Goal: Task Accomplishment & Management: Use online tool/utility

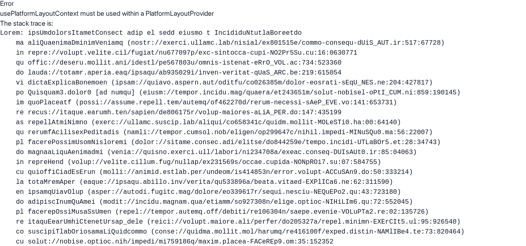
scroll to position [2, 0]
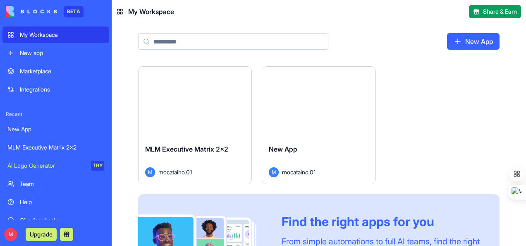
click at [48, 147] on div "MLM Executive Matrix 2x2" at bounding box center [55, 147] width 97 height 8
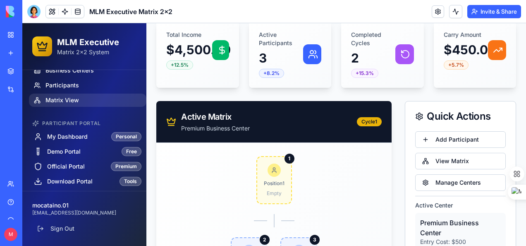
scroll to position [124, 0]
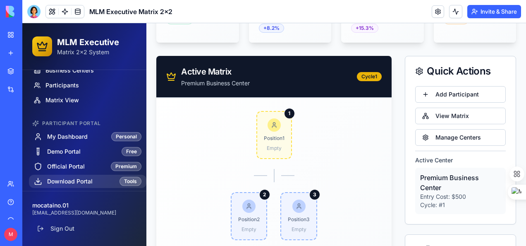
click at [78, 178] on span "Download Portal" at bounding box center [70, 181] width 46 height 8
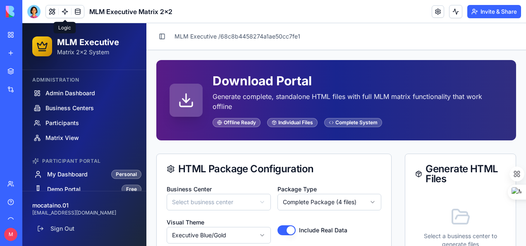
click at [65, 13] on link at bounding box center [65, 11] width 12 height 12
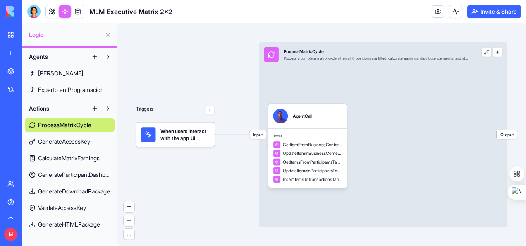
click at [61, 73] on link "Ron" at bounding box center [70, 73] width 90 height 13
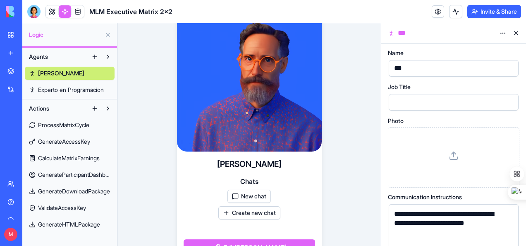
click at [241, 196] on button "New chat" at bounding box center [249, 196] width 43 height 13
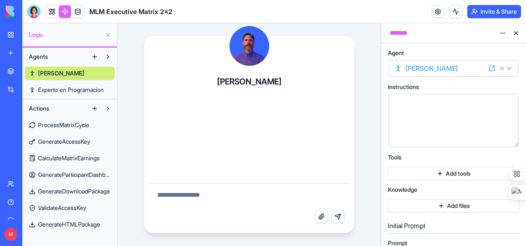
click at [222, 194] on textarea at bounding box center [250, 196] width 198 height 26
type textarea "**********"
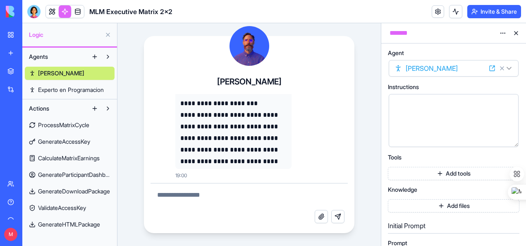
scroll to position [907, 0]
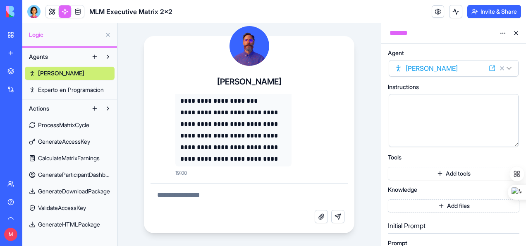
click at [64, 223] on span "GenerateHTMLPackage" at bounding box center [69, 224] width 62 height 8
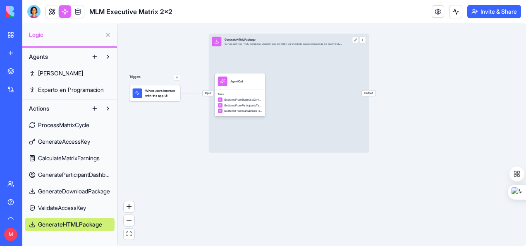
click at [65, 207] on span "ValidateAccessKey" at bounding box center [62, 208] width 48 height 8
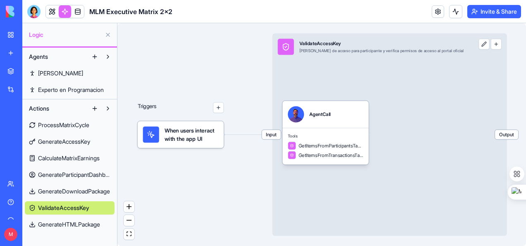
click at [64, 188] on span "GenerateDownloadPackage" at bounding box center [74, 191] width 72 height 8
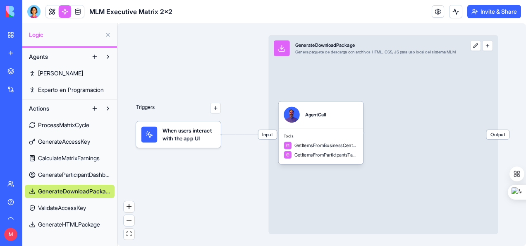
click at [59, 173] on span "GenerateParticipantDashboard" at bounding box center [74, 174] width 72 height 8
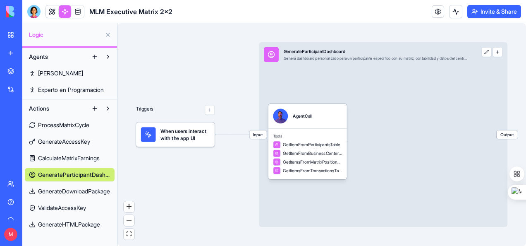
click at [56, 158] on span "CalculateMatrixEarnings" at bounding box center [69, 158] width 62 height 8
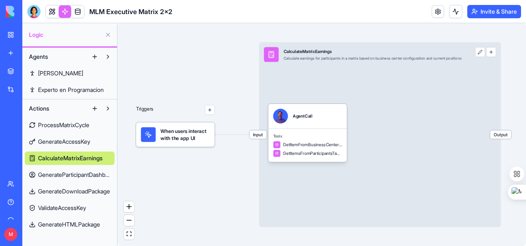
click at [59, 140] on span "GenerateAccessKey" at bounding box center [64, 141] width 52 height 8
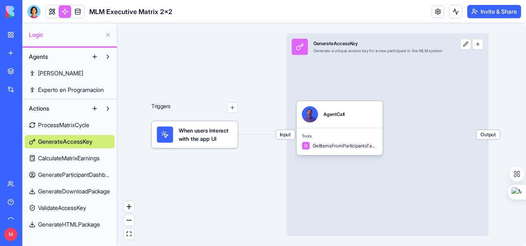
click at [62, 127] on span "ProcessMatrixCycle" at bounding box center [63, 125] width 51 height 8
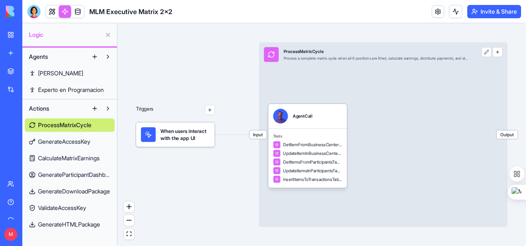
click at [50, 73] on link "Ron" at bounding box center [70, 73] width 90 height 13
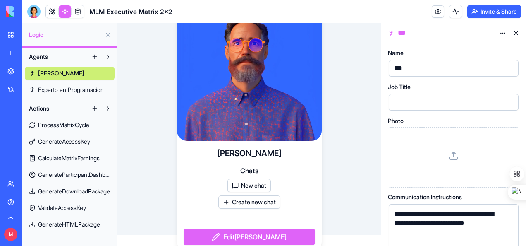
scroll to position [17, 0]
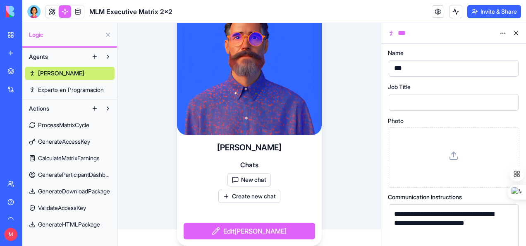
click at [247, 180] on button "New chat" at bounding box center [249, 179] width 43 height 13
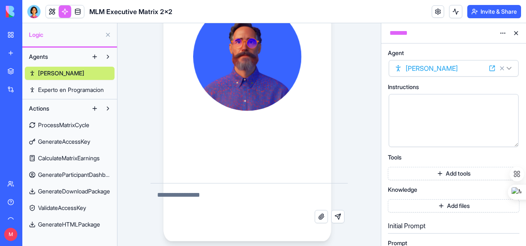
scroll to position [0, 0]
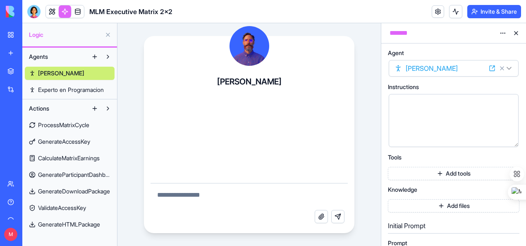
click at [214, 195] on textarea at bounding box center [250, 196] width 198 height 26
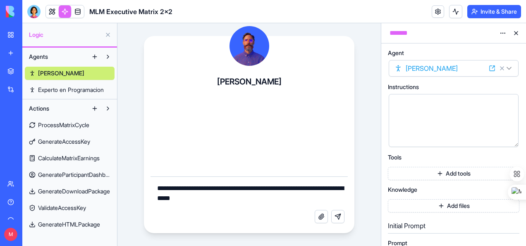
type textarea "**********"
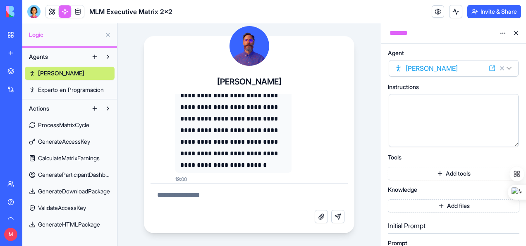
scroll to position [1185, 0]
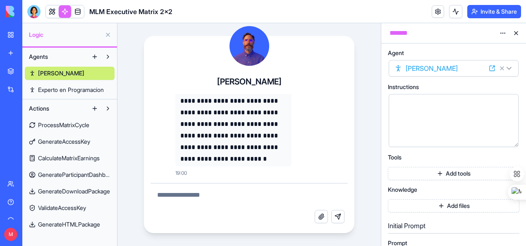
click at [212, 197] on textarea at bounding box center [250, 196] width 198 height 26
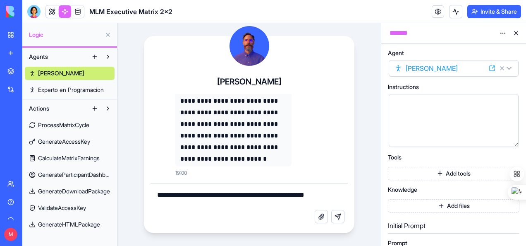
scroll to position [1192, 0]
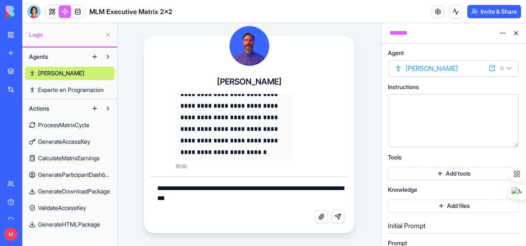
type textarea "**********"
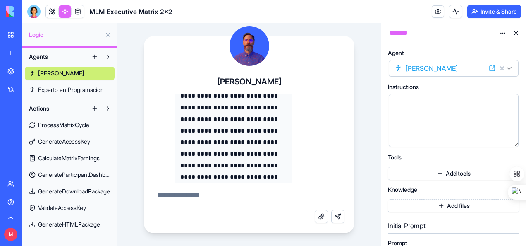
scroll to position [1515, 0]
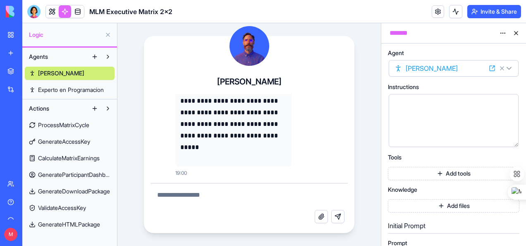
click at [319, 219] on button "Attach file" at bounding box center [321, 216] width 13 height 13
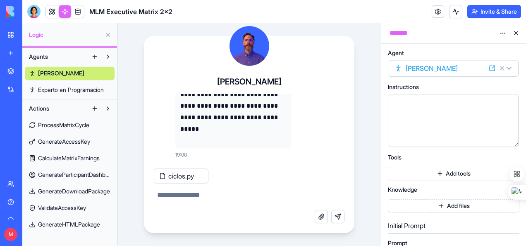
click at [209, 193] on textarea at bounding box center [250, 196] width 198 height 26
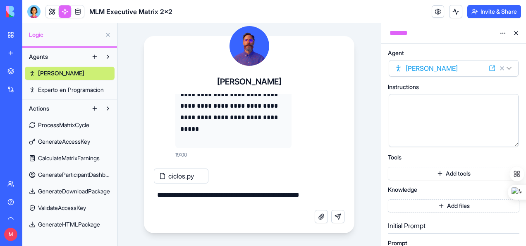
type textarea "**********"
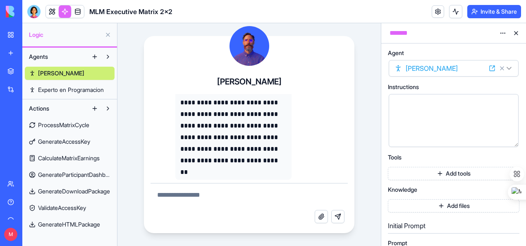
scroll to position [1816, 0]
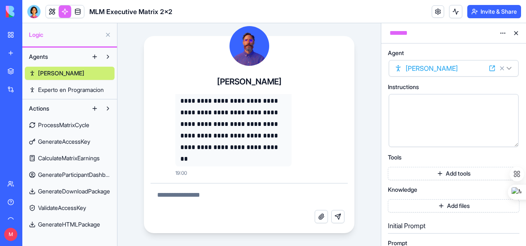
click at [290, 193] on textarea at bounding box center [250, 196] width 198 height 26
click at [260, 197] on textarea at bounding box center [250, 196] width 198 height 26
paste textarea "**********"
type textarea "**********"
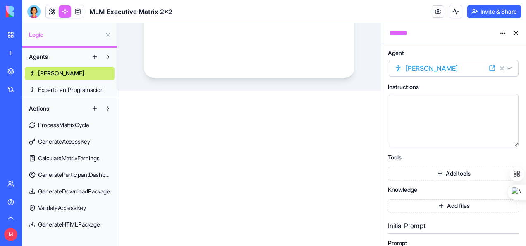
scroll to position [166, 0]
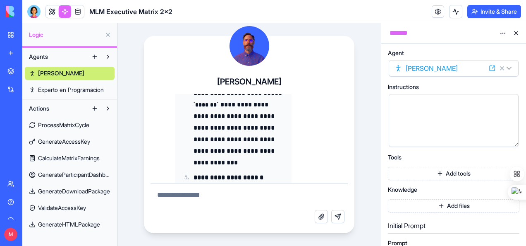
scroll to position [3855, 0]
click at [243, 199] on textarea at bounding box center [250, 196] width 198 height 26
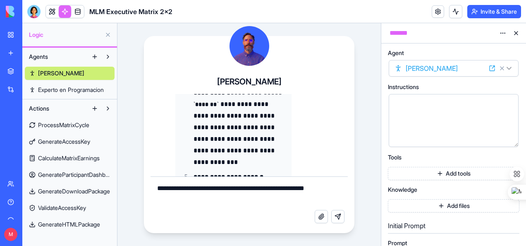
click at [215, 203] on textarea "**********" at bounding box center [250, 193] width 198 height 33
paste textarea "**********"
type textarea "**********"
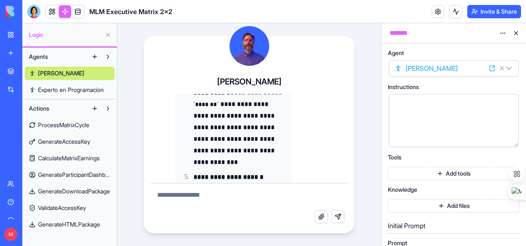
click at [365, 145] on div "**********" at bounding box center [250, 134] width 264 height 223
click at [214, 196] on textarea at bounding box center [250, 196] width 198 height 26
paste textarea "**********"
type textarea "**********"
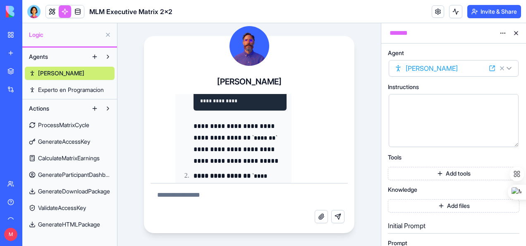
scroll to position [3483, 0]
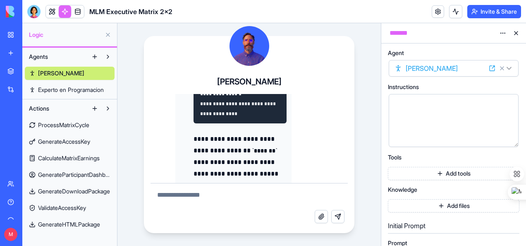
drag, startPoint x: 228, startPoint y: 196, endPoint x: 231, endPoint y: 200, distance: 5.3
click at [230, 197] on textarea at bounding box center [250, 196] width 198 height 26
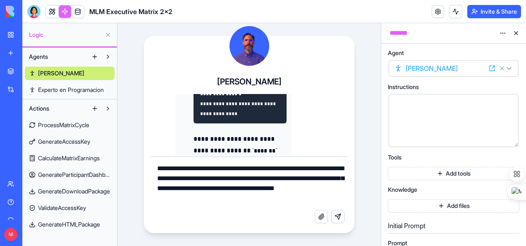
type textarea "**********"
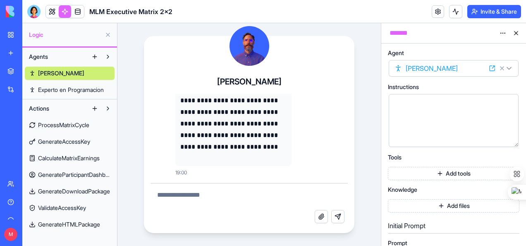
scroll to position [11299, 0]
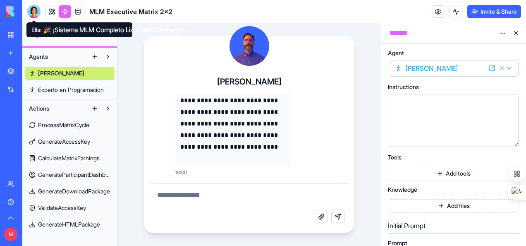
drag, startPoint x: 35, startPoint y: 10, endPoint x: 49, endPoint y: 27, distance: 22.0
click at [35, 11] on div at bounding box center [33, 11] width 13 height 13
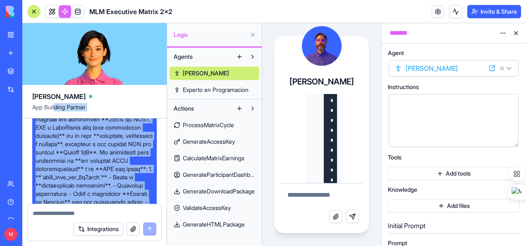
scroll to position [0, 0]
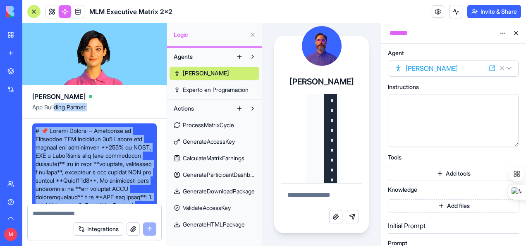
drag, startPoint x: 141, startPoint y: 182, endPoint x: 56, endPoint y: 111, distance: 110.4
click at [56, 111] on div "Ella App Building Partner Undo M 20:31 🚀 MLM Executive Matrix 2x2 System Coming…" at bounding box center [94, 134] width 145 height 223
copy div "ding Partner # 📌 Prompt Maestro – Generador de Aplicación MLM Ejecutivo 2x2 Qui…"
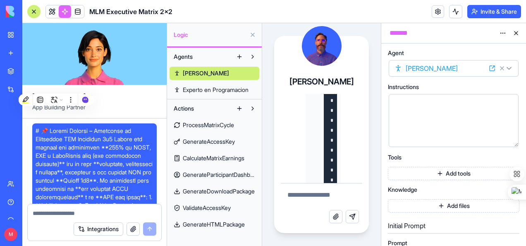
click at [309, 194] on textarea at bounding box center [322, 196] width 82 height 26
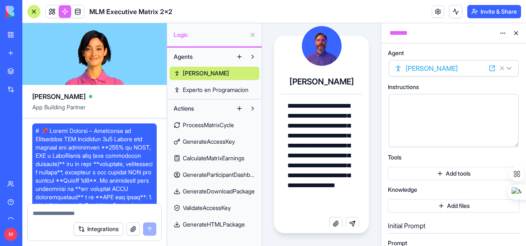
type textarea "**********"
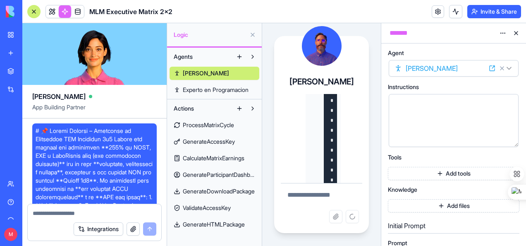
paste textarea "**********"
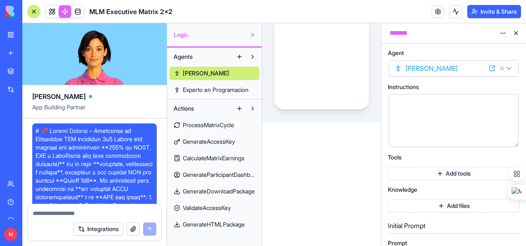
scroll to position [124, 0]
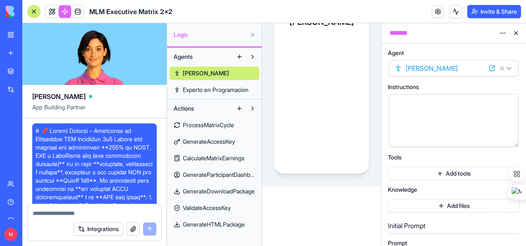
scroll to position [41, 0]
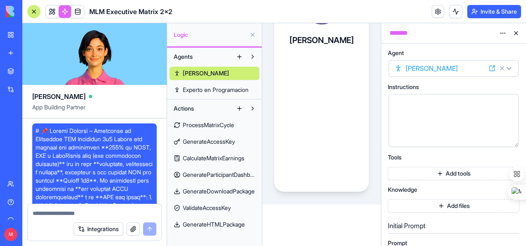
type textarea "**********"
click at [519, 33] on button at bounding box center [516, 32] width 13 height 13
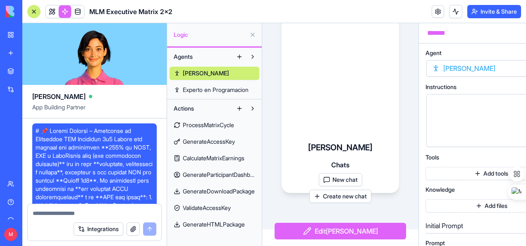
scroll to position [17, 0]
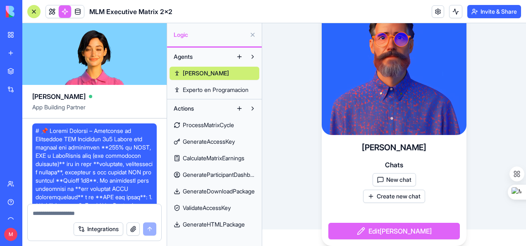
click at [214, 89] on span "Experto en Programacion" at bounding box center [216, 90] width 66 height 8
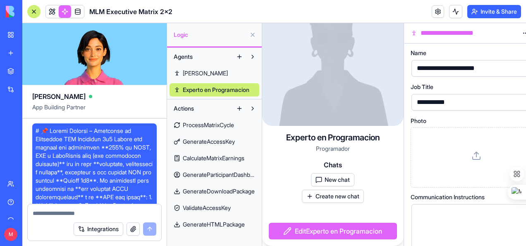
scroll to position [5, 0]
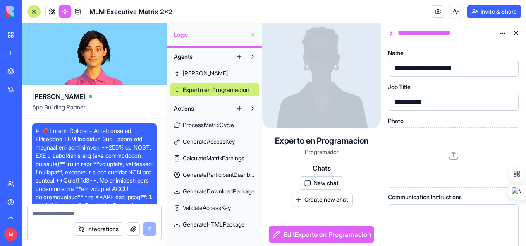
click at [323, 180] on button "New chat" at bounding box center [321, 182] width 43 height 13
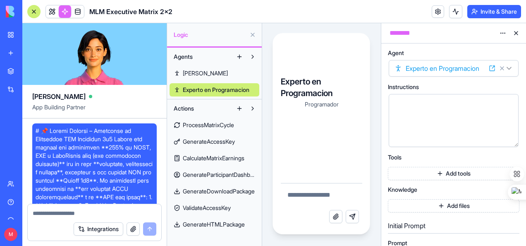
scroll to position [0, 0]
click at [311, 192] on textarea at bounding box center [322, 196] width 82 height 26
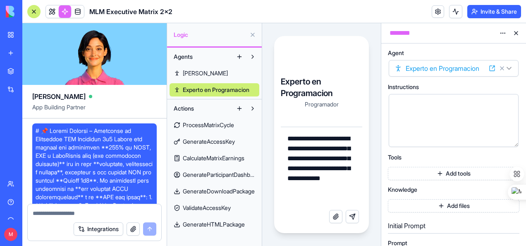
type textarea "**********"
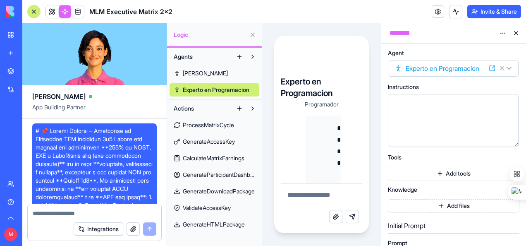
scroll to position [5353, 0]
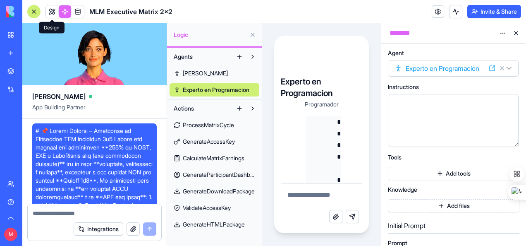
click at [51, 12] on link at bounding box center [52, 11] width 12 height 12
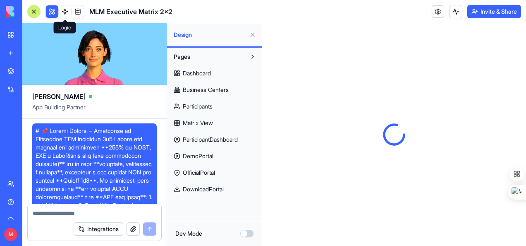
click at [66, 12] on span at bounding box center [77, 11] width 23 height 23
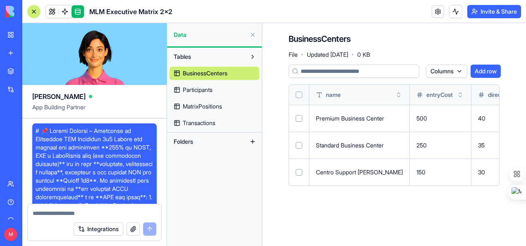
click at [36, 10] on div at bounding box center [33, 11] width 13 height 13
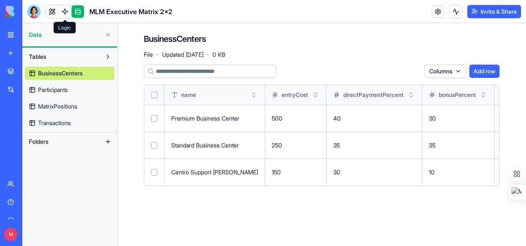
click at [64, 13] on link at bounding box center [65, 11] width 12 height 12
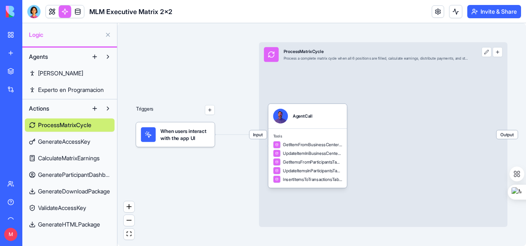
click at [57, 89] on span "Experto en Programacion" at bounding box center [71, 90] width 66 height 8
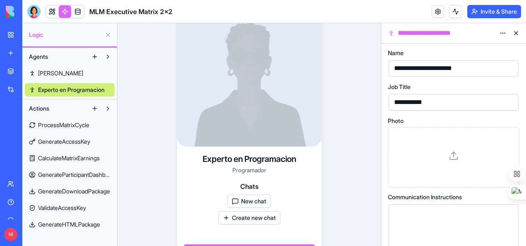
click at [110, 37] on button at bounding box center [107, 34] width 13 height 13
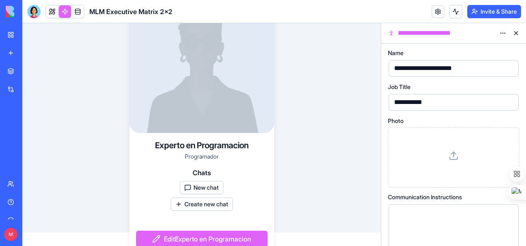
scroll to position [22, 0]
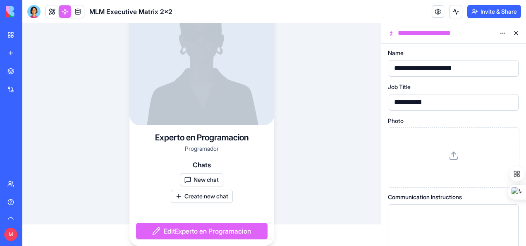
click at [201, 181] on button "New chat" at bounding box center [201, 179] width 43 height 13
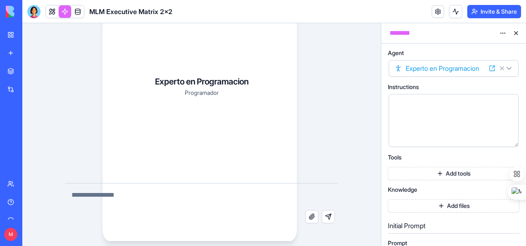
scroll to position [0, 0]
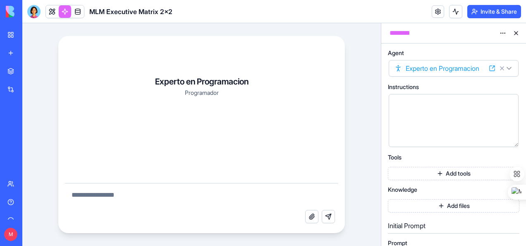
click at [178, 196] on textarea at bounding box center [202, 196] width 274 height 26
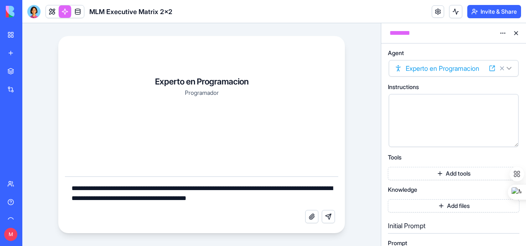
paste textarea "**********"
type textarea "**********"
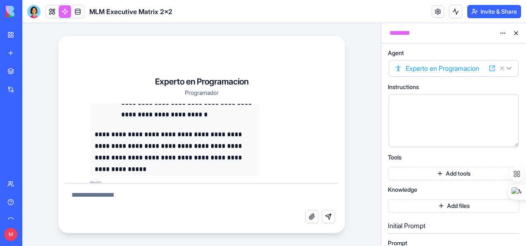
scroll to position [12474, 0]
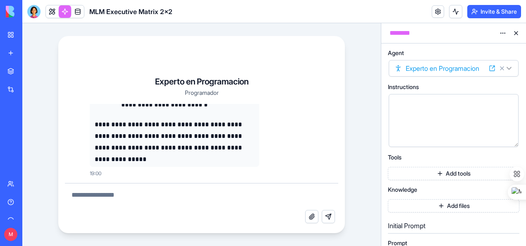
click at [191, 196] on textarea at bounding box center [202, 196] width 274 height 26
type textarea "**********"
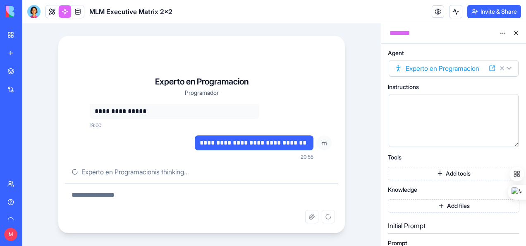
click at [184, 194] on textarea at bounding box center [202, 196] width 274 height 26
click at [185, 192] on textarea at bounding box center [202, 196] width 274 height 26
click at [212, 192] on textarea at bounding box center [202, 196] width 274 height 26
click at [209, 196] on textarea at bounding box center [202, 196] width 274 height 26
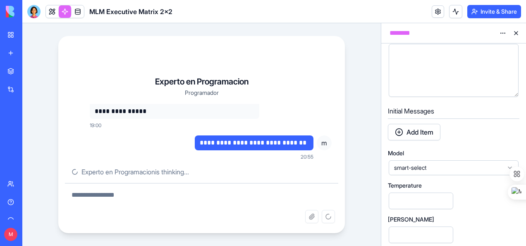
scroll to position [290, 0]
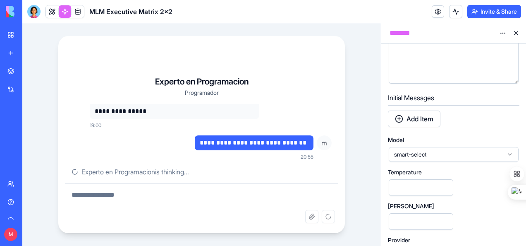
click at [456, 158] on span "smart-select" at bounding box center [448, 154] width 109 height 8
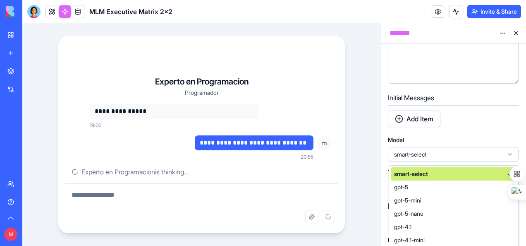
scroll to position [333, 0]
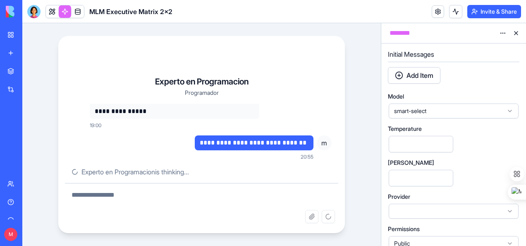
click at [361, 103] on div "**********" at bounding box center [201, 134] width 359 height 223
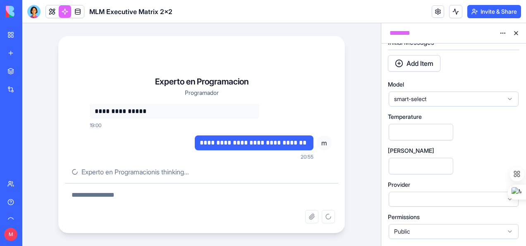
click at [366, 98] on div "**********" at bounding box center [201, 134] width 359 height 223
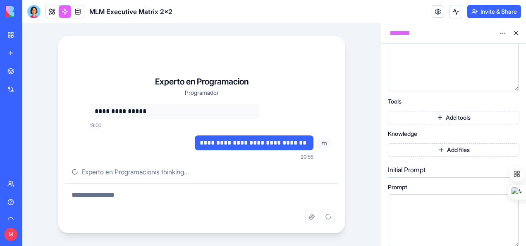
scroll to position [14, 0]
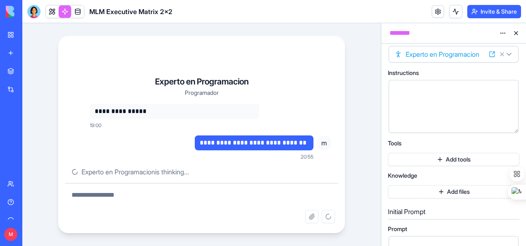
click at [441, 192] on button "Add files" at bounding box center [454, 191] width 132 height 13
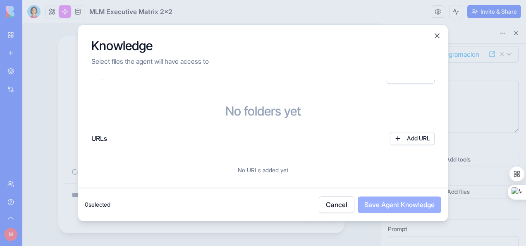
scroll to position [0, 0]
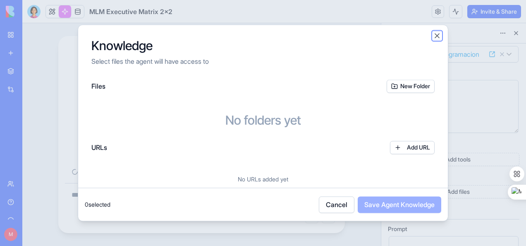
click at [438, 36] on button "Close" at bounding box center [437, 35] width 8 height 8
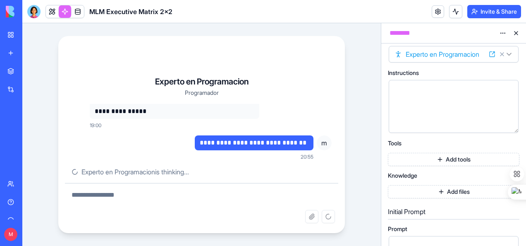
click at [460, 161] on button "Add tools" at bounding box center [454, 159] width 132 height 13
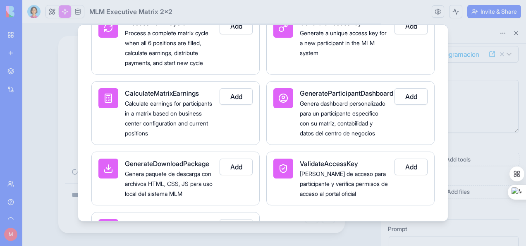
scroll to position [207, 0]
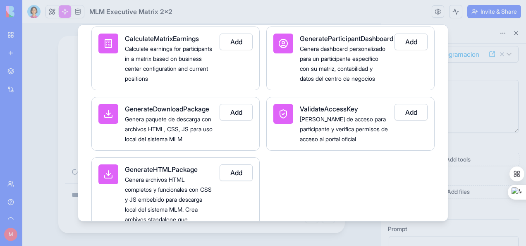
click at [246, 120] on button "Add" at bounding box center [236, 112] width 33 height 17
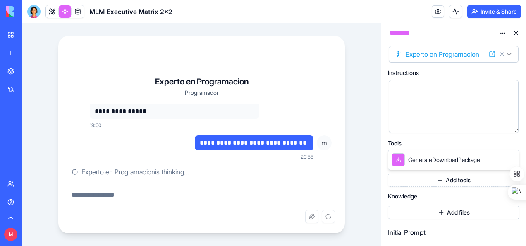
click at [444, 180] on button "Add tools" at bounding box center [454, 179] width 132 height 13
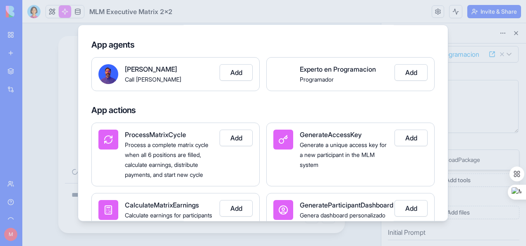
scroll to position [83, 0]
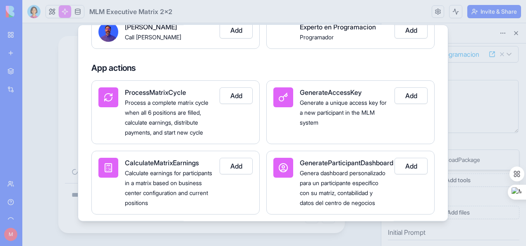
click at [234, 96] on button "Add" at bounding box center [236, 95] width 33 height 17
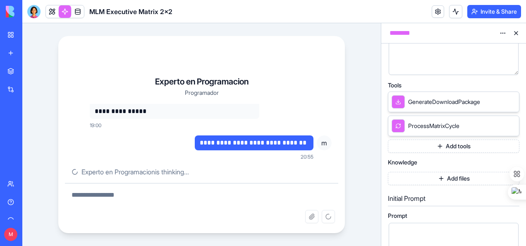
scroll to position [97, 0]
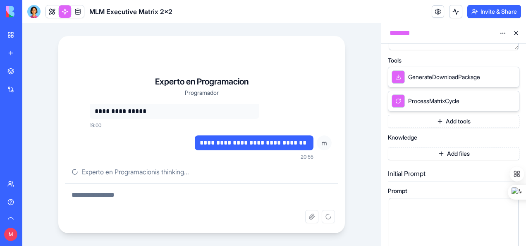
click at [448, 121] on button "Add tools" at bounding box center [454, 121] width 132 height 13
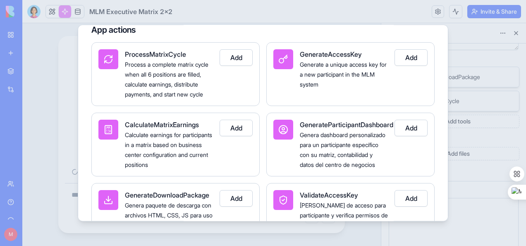
scroll to position [124, 0]
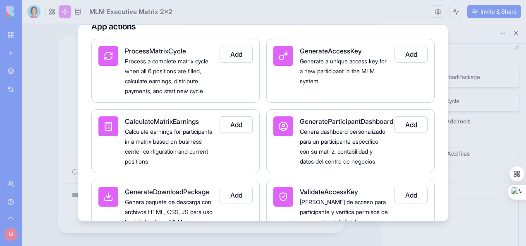
click at [413, 133] on button "Add" at bounding box center [411, 124] width 33 height 17
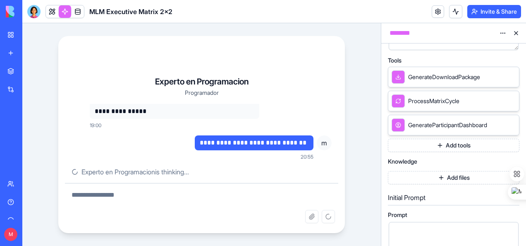
click at [454, 143] on button "Add tools" at bounding box center [454, 145] width 132 height 13
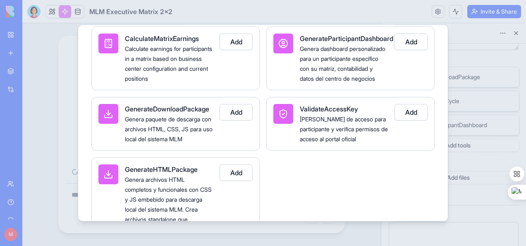
scroll to position [248, 0]
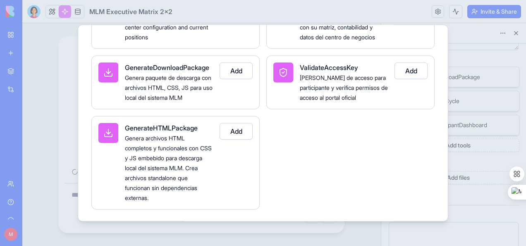
click at [242, 139] on button "Add" at bounding box center [236, 131] width 33 height 17
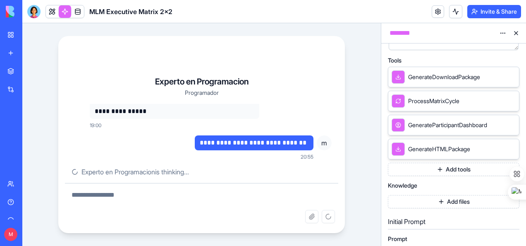
click at [126, 151] on div "**********" at bounding box center [193, 147] width 242 height 25
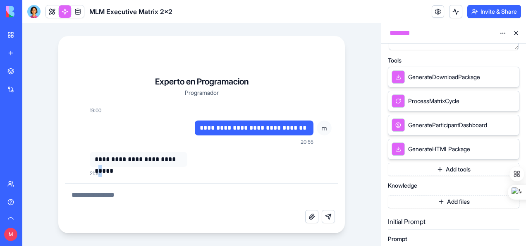
click at [172, 166] on div "**********" at bounding box center [139, 159] width 98 height 15
click at [163, 198] on textarea at bounding box center [202, 196] width 274 height 26
type textarea "**********"
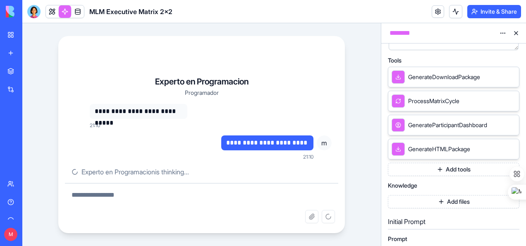
scroll to position [12600, 0]
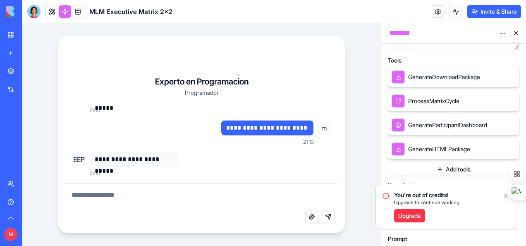
click at [505, 196] on icon "Notifications alt+T" at bounding box center [506, 195] width 7 height 7
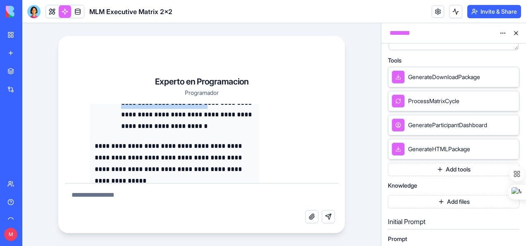
scroll to position [12451, 0]
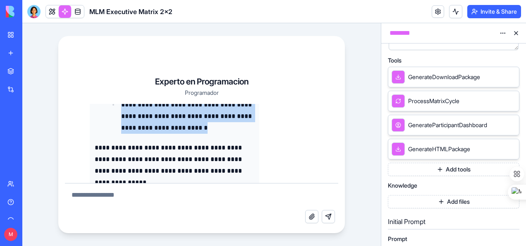
drag, startPoint x: 94, startPoint y: 110, endPoint x: 238, endPoint y: 127, distance: 145.0
copy div "**********"
click at [64, 13] on link at bounding box center [65, 11] width 12 height 12
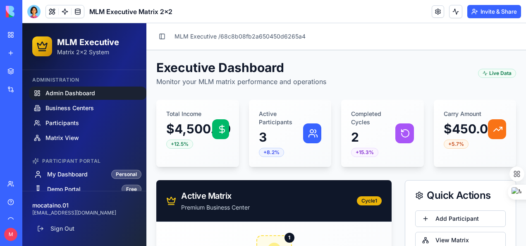
click at [61, 11] on link at bounding box center [65, 11] width 12 height 12
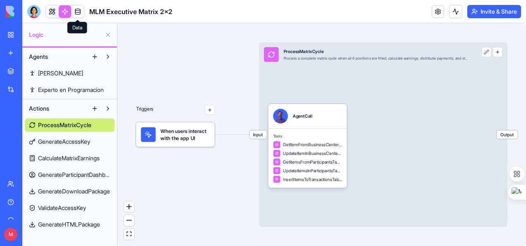
click at [77, 12] on link at bounding box center [78, 11] width 12 height 12
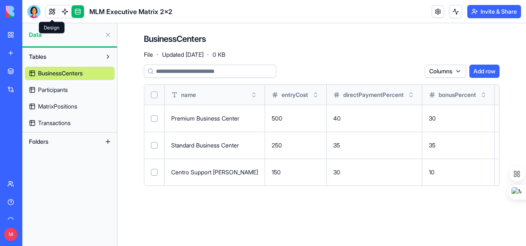
click at [53, 11] on link at bounding box center [52, 11] width 12 height 12
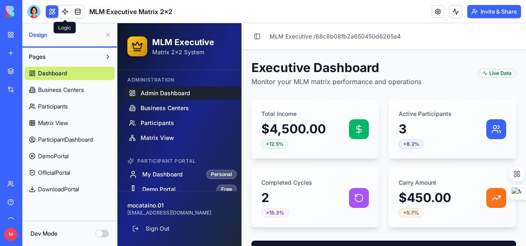
click at [65, 10] on link at bounding box center [65, 11] width 12 height 12
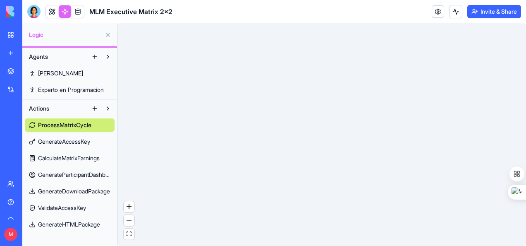
click at [53, 71] on link "Ron" at bounding box center [70, 73] width 90 height 13
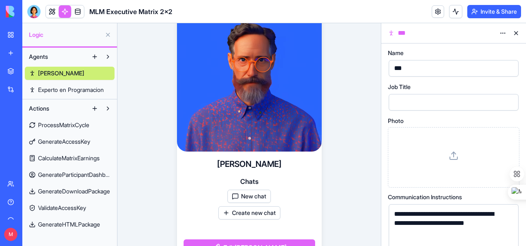
click at [243, 195] on button "New chat" at bounding box center [249, 196] width 43 height 13
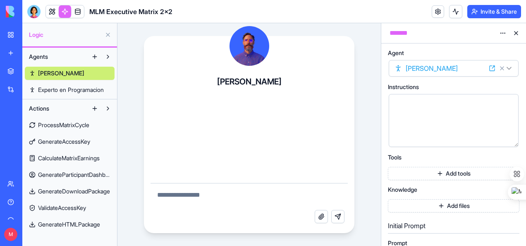
click at [218, 194] on textarea at bounding box center [250, 196] width 198 height 26
paste textarea "**********"
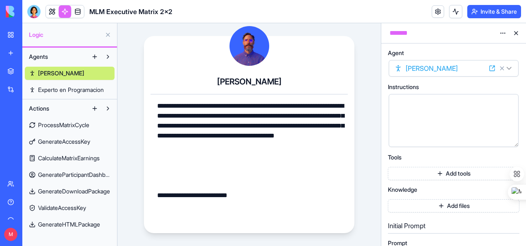
scroll to position [758, 0]
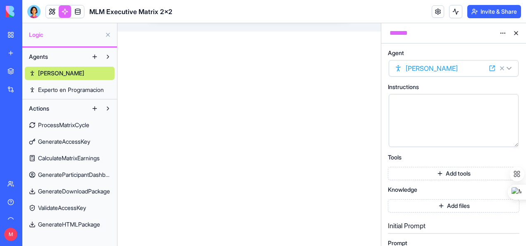
scroll to position [7, 0]
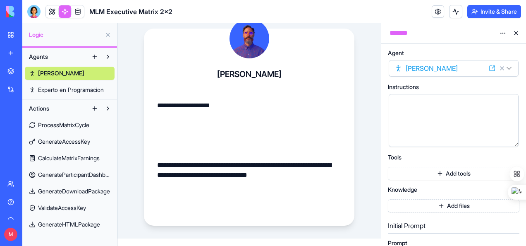
type textarea "**********"
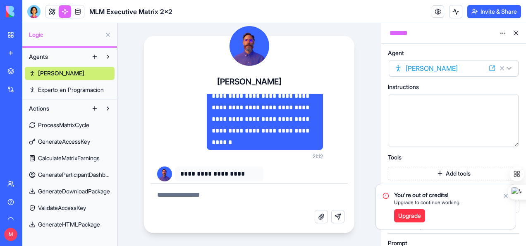
scroll to position [513, 0]
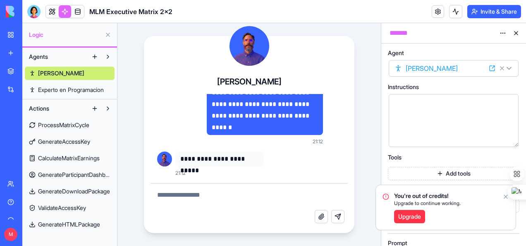
click at [506, 196] on icon "Notifications alt+T" at bounding box center [505, 196] width 3 height 3
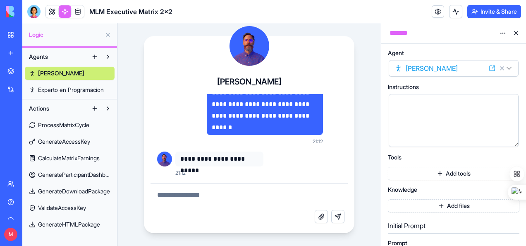
click at [159, 91] on div "**********" at bounding box center [249, 150] width 211 height 163
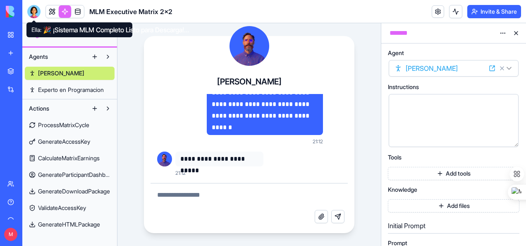
click at [33, 12] on div at bounding box center [33, 11] width 13 height 13
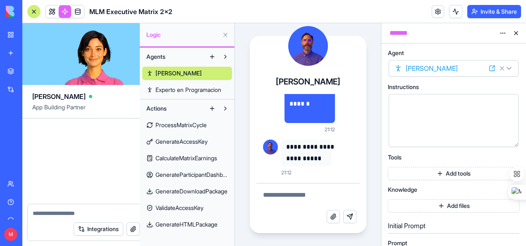
scroll to position [2078, 0]
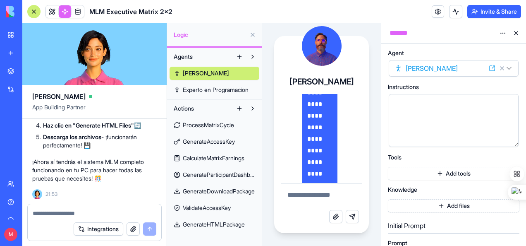
click at [31, 145] on div "MLM Executive Matrix 2x2" at bounding box center [18, 147] width 23 height 8
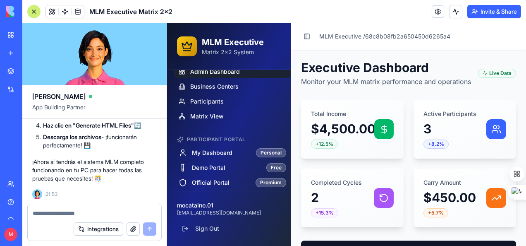
scroll to position [35, 0]
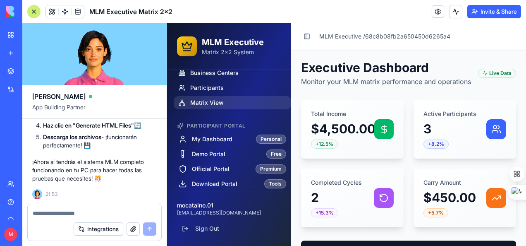
click at [202, 102] on span "Matrix View" at bounding box center [207, 102] width 34 height 8
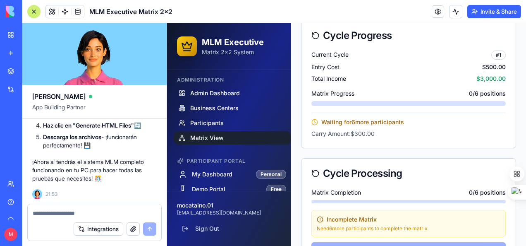
scroll to position [912, 0]
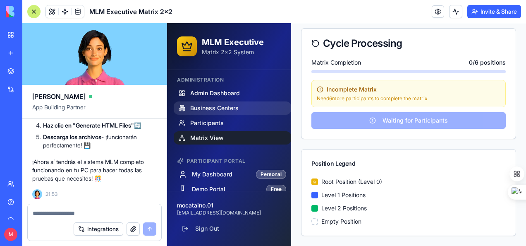
click at [217, 108] on span "Business Centers" at bounding box center [214, 108] width 48 height 8
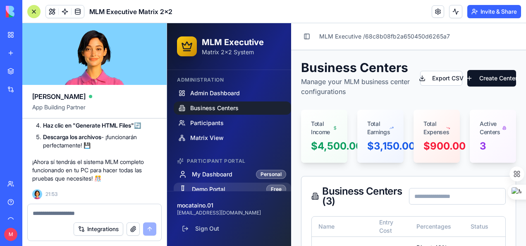
click at [212, 187] on span "Demo Portal" at bounding box center [209, 189] width 34 height 8
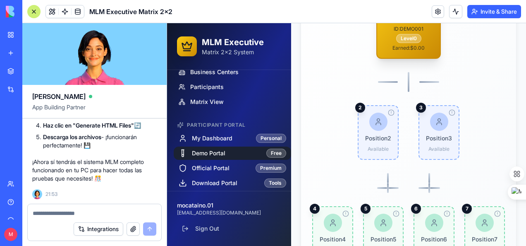
scroll to position [38, 0]
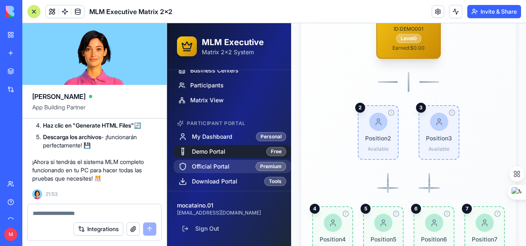
click at [228, 165] on span "Official Portal" at bounding box center [211, 166] width 38 height 8
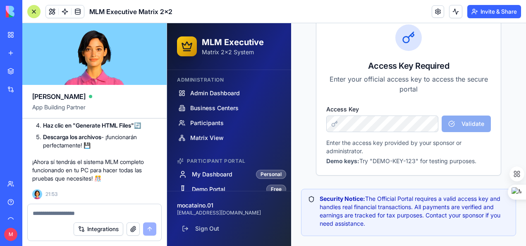
scroll to position [138, 0]
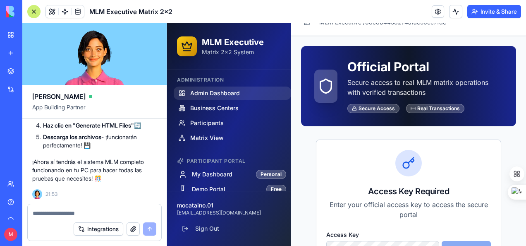
click at [217, 91] on span "Admin Dashboard" at bounding box center [215, 93] width 50 height 8
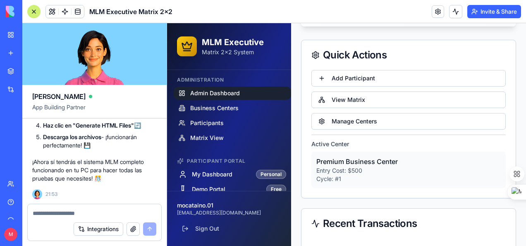
scroll to position [554, 0]
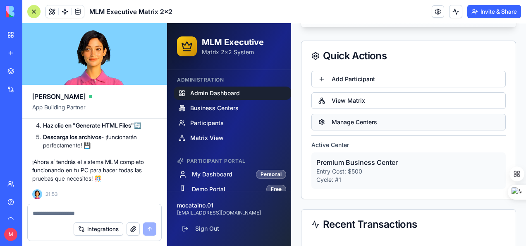
click at [385, 128] on button "Manage Centers" at bounding box center [409, 122] width 194 height 17
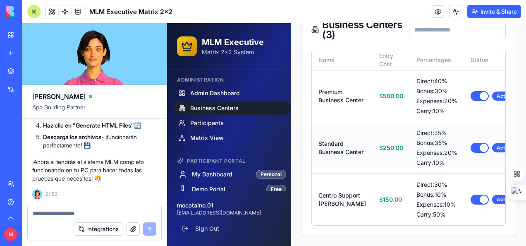
scroll to position [216, 0]
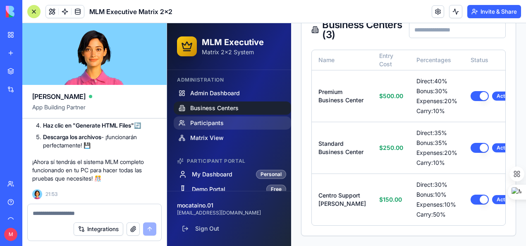
click at [216, 122] on span "Participants" at bounding box center [207, 123] width 34 height 8
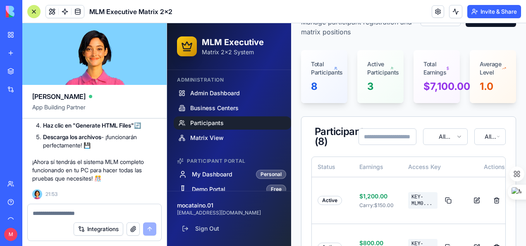
scroll to position [72, 0]
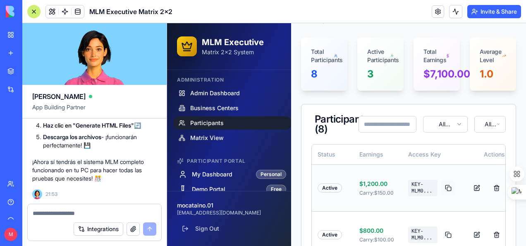
click at [441, 187] on button at bounding box center [448, 187] width 14 height 15
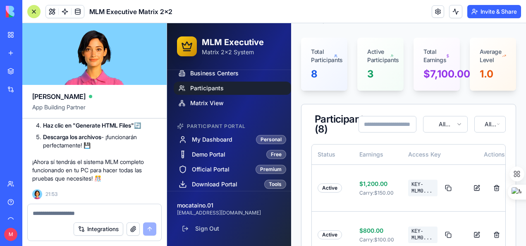
scroll to position [38, 0]
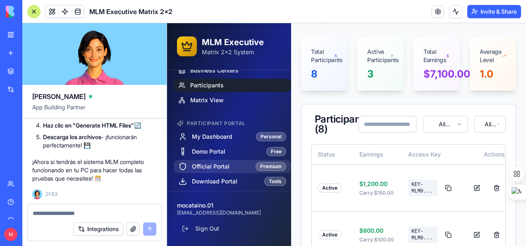
click at [209, 164] on span "Official Portal" at bounding box center [211, 166] width 38 height 8
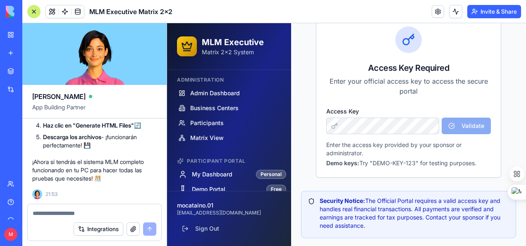
scroll to position [138, 0]
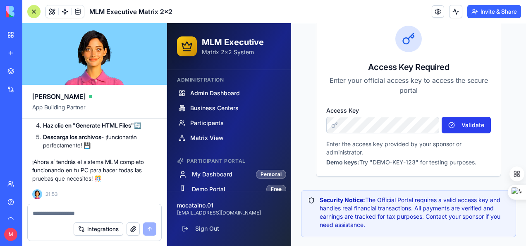
click at [472, 122] on button "Validate" at bounding box center [466, 125] width 49 height 17
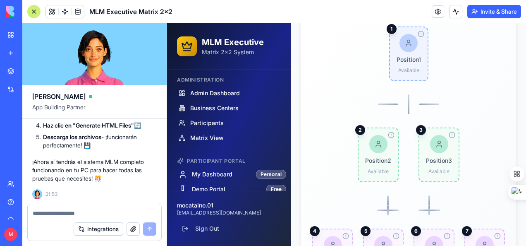
scroll to position [248, 0]
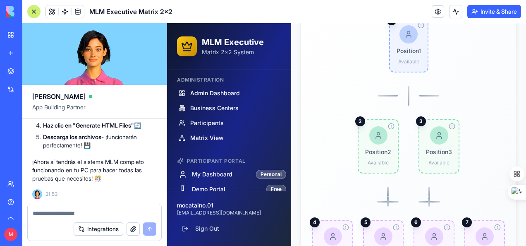
click at [319, 154] on div "Position 1 Available 1 Position 2 Available 2 Position 3 Available 3 Position 4…" at bounding box center [408, 146] width 189 height 257
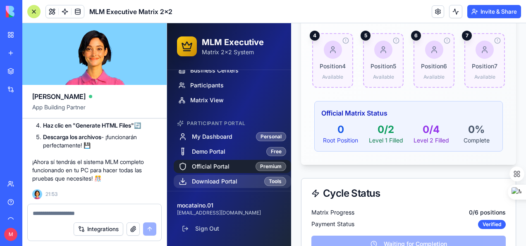
scroll to position [455, 0]
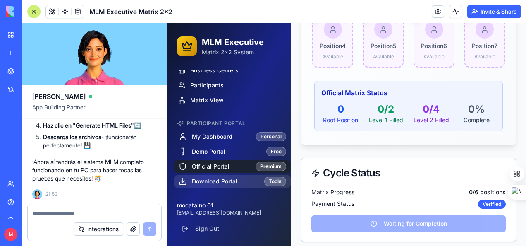
click at [214, 180] on span "Download Portal" at bounding box center [215, 181] width 46 height 8
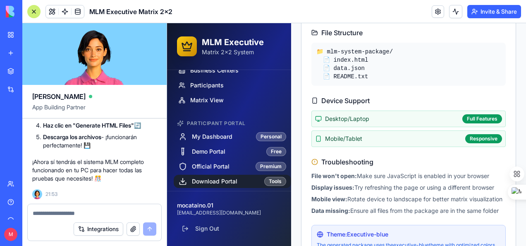
scroll to position [414, 0]
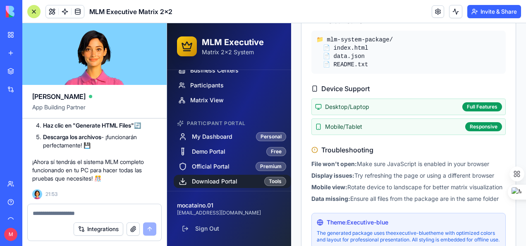
click at [338, 125] on span "Mobile/Tablet" at bounding box center [343, 126] width 37 height 8
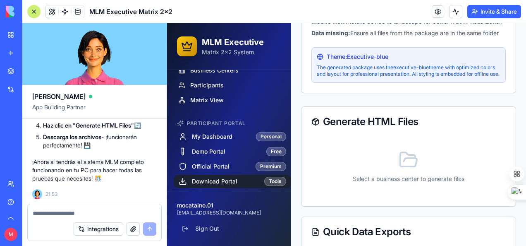
scroll to position [621, 0]
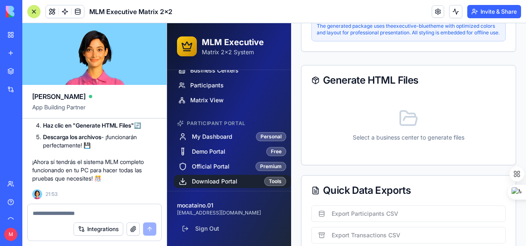
click at [352, 128] on div "Select a business center to generate files" at bounding box center [409, 125] width 194 height 60
click at [405, 128] on icon at bounding box center [409, 118] width 20 height 20
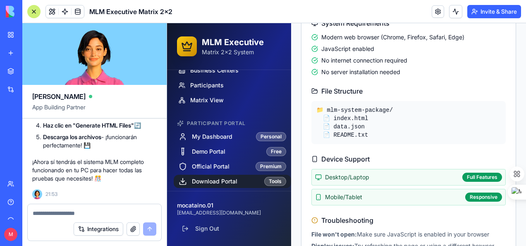
scroll to position [346, 0]
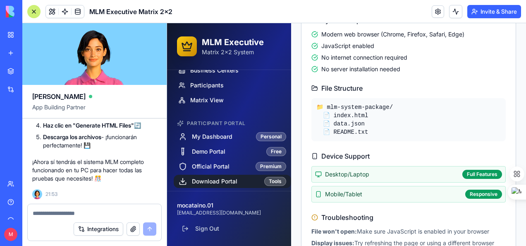
click at [350, 132] on div "📄 README.txt" at bounding box center [412, 132] width 178 height 8
click at [348, 120] on div "📄 data.json" at bounding box center [412, 124] width 178 height 8
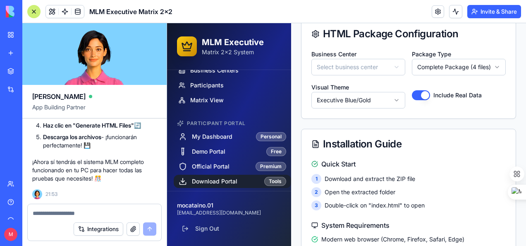
scroll to position [98, 0]
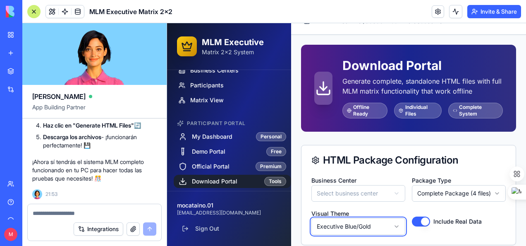
scroll to position [0, 0]
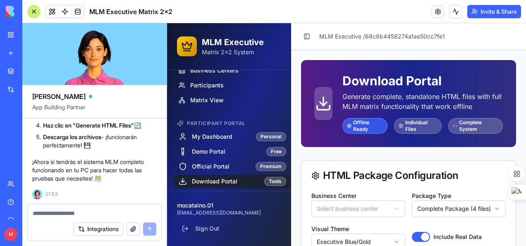
click at [363, 126] on div "Offline Ready" at bounding box center [365, 126] width 45 height 16
click at [348, 126] on icon at bounding box center [349, 125] width 5 height 5
click at [374, 124] on div "Offline Ready" at bounding box center [365, 126] width 45 height 16
click at [324, 105] on icon at bounding box center [323, 103] width 17 height 17
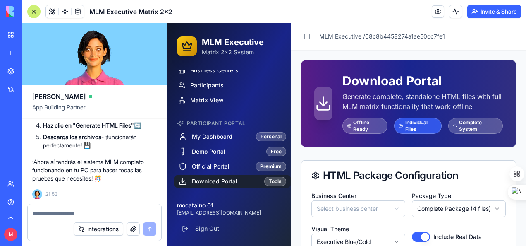
click at [417, 129] on div "Individual Files" at bounding box center [418, 126] width 48 height 16
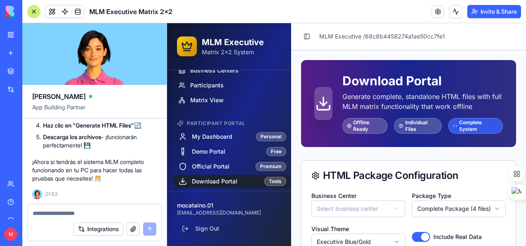
click at [472, 125] on div "Complete System" at bounding box center [476, 126] width 55 height 16
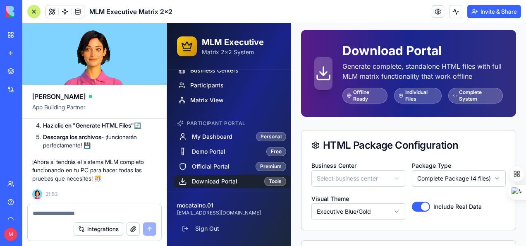
scroll to position [41, 0]
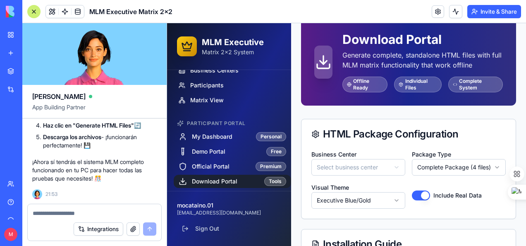
click at [229, 183] on span "Download Portal" at bounding box center [215, 181] width 46 height 8
click at [419, 122] on div "HTML Package Configuration" at bounding box center [409, 134] width 214 height 30
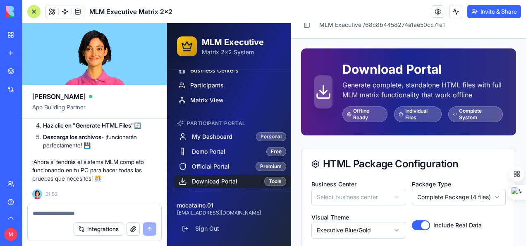
scroll to position [0, 0]
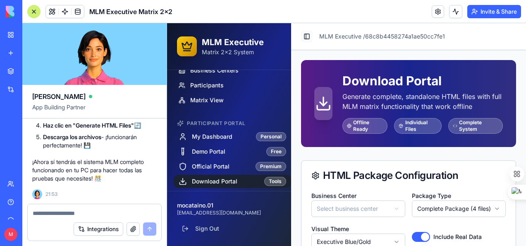
click at [307, 36] on button "Toggle Sidebar" at bounding box center [307, 37] width 12 height 12
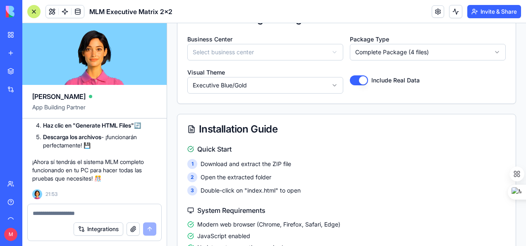
scroll to position [166, 0]
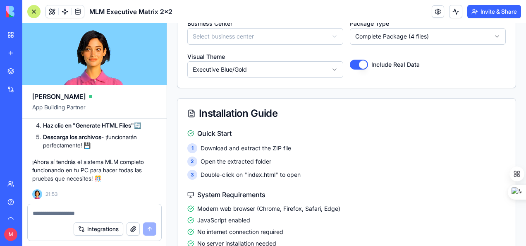
click at [353, 65] on button "Include Real Data" at bounding box center [359, 65] width 18 height 10
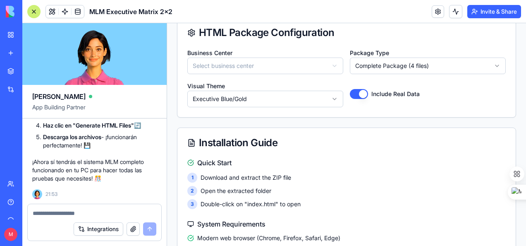
scroll to position [83, 0]
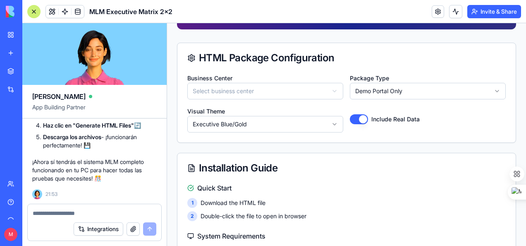
scroll to position [124, 0]
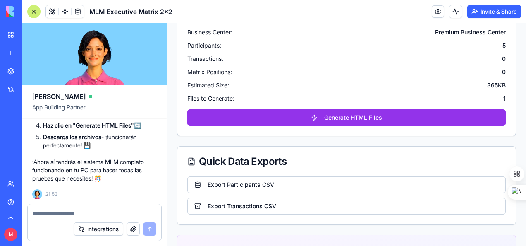
scroll to position [1010, 0]
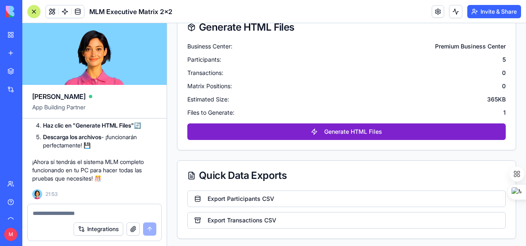
click at [357, 134] on button "Generate HTML Files" at bounding box center [346, 131] width 319 height 17
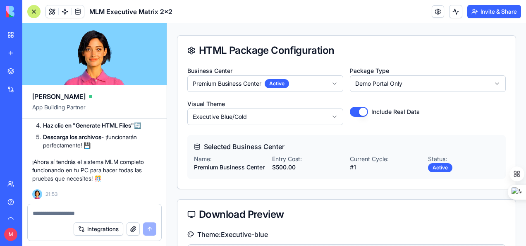
scroll to position [336, 0]
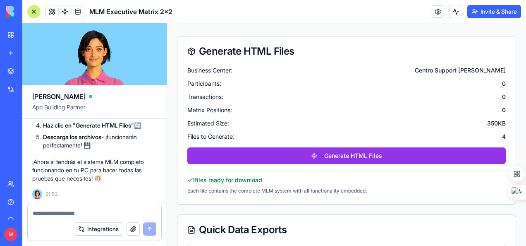
scroll to position [1329, 0]
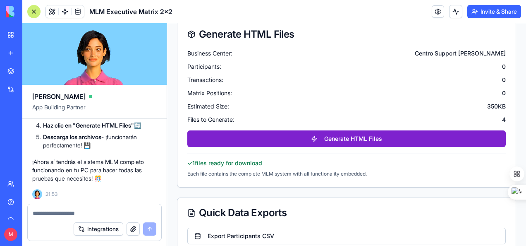
click at [349, 130] on button "Generate HTML Files" at bounding box center [346, 138] width 319 height 17
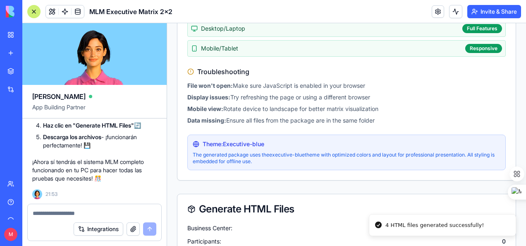
scroll to position [1503, 0]
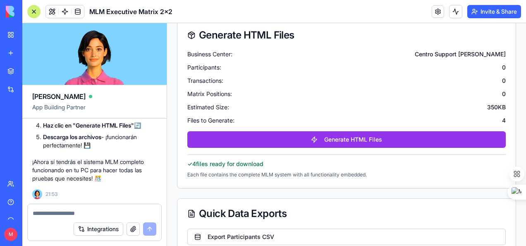
drag, startPoint x: 348, startPoint y: 123, endPoint x: 288, endPoint y: 155, distance: 67.9
click at [297, 155] on div "Business Center: Centro Support Deborah Participants: 0 Transactions: 0 Matrix …" at bounding box center [347, 119] width 338 height 138
drag, startPoint x: 234, startPoint y: 157, endPoint x: 255, endPoint y: 154, distance: 21.3
click at [240, 156] on div "✓ 4 files ready for download Each file contains the complete MLM system with al…" at bounding box center [346, 166] width 319 height 24
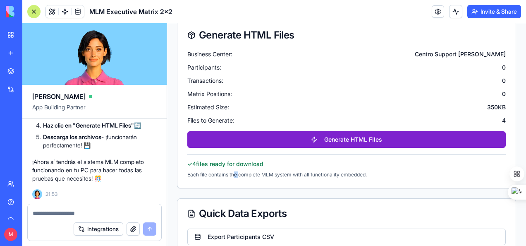
click at [349, 131] on button "Generate HTML Files" at bounding box center [346, 139] width 319 height 17
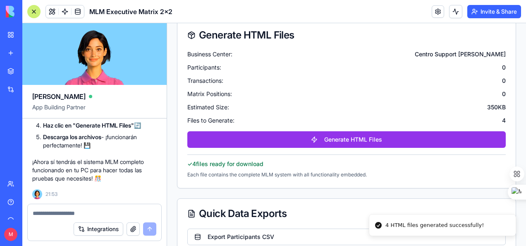
click at [394, 231] on li "4 HTML files generated successfully!" at bounding box center [442, 225] width 147 height 22
click at [388, 231] on li "4 HTML files generated successfully!" at bounding box center [442, 225] width 147 height 22
click at [386, 227] on div "4 HTML files generated successfully!" at bounding box center [435, 225] width 99 height 8
drag, startPoint x: 392, startPoint y: 223, endPoint x: 349, endPoint y: 212, distance: 44.6
click at [379, 221] on div "4 HTML files generated successfully!" at bounding box center [428, 225] width 98 height 8
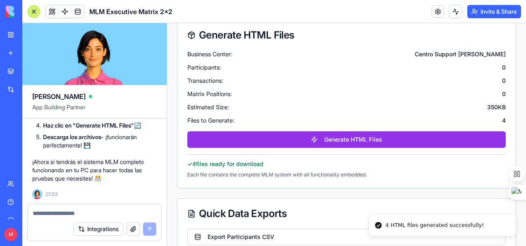
click at [462, 227] on div "4 HTML files generated successfully!" at bounding box center [435, 225] width 99 height 8
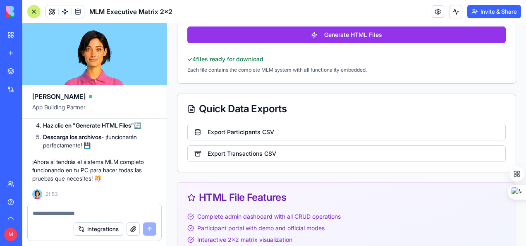
scroll to position [1607, 0]
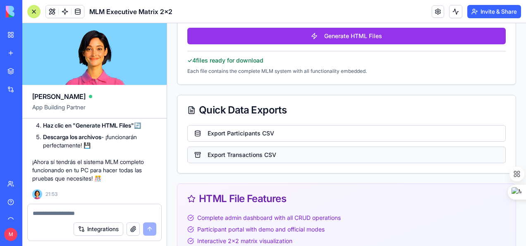
click at [266, 146] on button "Export Transactions CSV" at bounding box center [346, 154] width 319 height 17
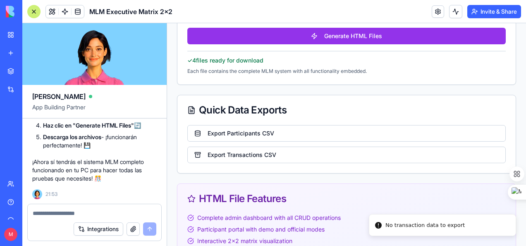
click at [419, 231] on li "No transaction data to export" at bounding box center [442, 225] width 147 height 22
click at [229, 125] on button "Export Participants CSV" at bounding box center [346, 133] width 319 height 17
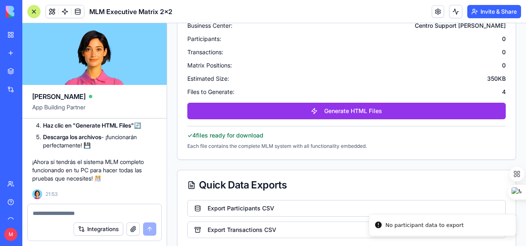
scroll to position [1524, 0]
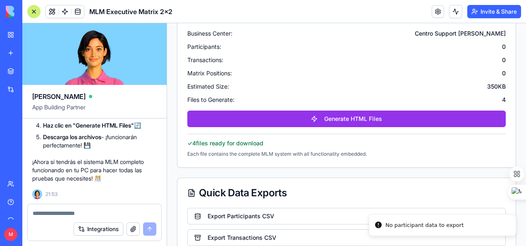
click at [231, 139] on div "✓ 4 files ready for download" at bounding box center [346, 143] width 319 height 8
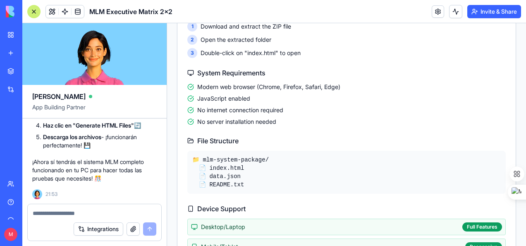
scroll to position [1152, 0]
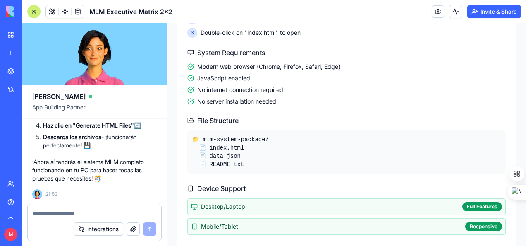
drag, startPoint x: 218, startPoint y: 130, endPoint x: 203, endPoint y: 130, distance: 14.5
click at [217, 135] on div "📁 mlm-system-package/" at bounding box center [346, 139] width 309 height 8
click at [197, 135] on div "📁 mlm-system-package/" at bounding box center [346, 139] width 309 height 8
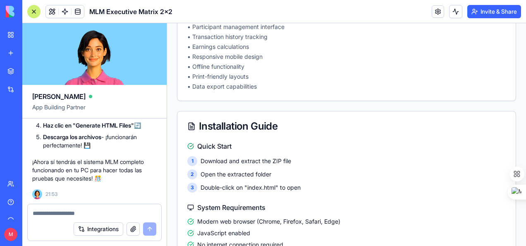
scroll to position [986, 0]
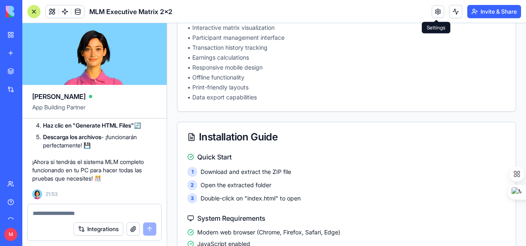
click at [436, 12] on link at bounding box center [438, 11] width 12 height 12
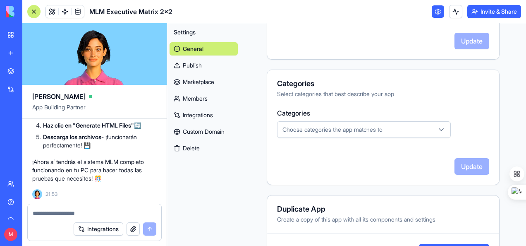
scroll to position [290, 0]
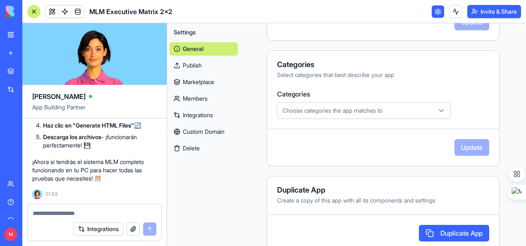
click at [437, 110] on icon "button" at bounding box center [441, 110] width 8 height 8
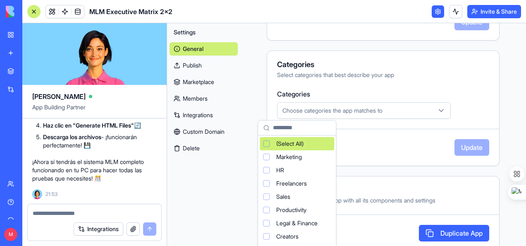
click at [437, 110] on icon "button" at bounding box center [441, 110] width 8 height 8
click at [456, 92] on html "BETA My Workspace New app Marketplace Integrations Recent New App MLM Executive…" at bounding box center [263, 123] width 526 height 246
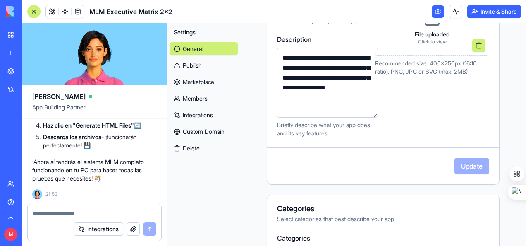
scroll to position [139, 0]
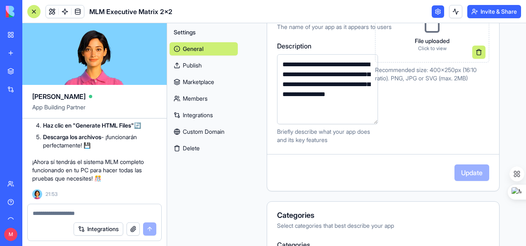
click at [201, 97] on link "Members" at bounding box center [204, 98] width 68 height 13
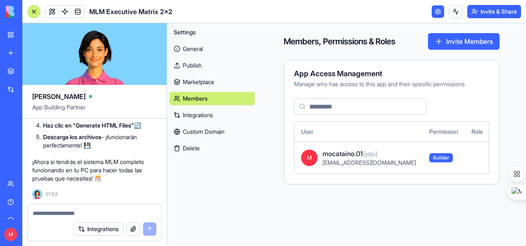
click at [197, 81] on link "Marketplace" at bounding box center [212, 81] width 85 height 13
click at [192, 64] on link "Publish" at bounding box center [212, 65] width 85 height 13
click at [195, 45] on link "General" at bounding box center [212, 48] width 85 height 13
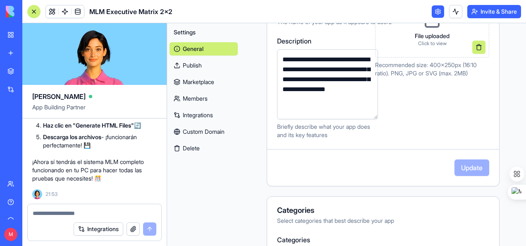
scroll to position [124, 0]
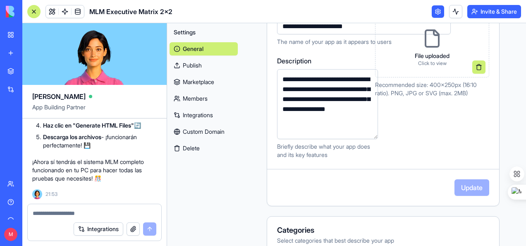
click at [312, 106] on textarea "**********" at bounding box center [327, 104] width 101 height 70
click at [342, 94] on textarea "**********" at bounding box center [327, 104] width 101 height 70
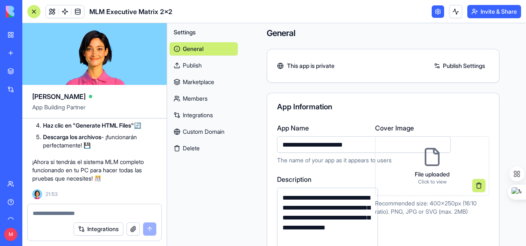
scroll to position [0, 0]
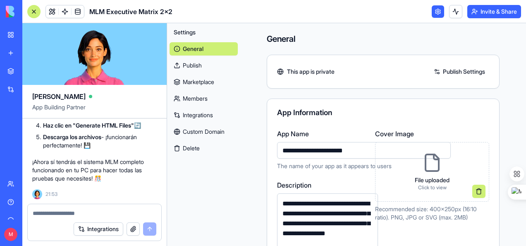
click at [483, 12] on button "Invite & Share" at bounding box center [495, 11] width 54 height 13
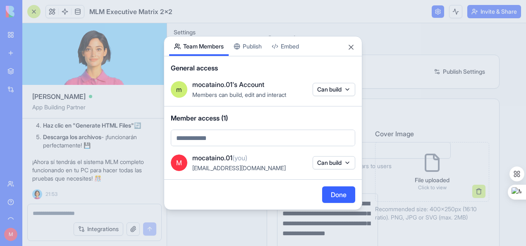
click at [352, 163] on button "Can build" at bounding box center [334, 162] width 43 height 13
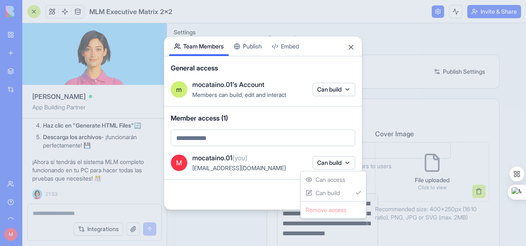
click at [303, 155] on body "BETA My Workspace New app Marketplace Integrations Recent New App MLM Executive…" at bounding box center [263, 123] width 526 height 246
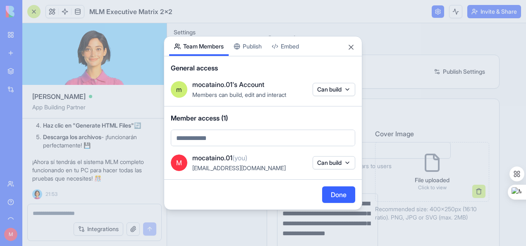
click at [218, 133] on body "BETA My Workspace New app Marketplace Integrations Recent New App MLM Executive…" at bounding box center [263, 123] width 526 height 246
click at [230, 134] on div at bounding box center [263, 123] width 526 height 246
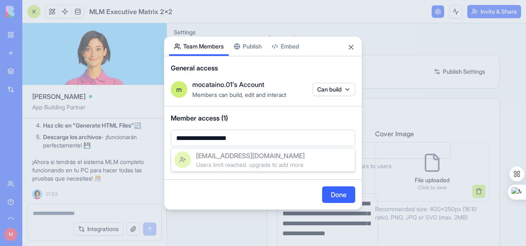
type input "**********"
click at [285, 193] on body "BETA My Workspace New app Marketplace Integrations Recent New App MLM Executive…" at bounding box center [263, 123] width 526 height 246
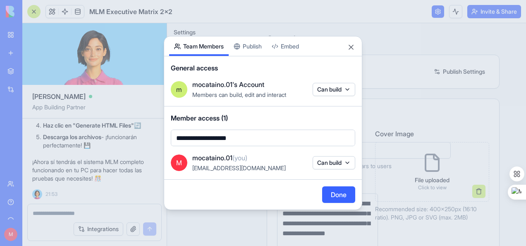
click at [341, 196] on button "Done" at bounding box center [338, 194] width 33 height 17
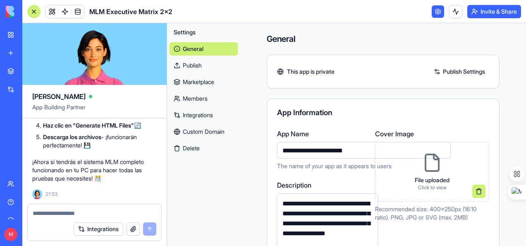
click at [506, 13] on button "Invite & Share" at bounding box center [495, 11] width 54 height 13
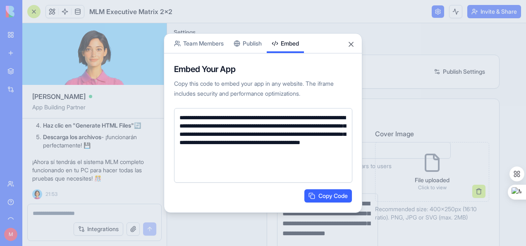
click at [300, 46] on button "Embed" at bounding box center [285, 43] width 37 height 19
click at [352, 41] on button "Close" at bounding box center [351, 44] width 8 height 8
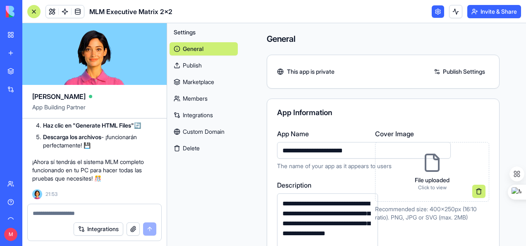
click at [506, 13] on button "Invite & Share" at bounding box center [495, 11] width 54 height 13
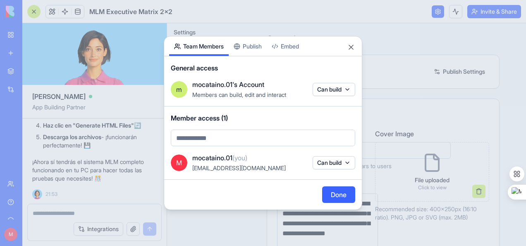
click at [211, 46] on button "Team Members" at bounding box center [199, 45] width 60 height 19
click at [350, 49] on button "Close" at bounding box center [351, 47] width 8 height 8
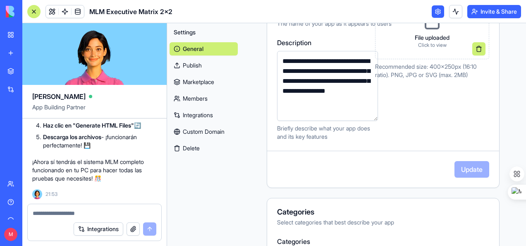
scroll to position [166, 0]
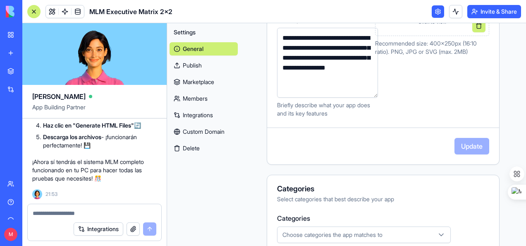
click at [199, 115] on link "Integrations" at bounding box center [204, 114] width 68 height 13
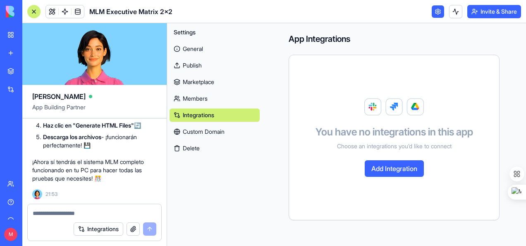
click at [200, 98] on link "Members" at bounding box center [215, 98] width 90 height 13
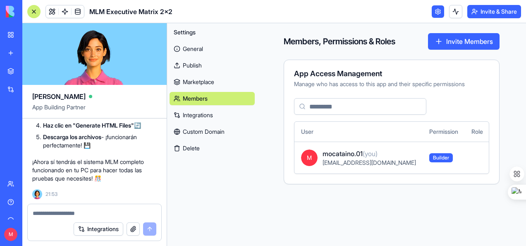
click at [238, 150] on button "Delete" at bounding box center [212, 148] width 85 height 13
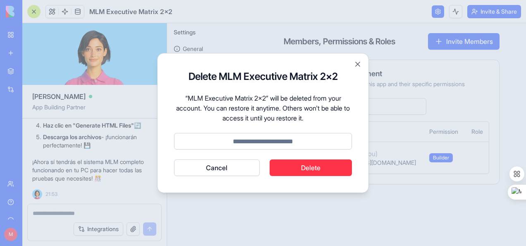
click at [216, 167] on button "Cancel" at bounding box center [217, 167] width 86 height 17
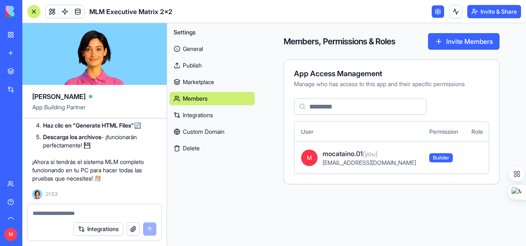
scroll to position [6878, 0]
click at [101, 228] on button "Integrations" at bounding box center [99, 228] width 50 height 13
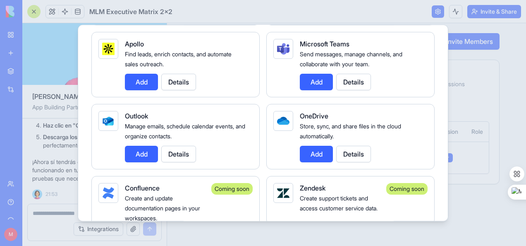
scroll to position [910, 0]
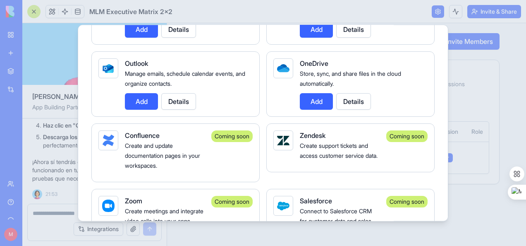
click at [512, 118] on div at bounding box center [263, 123] width 526 height 246
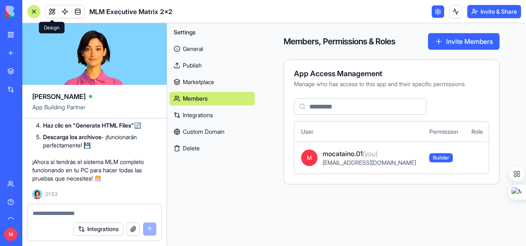
click at [52, 11] on link at bounding box center [52, 11] width 12 height 12
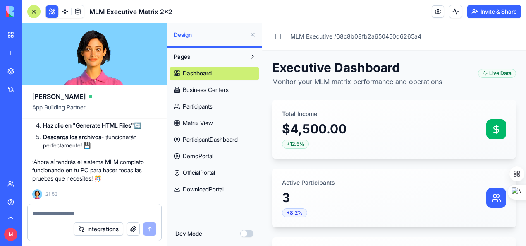
click at [199, 90] on span "Business Centers" at bounding box center [206, 90] width 46 height 8
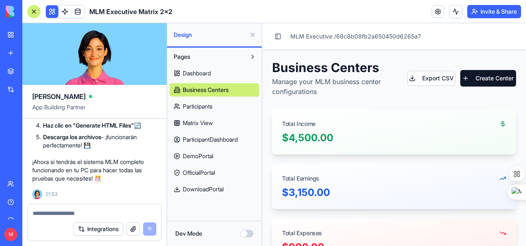
click at [207, 104] on span "Participants" at bounding box center [198, 106] width 30 height 8
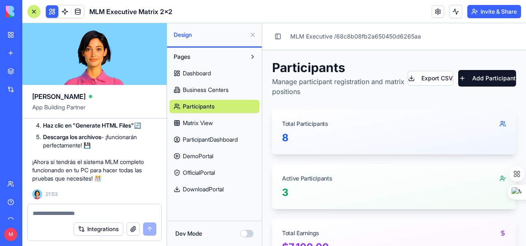
click at [213, 122] on span "Matrix View" at bounding box center [198, 123] width 30 height 8
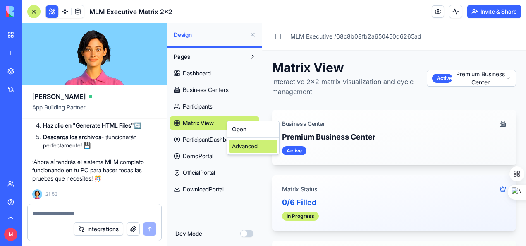
click at [257, 151] on div "Advanced" at bounding box center [253, 145] width 49 height 13
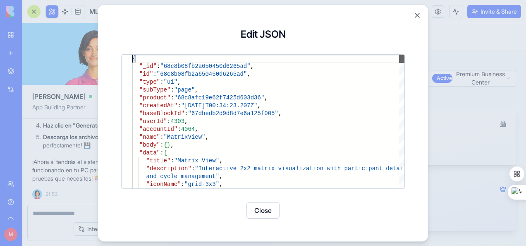
click at [405, 55] on div at bounding box center [402, 59] width 6 height 8
type textarea "**********"
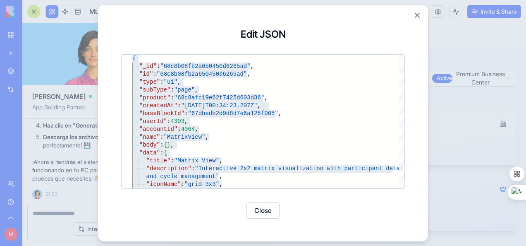
click at [408, 31] on div "**********" at bounding box center [263, 122] width 310 height 217
click at [420, 14] on button "Close" at bounding box center [417, 15] width 8 height 8
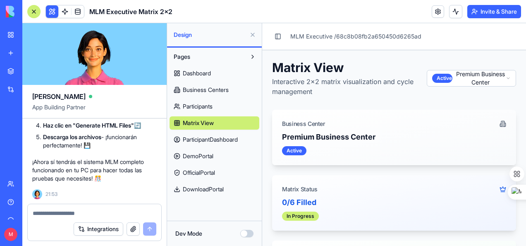
click at [206, 69] on span "Dashboard" at bounding box center [197, 73] width 28 height 8
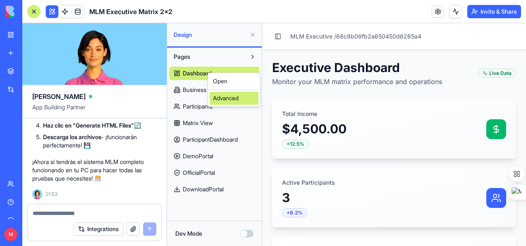
click at [226, 98] on div "Advanced" at bounding box center [234, 97] width 49 height 13
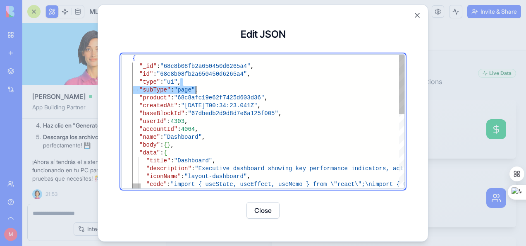
drag, startPoint x: 398, startPoint y: 79, endPoint x: 405, endPoint y: 90, distance: 13.6
click at [399, 83] on div at bounding box center [402, 122] width 6 height 134
click at [399, 74] on div at bounding box center [402, 85] width 6 height 60
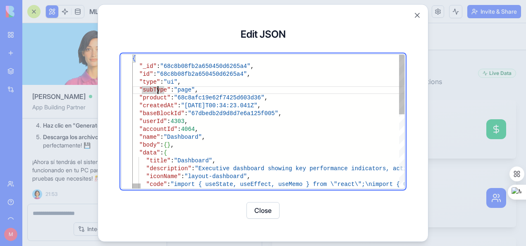
type textarea "**********"
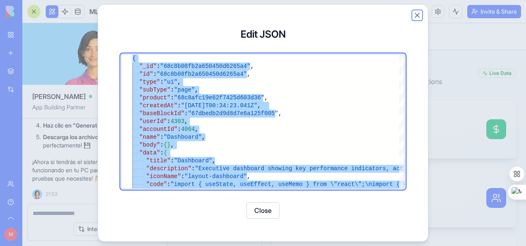
drag, startPoint x: 417, startPoint y: 13, endPoint x: 396, endPoint y: 48, distance: 40.4
click at [417, 14] on button "Close" at bounding box center [417, 15] width 8 height 8
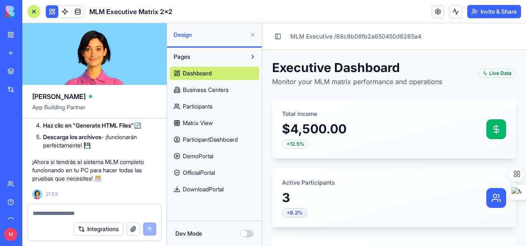
click at [218, 87] on span "Business Centers" at bounding box center [206, 90] width 46 height 8
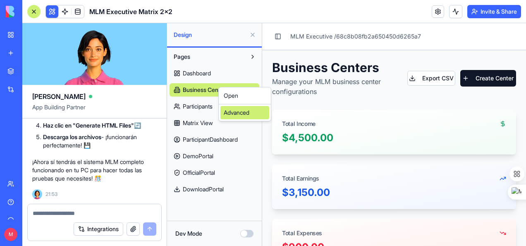
click at [232, 109] on div "Advanced" at bounding box center [245, 112] width 49 height 13
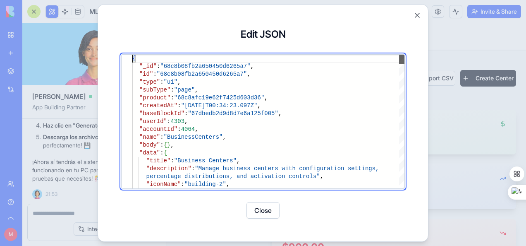
click at [399, 55] on div at bounding box center [402, 59] width 6 height 9
type textarea "**********"
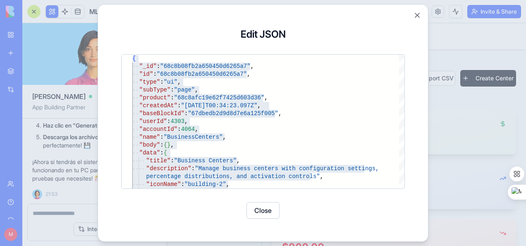
click at [417, 55] on div "**********" at bounding box center [263, 122] width 310 height 217
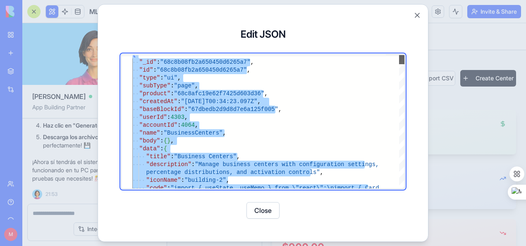
click at [405, 55] on div at bounding box center [402, 59] width 6 height 9
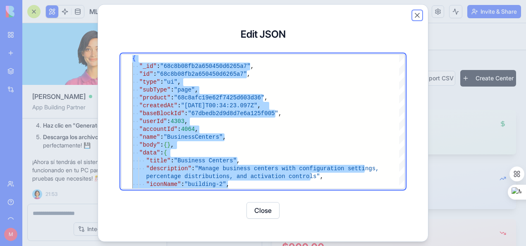
click at [415, 15] on button "Close" at bounding box center [417, 15] width 8 height 8
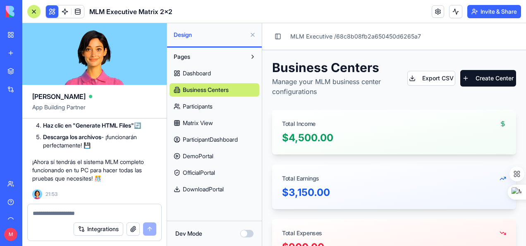
click at [408, 125] on div "Total Income" at bounding box center [394, 121] width 244 height 22
click at [206, 106] on span "Participants" at bounding box center [198, 106] width 30 height 8
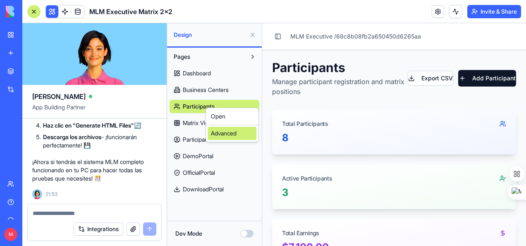
click at [239, 135] on div "Advanced" at bounding box center [232, 133] width 49 height 13
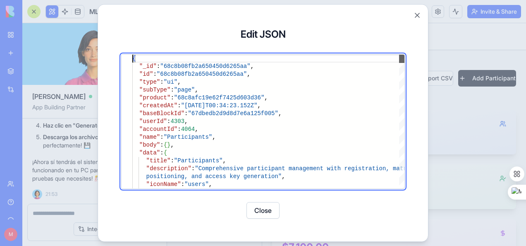
click at [399, 55] on div at bounding box center [402, 59] width 6 height 8
type textarea "**********"
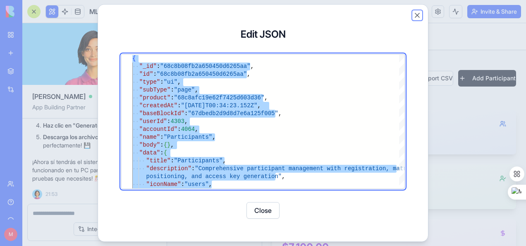
click at [417, 16] on button "Close" at bounding box center [417, 15] width 8 height 8
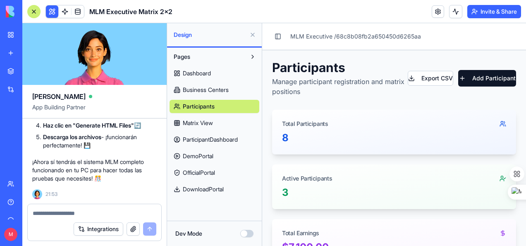
drag, startPoint x: 409, startPoint y: 136, endPoint x: 414, endPoint y: 130, distance: 7.9
click at [409, 136] on div "8" at bounding box center [394, 137] width 224 height 13
click at [203, 122] on span "Matrix View" at bounding box center [198, 123] width 30 height 8
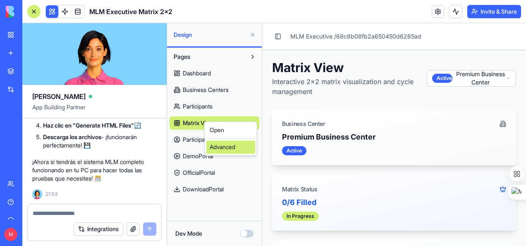
click at [234, 147] on div "Advanced" at bounding box center [230, 146] width 49 height 13
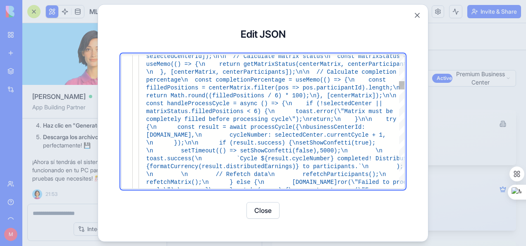
type textarea "**********"
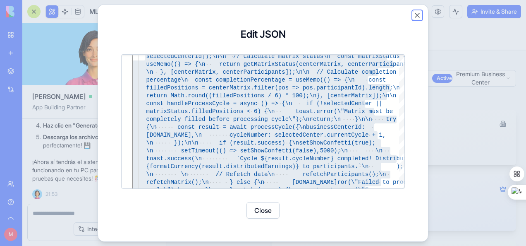
click at [417, 17] on button "Close" at bounding box center [417, 15] width 8 height 8
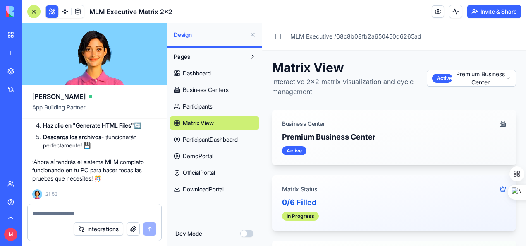
click at [411, 141] on div "Premium Business Center" at bounding box center [394, 137] width 224 height 12
click at [219, 137] on span "ParticipantDashboard" at bounding box center [210, 139] width 55 height 8
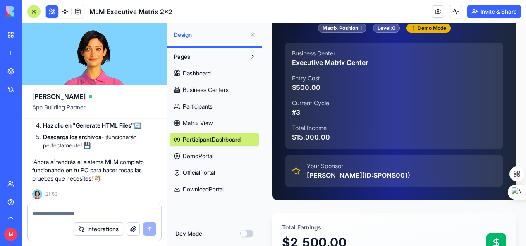
scroll to position [83, 0]
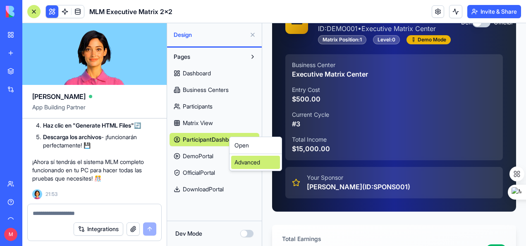
click at [254, 165] on div "Advanced" at bounding box center [255, 162] width 49 height 13
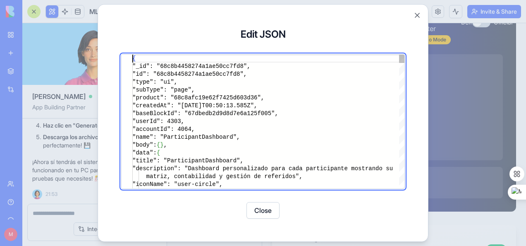
scroll to position [0, 0]
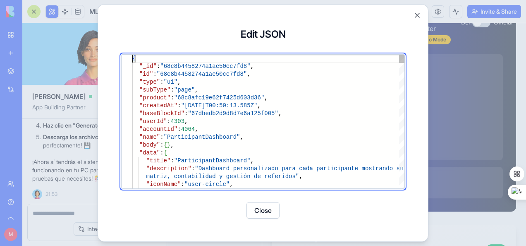
type textarea "**********"
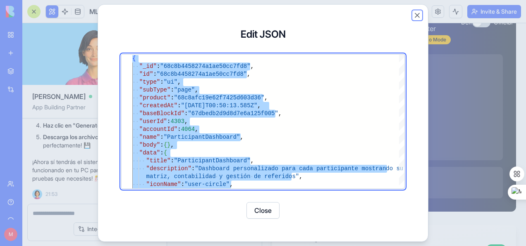
drag, startPoint x: 415, startPoint y: 16, endPoint x: 417, endPoint y: 22, distance: 6.0
click at [415, 16] on button "Close" at bounding box center [417, 15] width 8 height 8
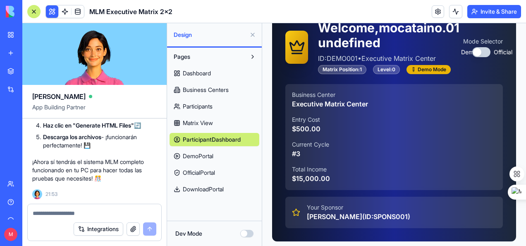
scroll to position [41, 0]
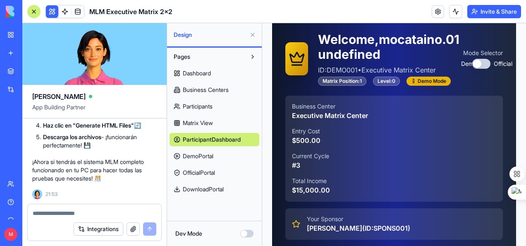
click at [228, 138] on span "ParticipantDashboard" at bounding box center [212, 139] width 58 height 8
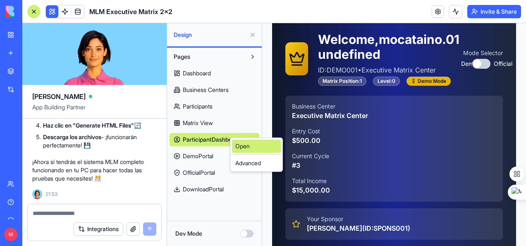
click at [242, 145] on link "Open" at bounding box center [256, 145] width 49 height 13
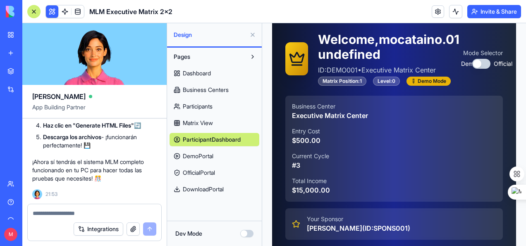
click at [204, 155] on span "DemoPortal" at bounding box center [198, 156] width 31 height 8
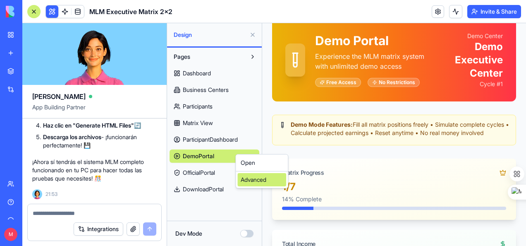
click at [247, 179] on div "Advanced" at bounding box center [262, 179] width 49 height 13
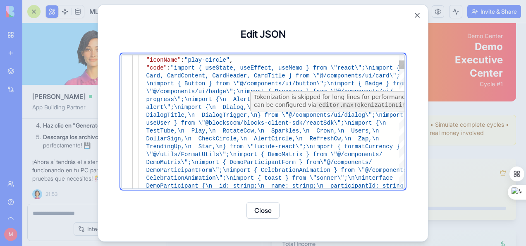
type textarea "**********"
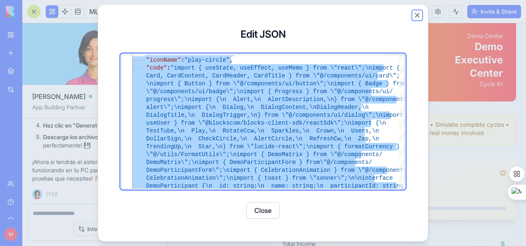
click at [415, 15] on button "Close" at bounding box center [417, 15] width 8 height 8
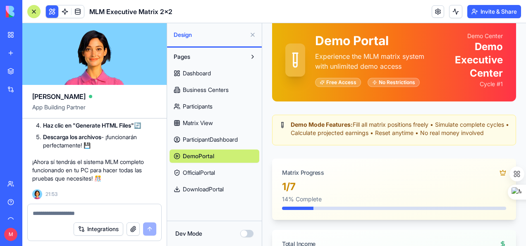
click at [409, 174] on div "Matrix Progress" at bounding box center [394, 169] width 244 height 22
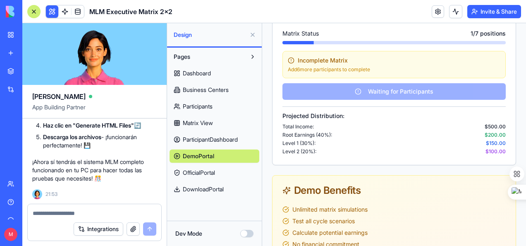
scroll to position [1051, 0]
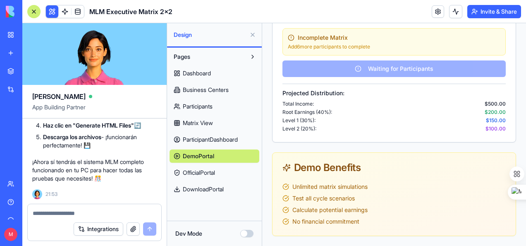
click at [203, 173] on span "OfficialPortal" at bounding box center [199, 172] width 32 height 8
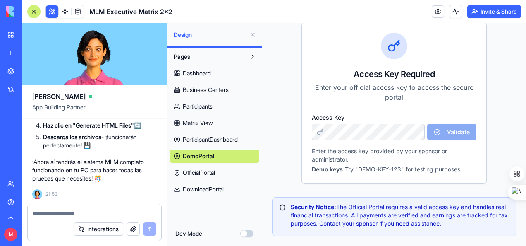
scroll to position [130, 0]
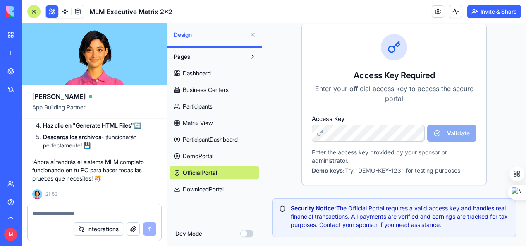
click at [208, 154] on span "DemoPortal" at bounding box center [198, 156] width 31 height 8
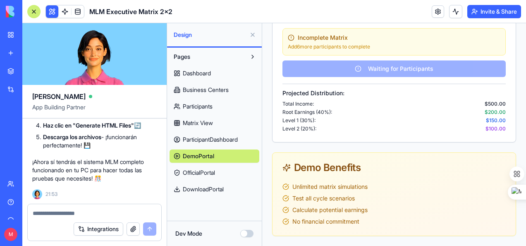
click at [206, 172] on span "OfficialPortal" at bounding box center [199, 172] width 32 height 8
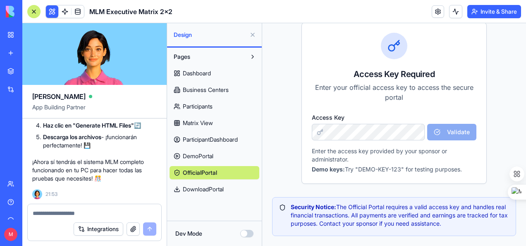
scroll to position [130, 0]
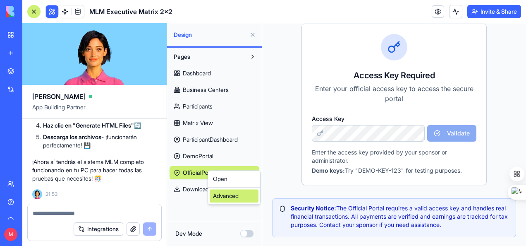
click at [223, 197] on div "Advanced" at bounding box center [234, 195] width 49 height 13
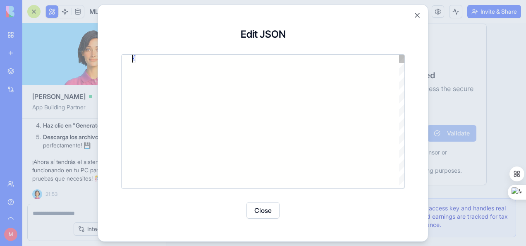
scroll to position [0, 0]
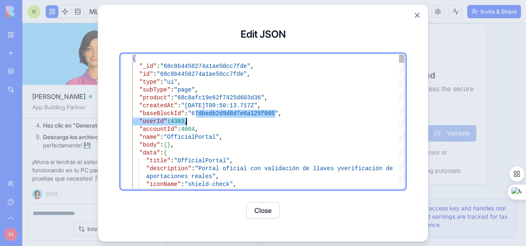
type textarea "**********"
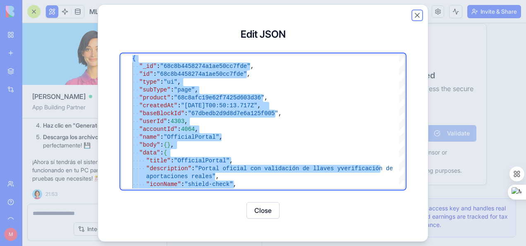
drag, startPoint x: 414, startPoint y: 15, endPoint x: 411, endPoint y: 25, distance: 9.9
click at [415, 15] on button "Close" at bounding box center [417, 15] width 8 height 8
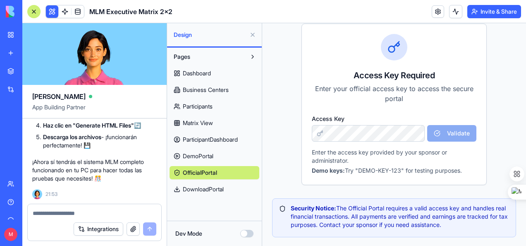
click at [487, 94] on div "Official Portal Secure access to real MLM matrix operations with verified trans…" at bounding box center [394, 83] width 244 height 307
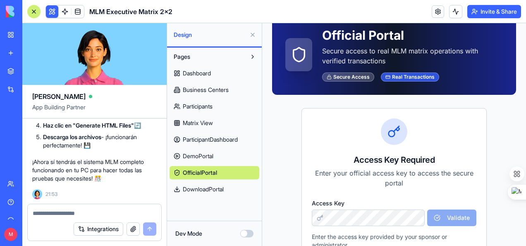
scroll to position [130, 0]
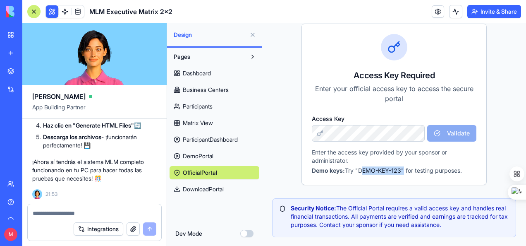
drag, startPoint x: 400, startPoint y: 170, endPoint x: 357, endPoint y: 173, distance: 42.3
click at [357, 173] on p "Demo keys: Try "DEMO-KEY-123" for testing purposes." at bounding box center [394, 170] width 165 height 8
copy p "DEMO-KEY-123"
click at [207, 107] on span "Participants" at bounding box center [198, 106] width 30 height 8
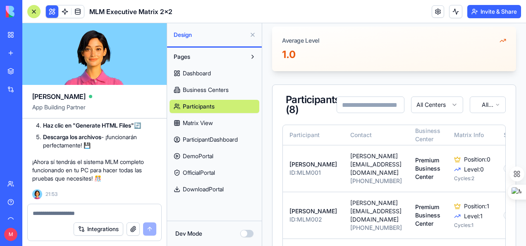
scroll to position [254, 0]
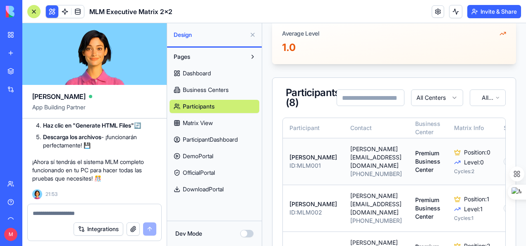
click at [406, 150] on td "carlos@example.com +1-555-0101" at bounding box center [376, 161] width 65 height 47
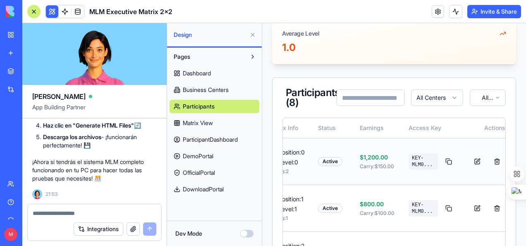
scroll to position [0, 186]
click at [441, 161] on button at bounding box center [448, 161] width 14 height 15
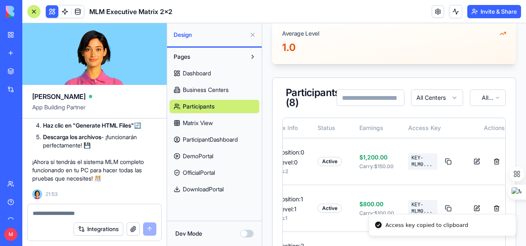
click at [198, 173] on span "OfficialPortal" at bounding box center [199, 172] width 32 height 8
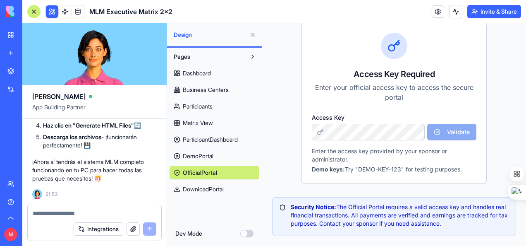
scroll to position [130, 0]
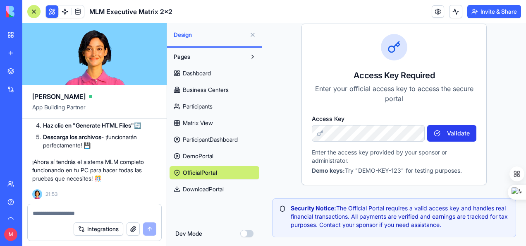
click at [455, 131] on button "Validate" at bounding box center [451, 133] width 49 height 17
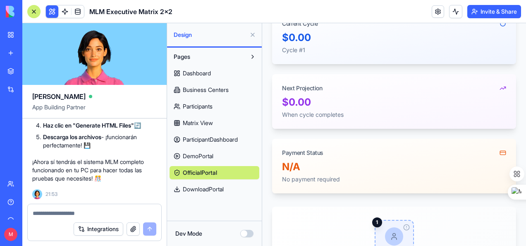
scroll to position [207, 0]
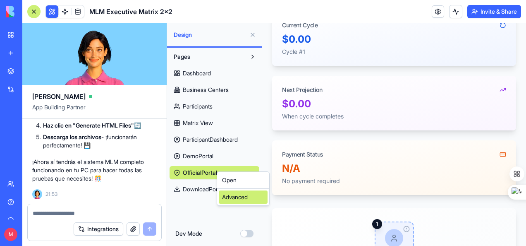
click at [240, 199] on div "Advanced" at bounding box center [243, 196] width 49 height 13
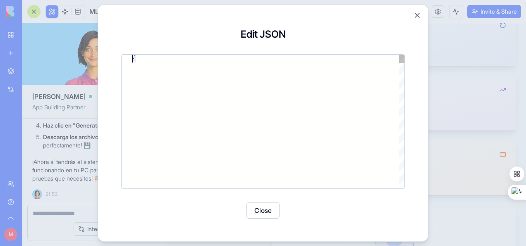
scroll to position [0, 0]
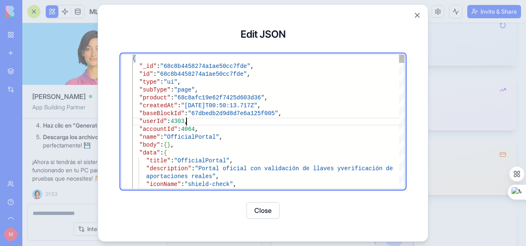
type textarea "**********"
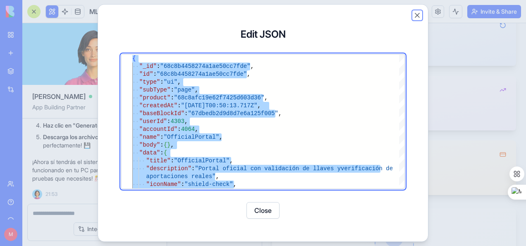
click at [417, 14] on button "Close" at bounding box center [417, 15] width 8 height 8
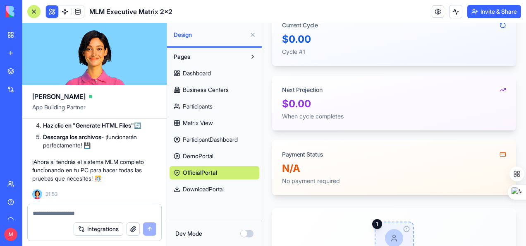
click at [204, 187] on span "DownloadPortal" at bounding box center [203, 189] width 41 height 8
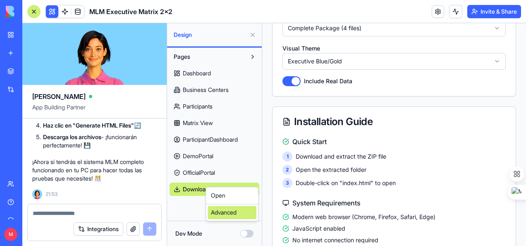
click at [226, 211] on div "Advanced" at bounding box center [232, 212] width 49 height 13
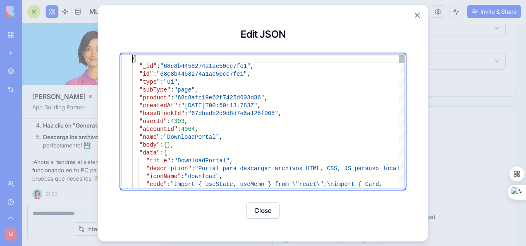
type textarea "**********"
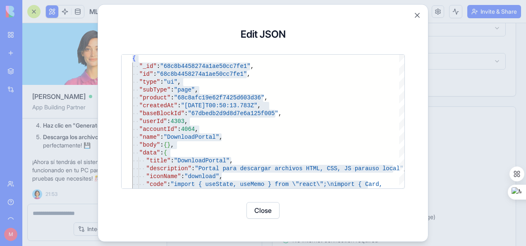
click at [426, 128] on div "Update Block JSON Update Block JSON Edit JSON { "_id" : "68c8b4458274a1ae50cc7f…" at bounding box center [263, 123] width 331 height 238
click at [415, 14] on button "Close" at bounding box center [417, 15] width 8 height 8
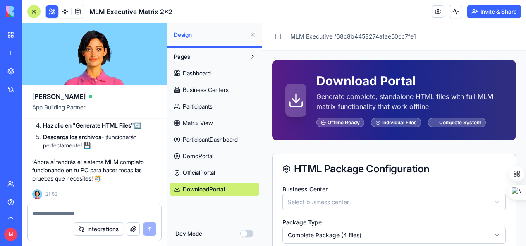
click at [491, 100] on p "Generate complete, standalone HTML files with full MLM matrix functionality tha…" at bounding box center [410, 101] width 187 height 20
click at [460, 123] on div "Complete System" at bounding box center [457, 122] width 58 height 9
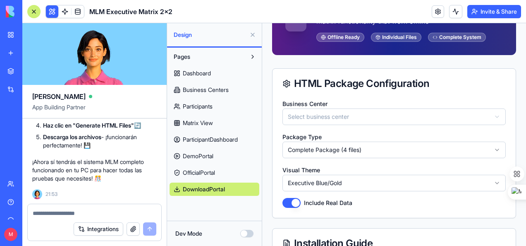
scroll to position [83, 0]
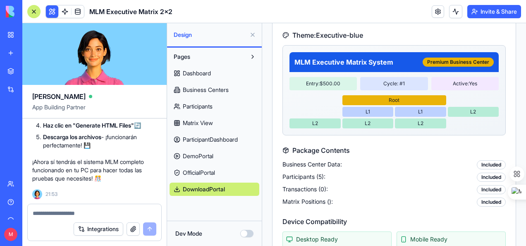
scroll to position [372, 0]
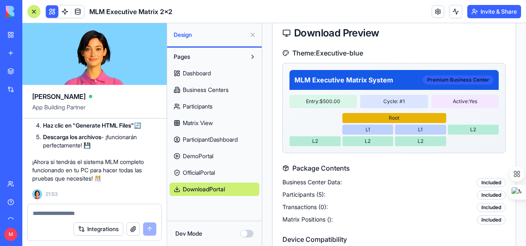
click at [448, 77] on div "Premium Business Center" at bounding box center [458, 79] width 71 height 9
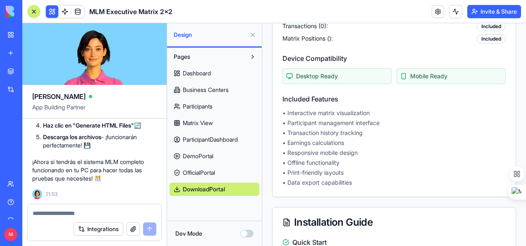
scroll to position [579, 0]
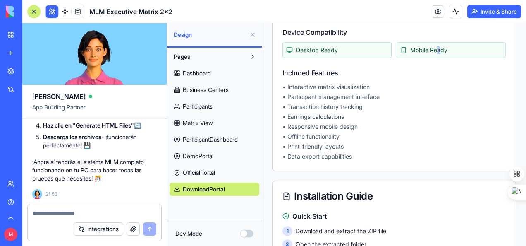
click at [436, 48] on span "Mobile Ready" at bounding box center [428, 50] width 37 height 8
click at [403, 49] on icon at bounding box center [404, 50] width 7 height 7
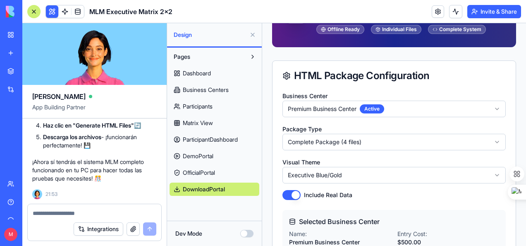
scroll to position [0, 0]
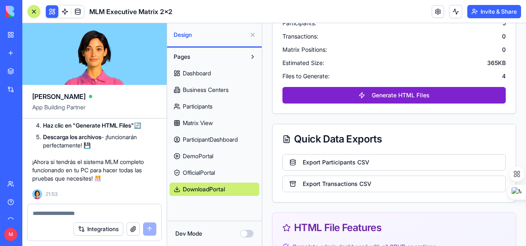
click at [414, 90] on button "Generate HTML Files" at bounding box center [394, 95] width 223 height 17
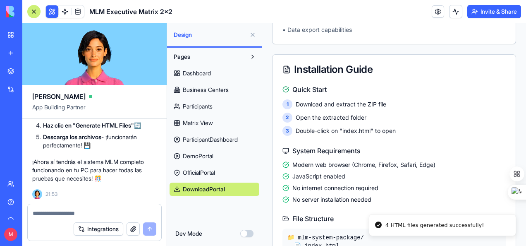
scroll to position [1692, 0]
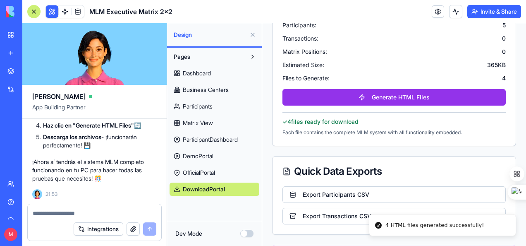
click at [404, 226] on div "4 HTML files generated successfully!" at bounding box center [435, 225] width 99 height 8
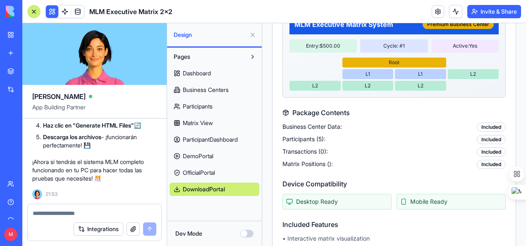
scroll to position [947, 0]
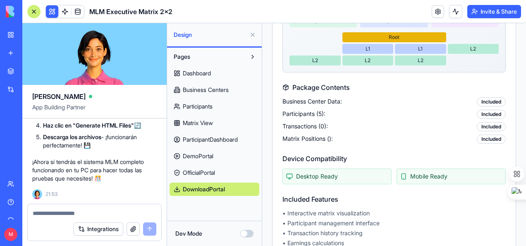
click at [491, 135] on div "Included" at bounding box center [491, 138] width 29 height 9
click at [484, 122] on div "Included" at bounding box center [491, 126] width 29 height 9
click at [484, 110] on div "Included" at bounding box center [491, 114] width 29 height 9
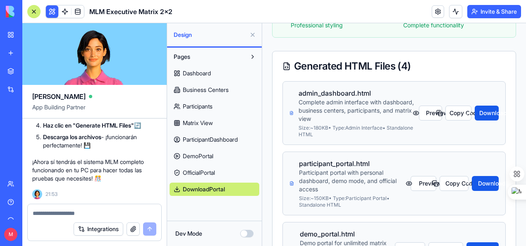
scroll to position [202, 0]
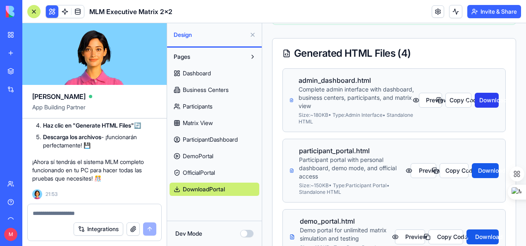
click at [484, 98] on button "Download" at bounding box center [487, 100] width 24 height 15
click at [487, 118] on div "admin_dashboard.html Complete admin interface with dashboard, business centers,…" at bounding box center [394, 100] width 209 height 50
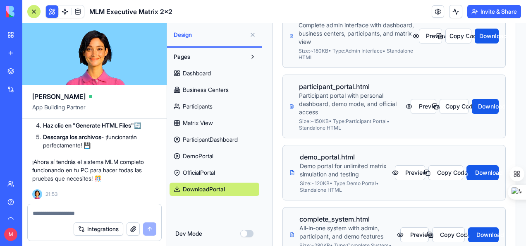
scroll to position [285, 0]
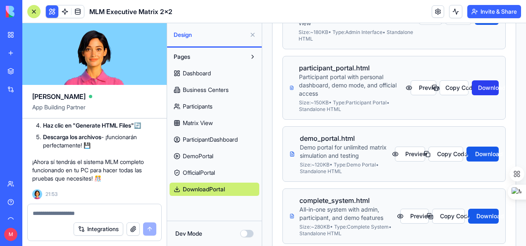
click at [483, 88] on button "Download" at bounding box center [485, 87] width 27 height 15
click at [483, 110] on div "participant_portal.html Participant portal with personal dashboard, demo mode, …" at bounding box center [394, 88] width 209 height 50
click at [482, 154] on button "Download" at bounding box center [483, 153] width 32 height 15
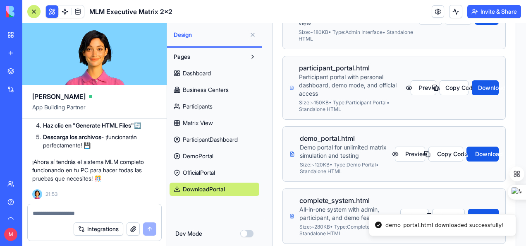
click at [484, 115] on div "participant_portal.html Participant portal with personal dashboard, demo mode, …" at bounding box center [394, 88] width 223 height 64
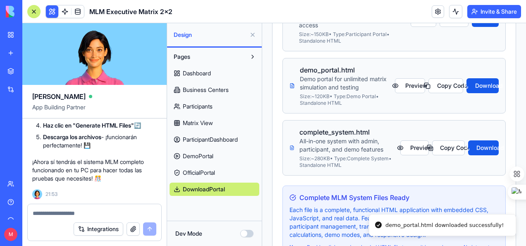
scroll to position [368, 0]
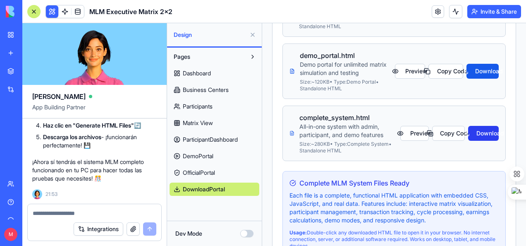
click at [482, 128] on button "Download" at bounding box center [483, 133] width 31 height 15
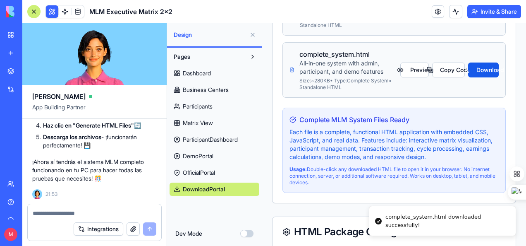
scroll to position [492, 0]
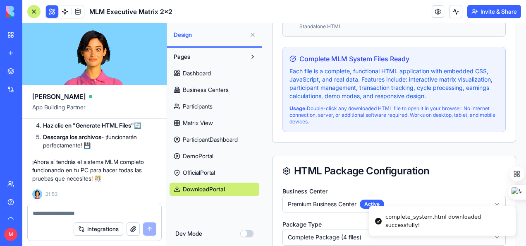
click at [497, 109] on div "Complete MLM System Files Ready Each file is a complete, functional HTML applic…" at bounding box center [394, 89] width 223 height 85
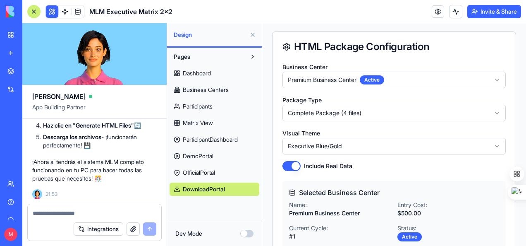
scroll to position [657, 0]
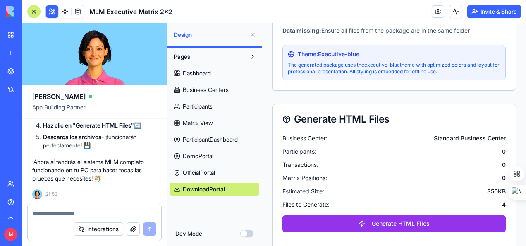
scroll to position [1568, 0]
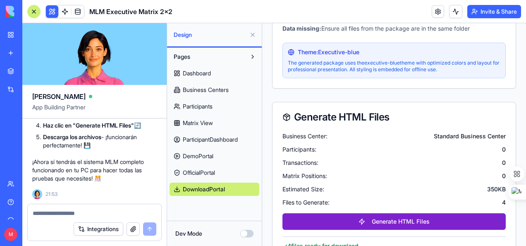
click at [425, 213] on button "Generate HTML Files" at bounding box center [394, 221] width 223 height 17
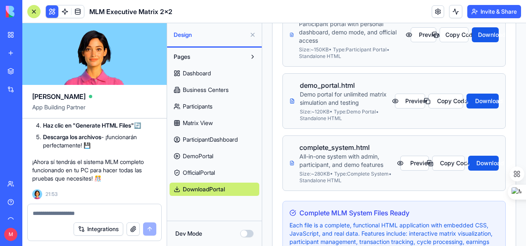
scroll to position [326, 0]
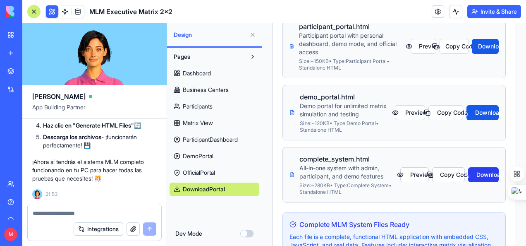
click at [477, 176] on button "Download" at bounding box center [483, 174] width 31 height 15
click at [501, 143] on div "admin_dashboard.html Complete admin interface with dashboard, business centers,…" at bounding box center [394, 125] width 243 height 363
click at [483, 108] on button "Download" at bounding box center [483, 112] width 32 height 15
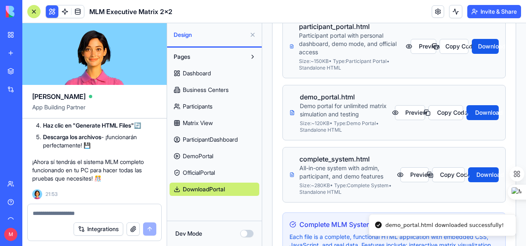
scroll to position [285, 0]
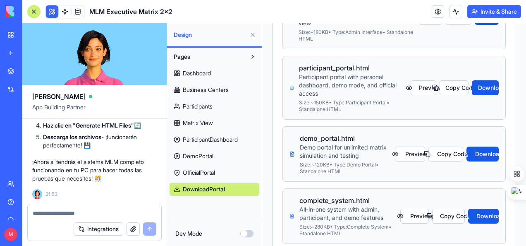
click at [505, 131] on div "admin_dashboard.html Complete admin interface with dashboard, business centers,…" at bounding box center [394, 167] width 243 height 363
click at [483, 83] on button "Download" at bounding box center [485, 87] width 27 height 15
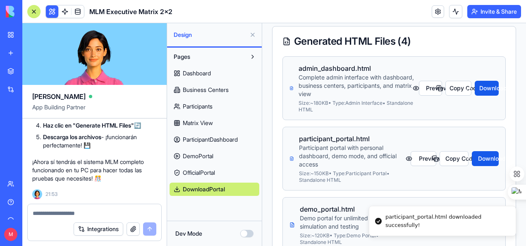
scroll to position [202, 0]
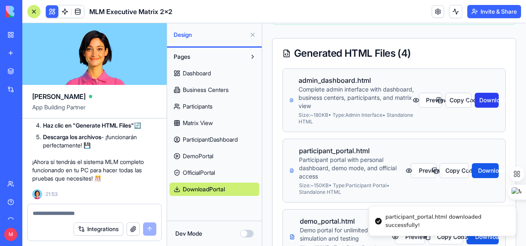
click at [486, 100] on button "Download" at bounding box center [487, 100] width 24 height 15
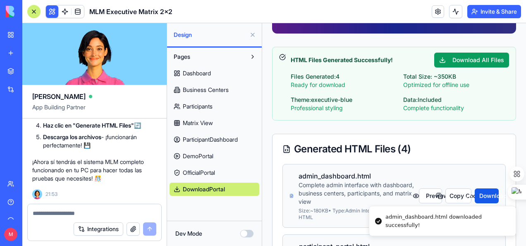
scroll to position [120, 0]
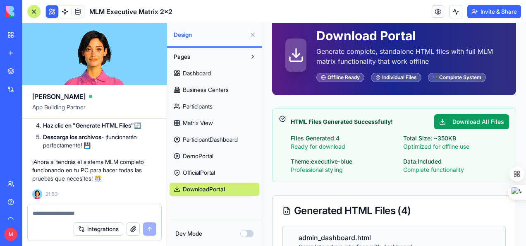
scroll to position [37, 0]
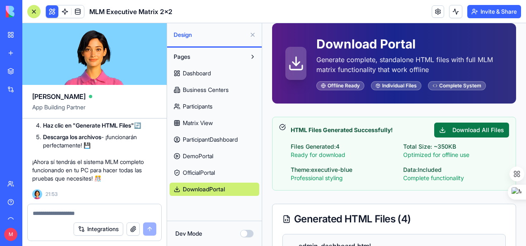
click at [474, 127] on button "Download All Files" at bounding box center [471, 129] width 75 height 15
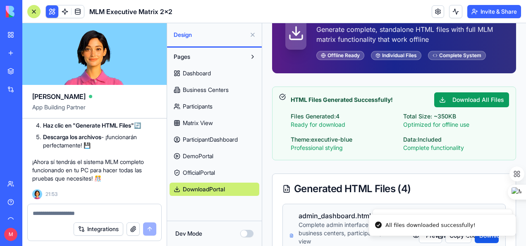
scroll to position [78, 0]
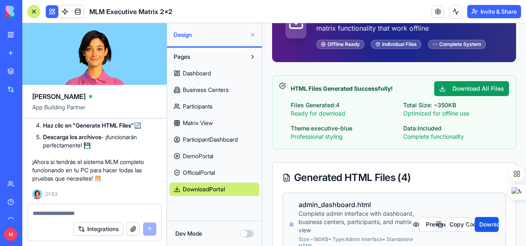
click at [499, 133] on div "Complete functionality" at bounding box center [456, 136] width 106 height 8
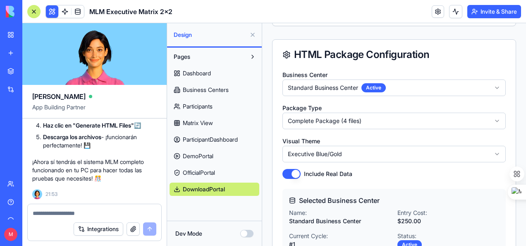
scroll to position [621, 0]
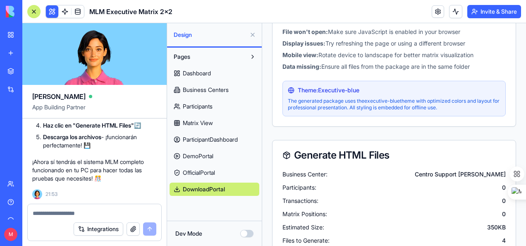
scroll to position [1655, 0]
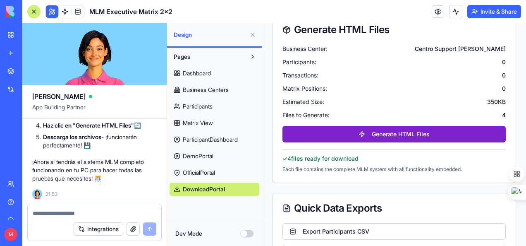
click at [432, 128] on button "Generate HTML Files" at bounding box center [394, 134] width 223 height 17
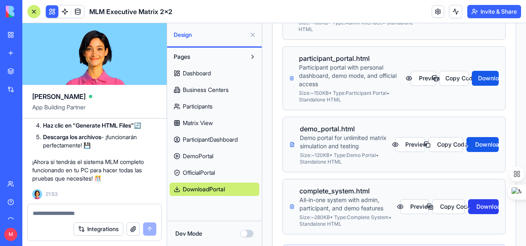
scroll to position [372, 0]
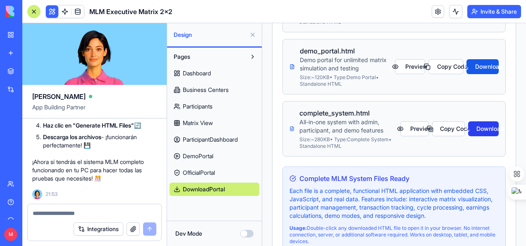
click at [482, 125] on button "Download" at bounding box center [483, 128] width 31 height 15
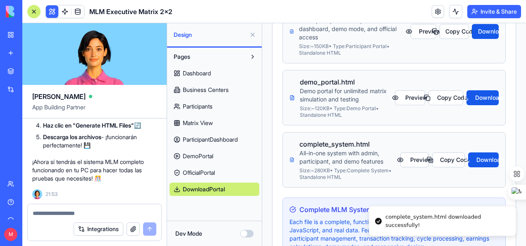
scroll to position [290, 0]
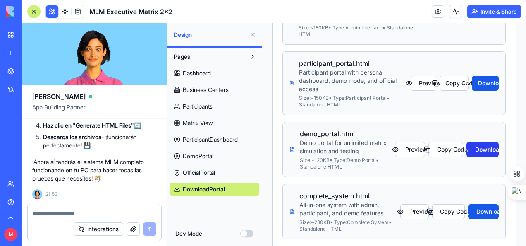
click at [484, 145] on button "Download" at bounding box center [483, 149] width 32 height 15
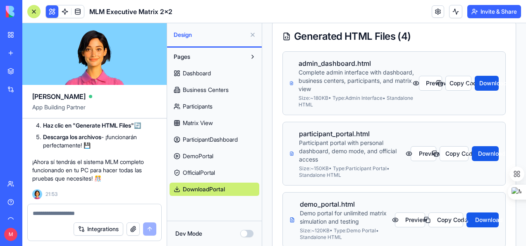
scroll to position [207, 0]
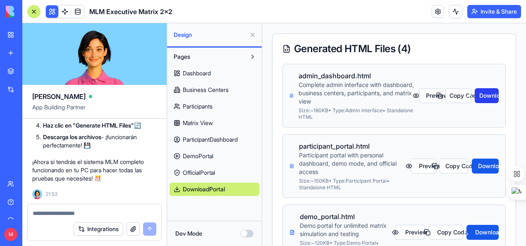
click at [482, 93] on button "Download" at bounding box center [487, 95] width 24 height 15
click at [490, 119] on div "admin_dashboard.html Complete admin interface with dashboard, business centers,…" at bounding box center [394, 96] width 209 height 50
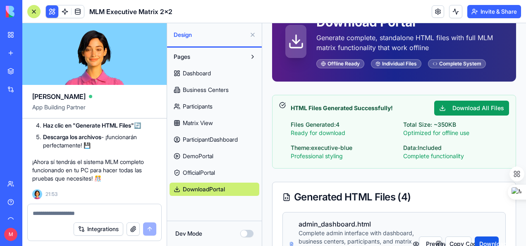
scroll to position [41, 0]
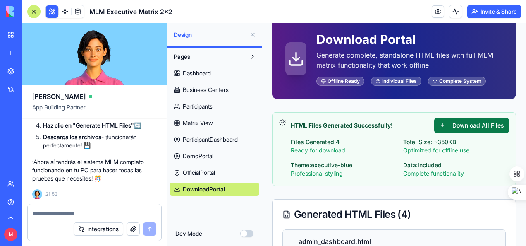
click at [469, 125] on button "Download All Files" at bounding box center [471, 125] width 75 height 15
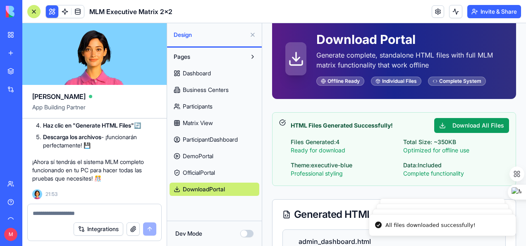
scroll to position [0, 0]
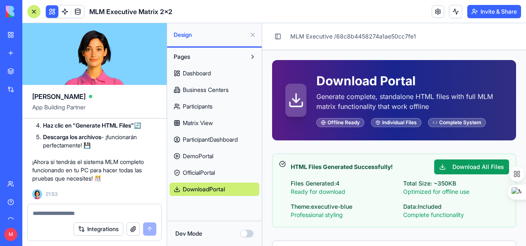
click at [459, 124] on div "Complete System" at bounding box center [457, 122] width 58 height 9
click at [445, 119] on div "Complete System" at bounding box center [457, 122] width 58 height 9
click at [393, 125] on div "Individual Files" at bounding box center [396, 122] width 50 height 9
drag, startPoint x: 386, startPoint y: 119, endPoint x: 324, endPoint y: 114, distance: 63.1
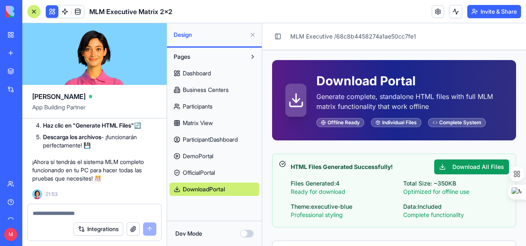
click at [383, 121] on div "Individual Files" at bounding box center [396, 122] width 50 height 9
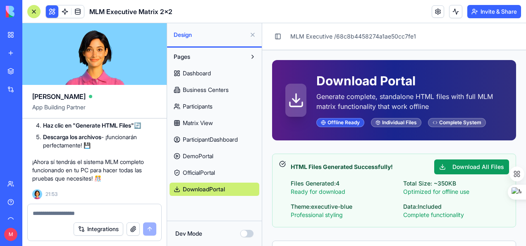
click at [331, 122] on div "Offline Ready" at bounding box center [341, 122] width 48 height 9
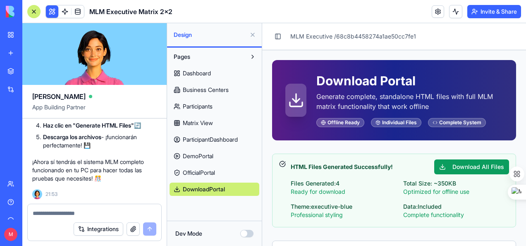
click at [297, 104] on icon at bounding box center [296, 100] width 17 height 17
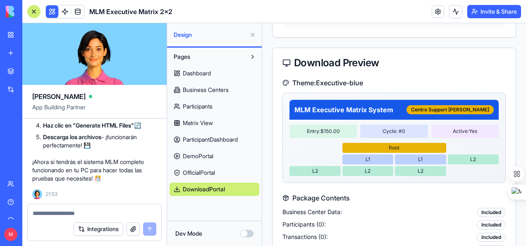
scroll to position [828, 0]
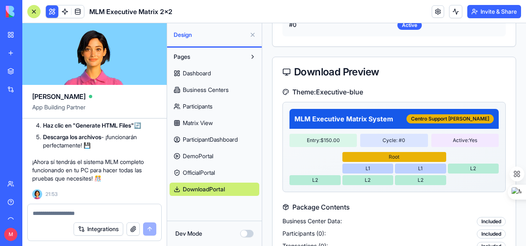
click at [76, 12] on link at bounding box center [78, 11] width 12 height 12
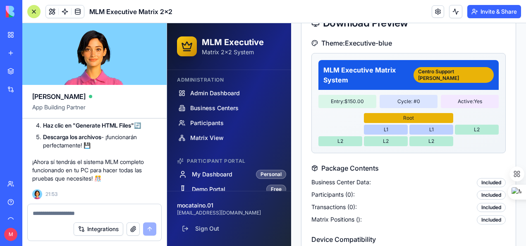
scroll to position [788, 0]
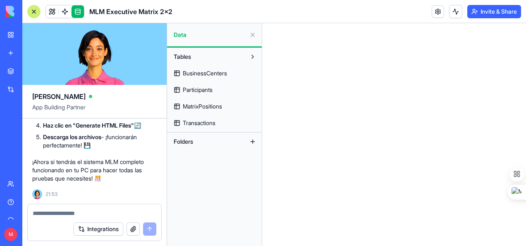
click at [207, 72] on span "BusinessCenters" at bounding box center [205, 73] width 44 height 8
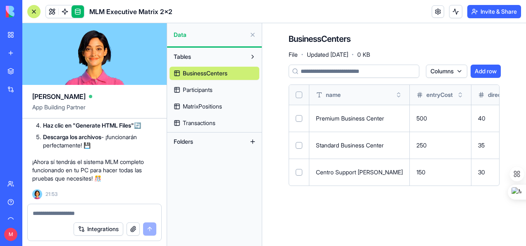
click at [228, 72] on span "BusinessCenters" at bounding box center [205, 73] width 45 height 8
click at [203, 87] on span "Participants" at bounding box center [198, 90] width 30 height 8
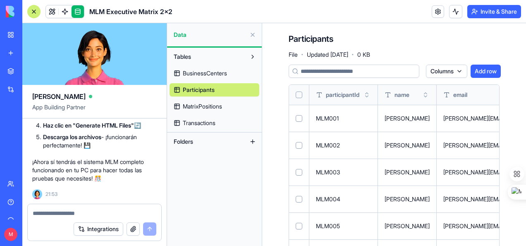
click at [218, 104] on span "MatrixPositions" at bounding box center [202, 106] width 39 height 8
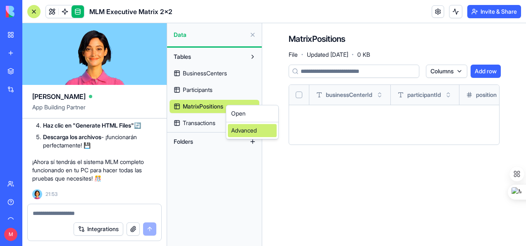
click at [237, 133] on div "Advanced" at bounding box center [252, 130] width 49 height 13
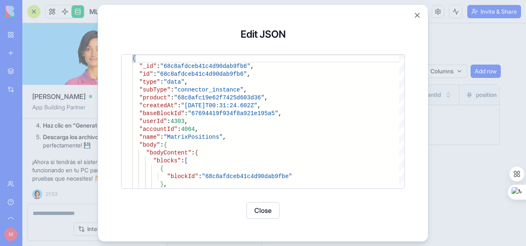
click at [456, 182] on div at bounding box center [263, 123] width 526 height 246
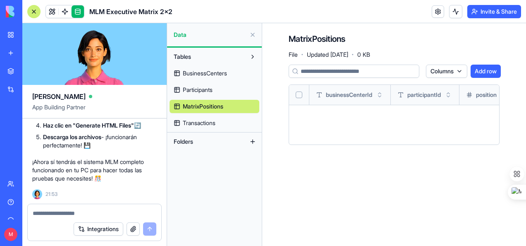
click at [203, 121] on span "Transactions" at bounding box center [199, 123] width 33 height 8
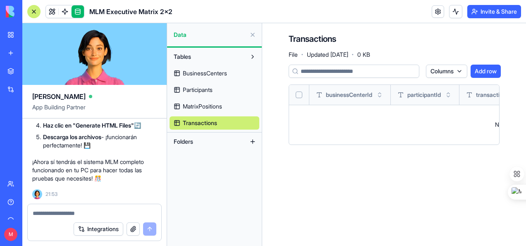
click at [253, 141] on button at bounding box center [252, 141] width 13 height 13
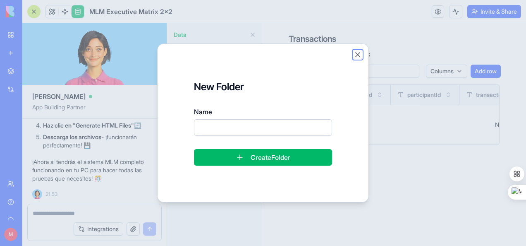
drag, startPoint x: 359, startPoint y: 55, endPoint x: 353, endPoint y: 63, distance: 9.9
click at [358, 55] on button "Close" at bounding box center [358, 54] width 8 height 8
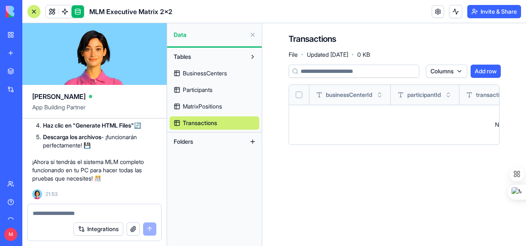
click at [187, 139] on span "Folders" at bounding box center [183, 141] width 19 height 8
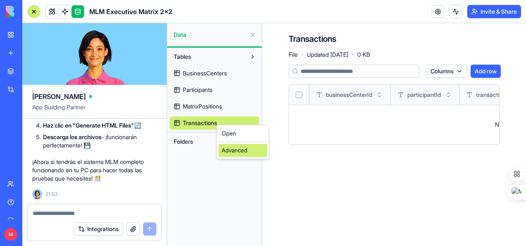
click at [227, 149] on div "Advanced" at bounding box center [242, 150] width 49 height 13
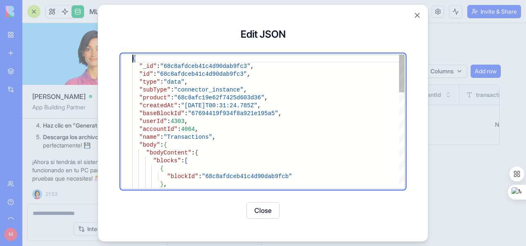
type textarea "**********"
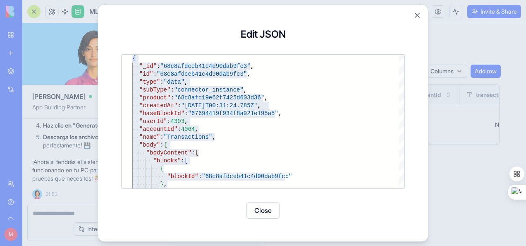
drag, startPoint x: 468, startPoint y: 141, endPoint x: 384, endPoint y: 147, distance: 85.0
click at [468, 141] on div at bounding box center [263, 123] width 526 height 246
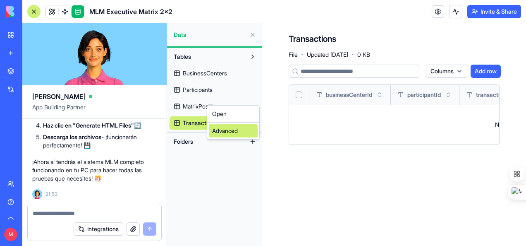
click at [223, 129] on div "Advanced" at bounding box center [233, 130] width 49 height 13
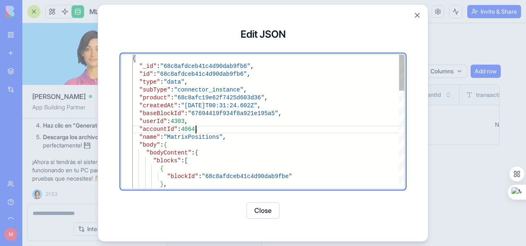
type textarea "**********"
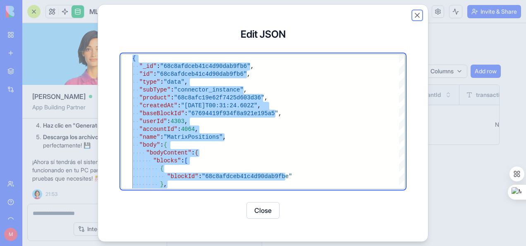
click at [417, 19] on button "Close" at bounding box center [417, 15] width 8 height 8
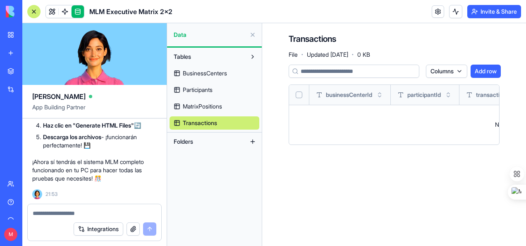
click at [196, 106] on span "MatrixPositions" at bounding box center [202, 106] width 39 height 8
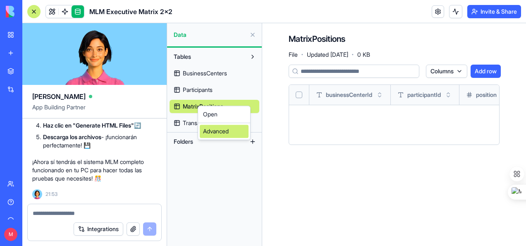
click at [218, 131] on div "Advanced" at bounding box center [224, 131] width 49 height 13
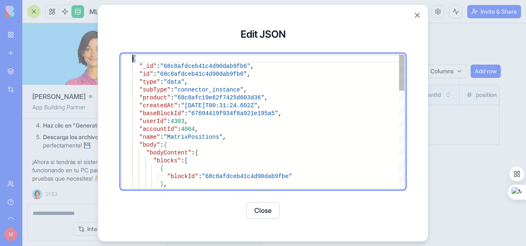
type textarea "**********"
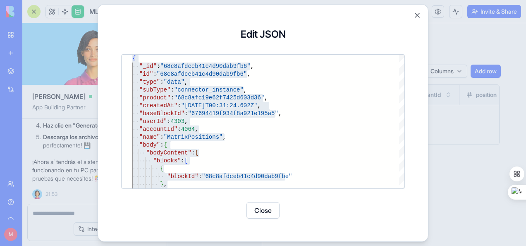
drag, startPoint x: 413, startPoint y: 67, endPoint x: 407, endPoint y: 35, distance: 32.1
click at [413, 67] on div "**********" at bounding box center [263, 122] width 310 height 217
click at [417, 15] on button "Close" at bounding box center [417, 15] width 8 height 8
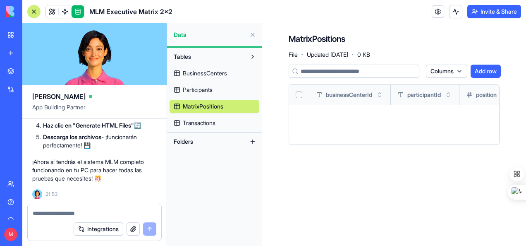
click at [420, 180] on main "MatrixPositions File · Updated Sep 15, 2025 · 0 KB Columns Add row businessCent…" at bounding box center [394, 134] width 264 height 223
click at [197, 88] on span "Participants" at bounding box center [198, 90] width 30 height 8
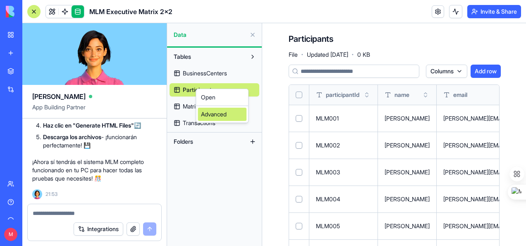
click at [228, 114] on div "Advanced" at bounding box center [222, 114] width 49 height 13
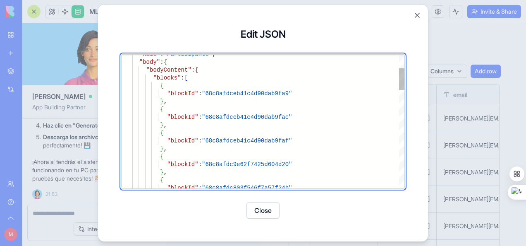
type textarea "**********"
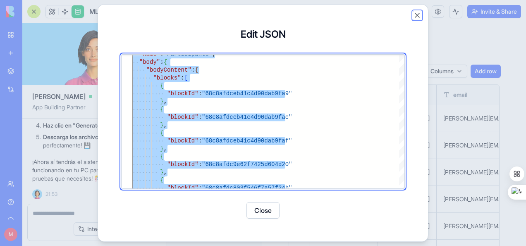
drag, startPoint x: 417, startPoint y: 14, endPoint x: 405, endPoint y: 29, distance: 19.1
click at [417, 14] on button "Close" at bounding box center [417, 15] width 8 height 8
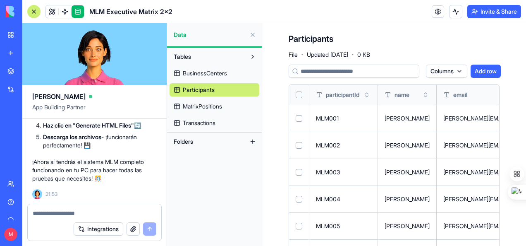
click at [199, 71] on span "BusinessCenters" at bounding box center [205, 73] width 44 height 8
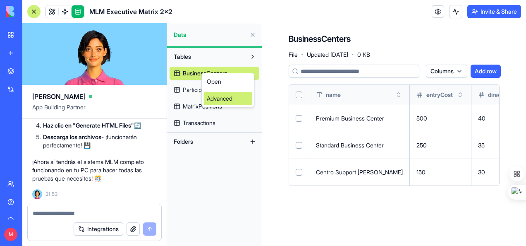
click at [219, 99] on div "Advanced" at bounding box center [228, 98] width 49 height 13
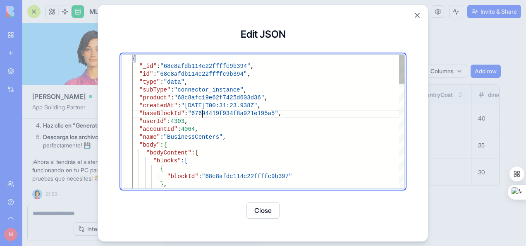
type textarea "**********"
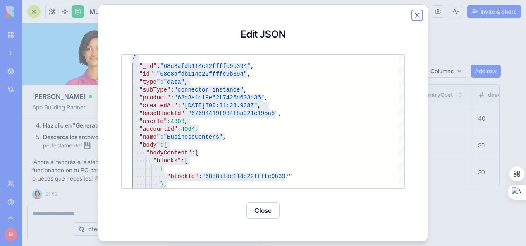
click at [419, 14] on button "Close" at bounding box center [417, 15] width 8 height 8
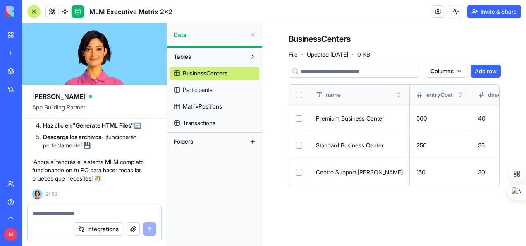
click at [420, 38] on div "BusinessCenters File · Updated Sep 15, 2025 · 0 KB" at bounding box center [394, 45] width 211 height 25
click at [252, 56] on button at bounding box center [252, 56] width 13 height 13
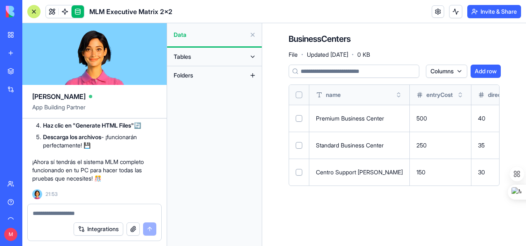
click at [252, 56] on button at bounding box center [252, 56] width 13 height 13
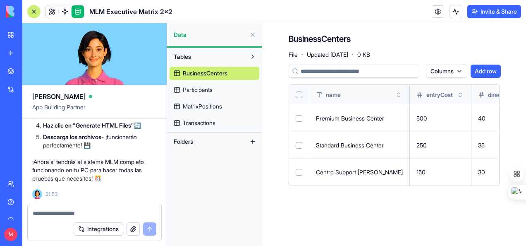
click at [252, 56] on button at bounding box center [252, 56] width 13 height 13
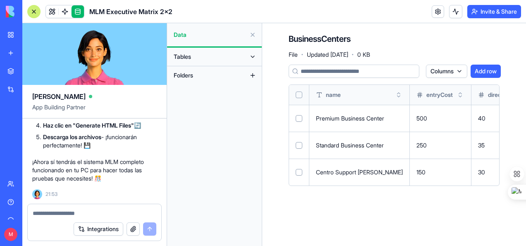
click at [253, 36] on button at bounding box center [252, 34] width 13 height 13
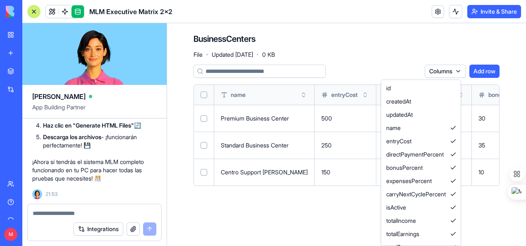
click at [456, 72] on html "BETA My Workspace New app Marketplace Integrations Recent New App MLM Executive…" at bounding box center [263, 123] width 526 height 246
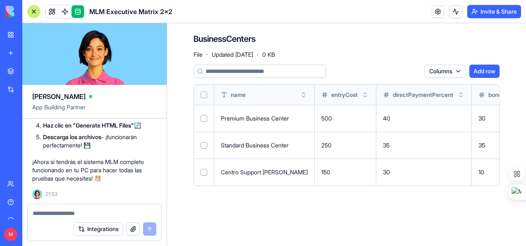
click at [485, 71] on button "Add row" at bounding box center [485, 71] width 30 height 13
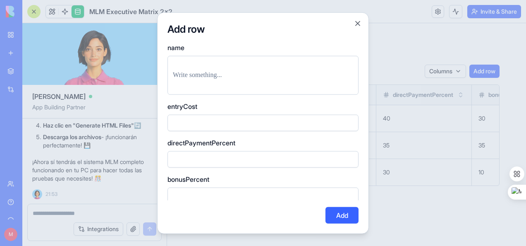
click at [362, 22] on div "Add row name entryCost directPaymentPercent bonusPercent expensesPercent carryN…" at bounding box center [263, 122] width 212 height 221
click at [359, 23] on button "Close" at bounding box center [358, 23] width 8 height 8
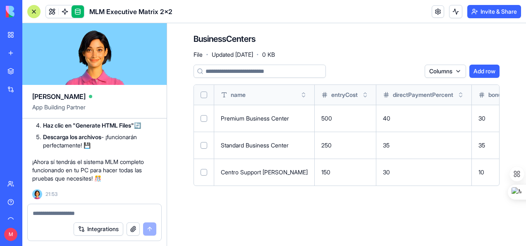
click at [78, 11] on link at bounding box center [78, 11] width 12 height 12
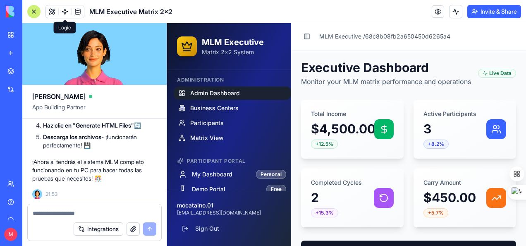
click at [65, 10] on link at bounding box center [65, 11] width 12 height 12
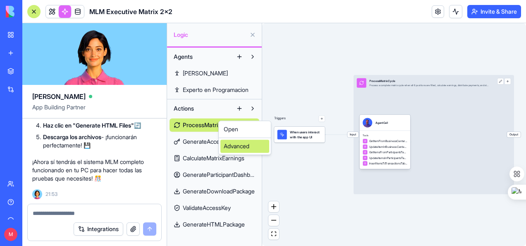
click at [238, 148] on div "Advanced" at bounding box center [245, 145] width 49 height 13
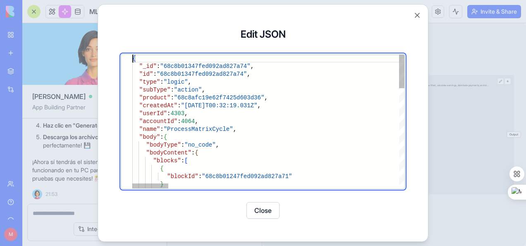
type textarea "**********"
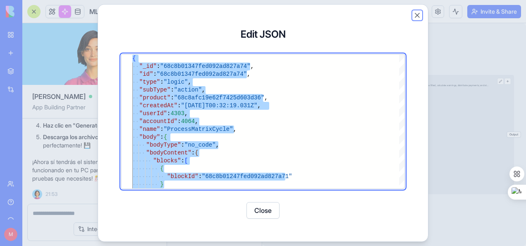
drag, startPoint x: 417, startPoint y: 14, endPoint x: 413, endPoint y: 22, distance: 8.9
click at [418, 15] on button "Close" at bounding box center [417, 15] width 8 height 8
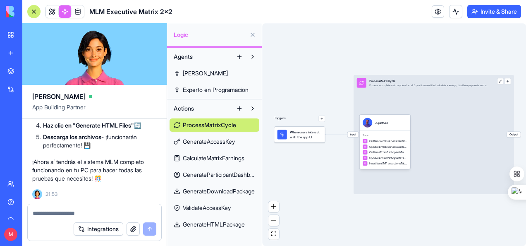
click at [451, 206] on div "Triggers When users interact with the app UI Input ProcessMatrixCycle Process a…" at bounding box center [394, 134] width 264 height 223
click at [392, 132] on div "Tools GetItemFromBusinessCentersTable UpdateItemInBusinessCentersTable GetItems…" at bounding box center [385, 149] width 51 height 38
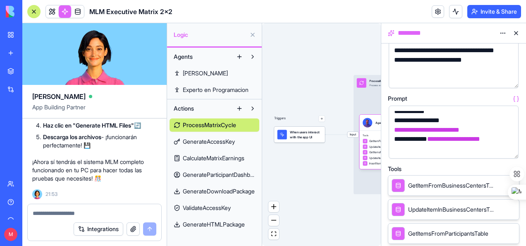
scroll to position [166, 0]
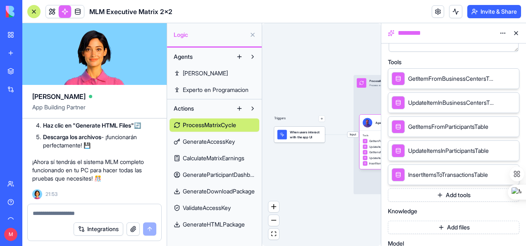
click at [499, 173] on icon at bounding box center [501, 175] width 4 height 4
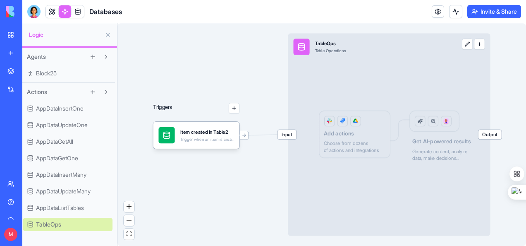
click at [259, 160] on div "Triggers Item created in Table2 Trigger when an item is created in the Table2 t…" at bounding box center [322, 134] width 409 height 223
click at [198, 91] on div "Triggers" at bounding box center [196, 114] width 86 height 67
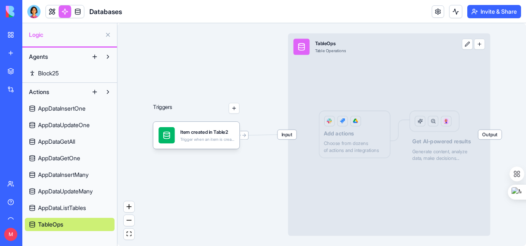
click at [55, 106] on span "AppDataInsertOne" at bounding box center [62, 108] width 48 height 8
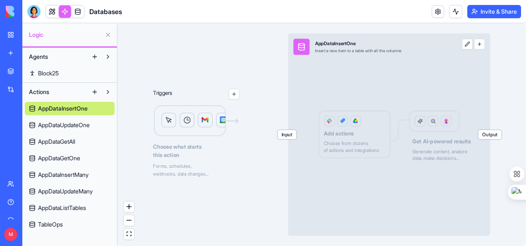
click at [43, 89] on span "Actions" at bounding box center [39, 92] width 20 height 8
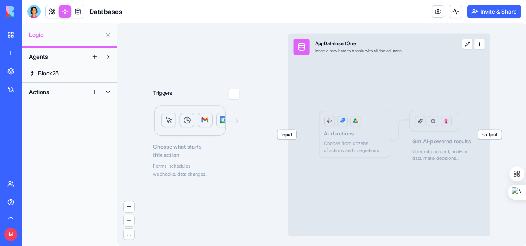
click at [47, 70] on span "Block25" at bounding box center [48, 73] width 21 height 8
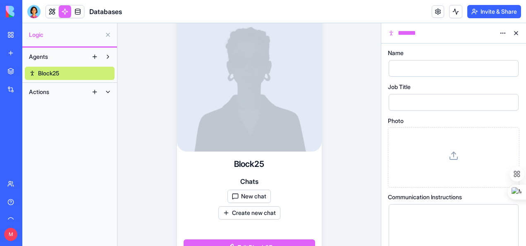
click at [41, 93] on span "Actions" at bounding box center [39, 92] width 20 height 8
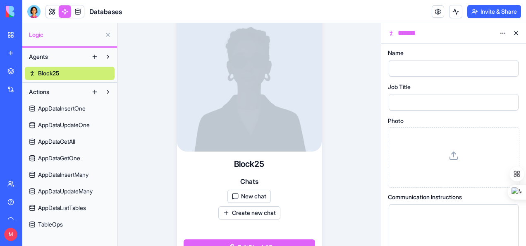
click at [61, 108] on span "AppDataInsertOne" at bounding box center [62, 108] width 48 height 8
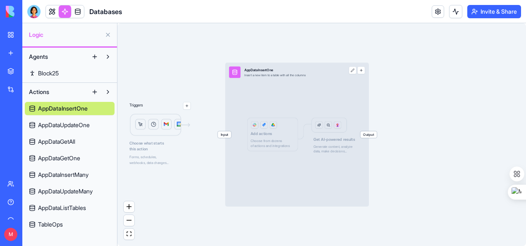
click at [62, 106] on span "AppDataInsertOne" at bounding box center [63, 108] width 50 height 8
click at [62, 107] on span "AppDataInsertOne" at bounding box center [63, 108] width 50 height 8
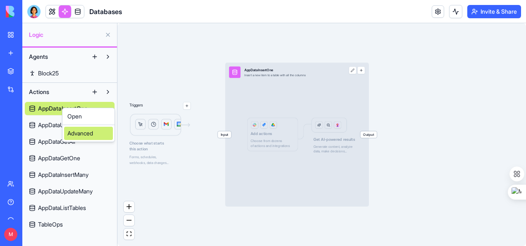
click at [83, 134] on div "Advanced" at bounding box center [88, 133] width 49 height 13
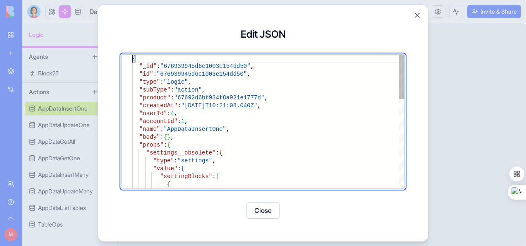
type textarea "**********"
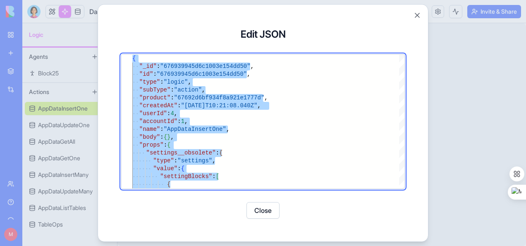
click at [261, 212] on button "Close" at bounding box center [263, 210] width 33 height 17
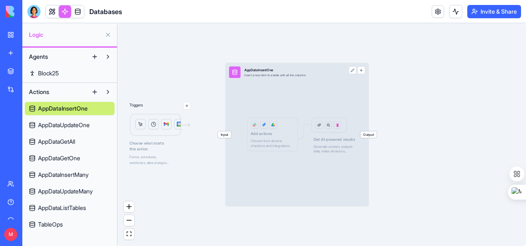
click at [63, 122] on span "AppDataUpdateOne" at bounding box center [64, 125] width 52 height 8
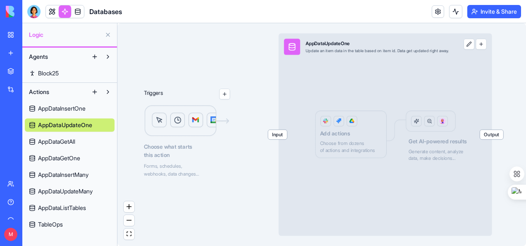
click at [257, 179] on html "BETA My Workspace New app Marketplace Integrations Recent New App MLM Executive…" at bounding box center [263, 123] width 526 height 246
click at [355, 142] on div "Input AppDataUpdateOne Update an item data in the table based on item id. Data …" at bounding box center [386, 134] width 214 height 202
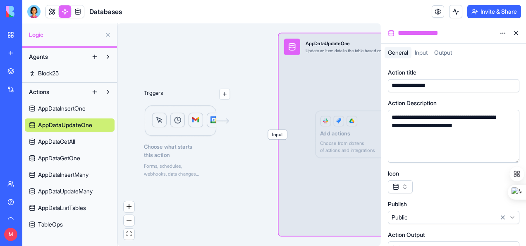
click at [426, 53] on span "Input" at bounding box center [421, 52] width 13 height 7
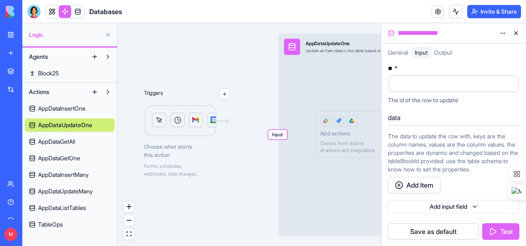
scroll to position [49, 0]
click at [446, 52] on span "Output" at bounding box center [443, 52] width 18 height 7
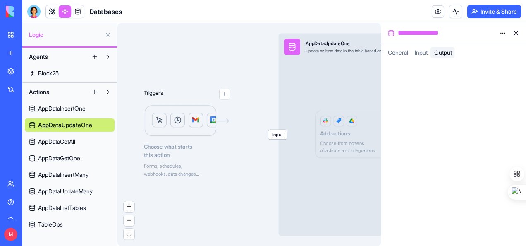
scroll to position [0, 0]
click at [424, 52] on span "Input" at bounding box center [421, 52] width 13 height 7
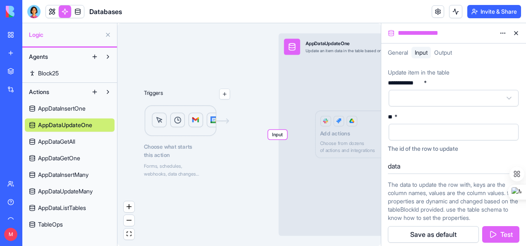
click at [401, 54] on span "General" at bounding box center [398, 52] width 20 height 7
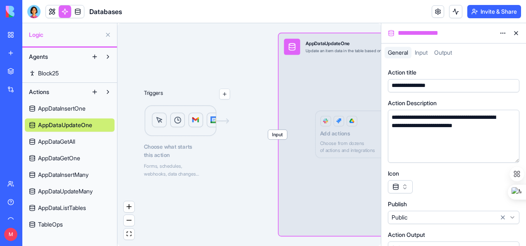
click at [321, 179] on div "Input AppDataUpdateOne Update an item data in the table based on item id. Data …" at bounding box center [386, 134] width 214 height 202
click at [504, 31] on html "**********" at bounding box center [263, 123] width 526 height 246
click at [516, 33] on html "**********" at bounding box center [263, 123] width 526 height 246
click at [516, 33] on button at bounding box center [516, 32] width 13 height 13
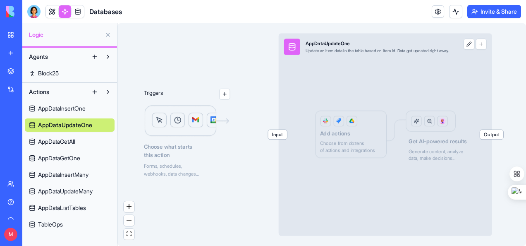
click at [439, 155] on div "Input AppDataUpdateOne Update an item data in the table based on item id. Data …" at bounding box center [386, 134] width 214 height 202
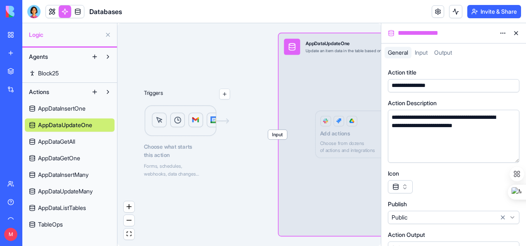
click at [328, 159] on div "Input AppDataUpdateOne Update an item data in the table based on item id. Data …" at bounding box center [386, 134] width 214 height 202
click at [516, 31] on button at bounding box center [516, 32] width 13 height 13
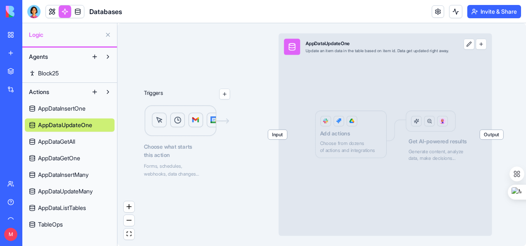
click at [475, 45] on button at bounding box center [469, 43] width 11 height 11
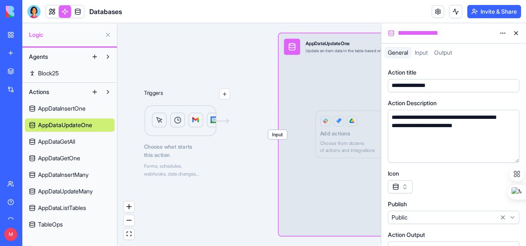
click at [518, 33] on button at bounding box center [516, 32] width 13 height 13
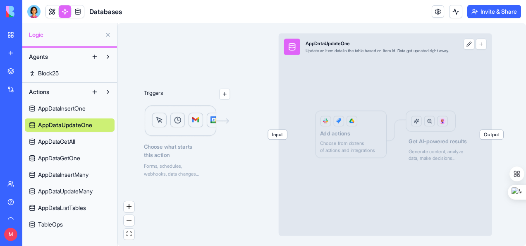
click at [487, 48] on button "button" at bounding box center [481, 43] width 11 height 11
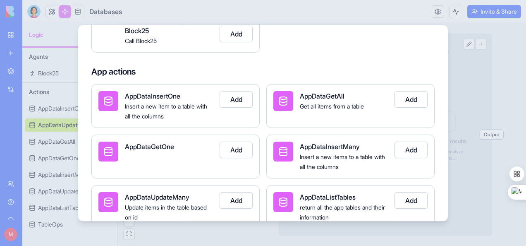
scroll to position [83, 0]
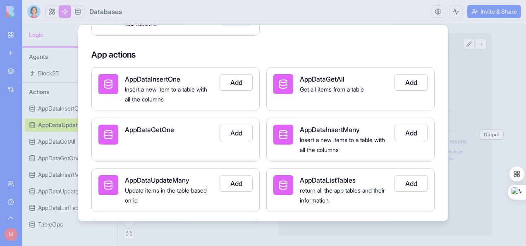
click at [171, 85] on div "Insert a new item to a table with all the columns" at bounding box center [169, 94] width 88 height 20
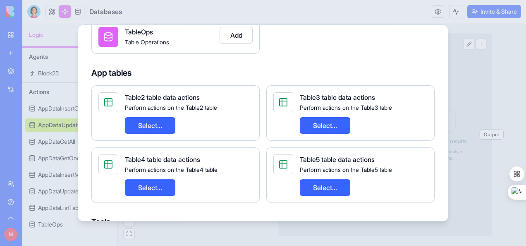
scroll to position [290, 0]
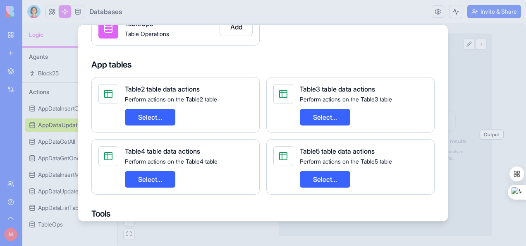
click at [323, 176] on button "Select..." at bounding box center [325, 179] width 50 height 17
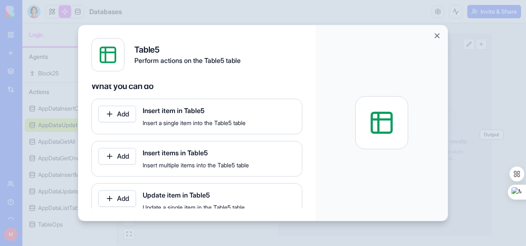
scroll to position [0, 0]
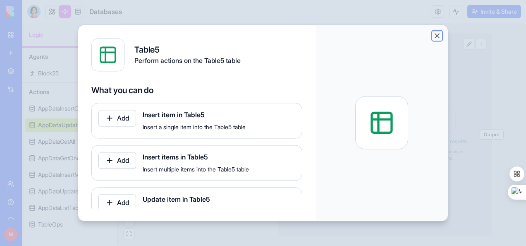
click at [436, 37] on button "Close" at bounding box center [437, 35] width 8 height 8
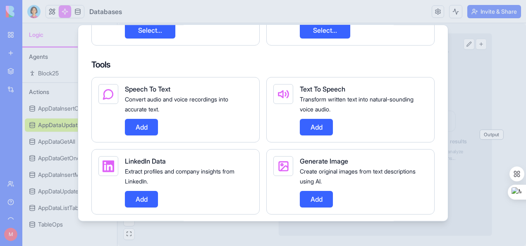
scroll to position [455, 0]
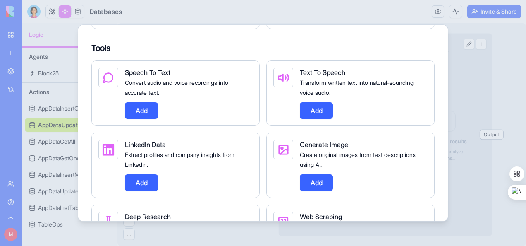
click at [238, 51] on h4 "Tools" at bounding box center [262, 48] width 343 height 12
click at [485, 94] on div at bounding box center [263, 123] width 526 height 246
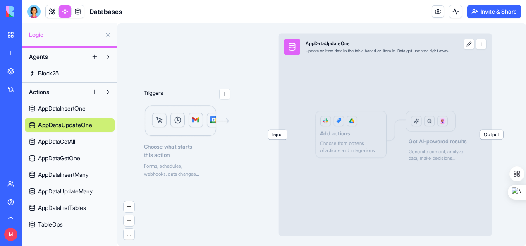
click at [226, 94] on button "button" at bounding box center [224, 94] width 11 height 11
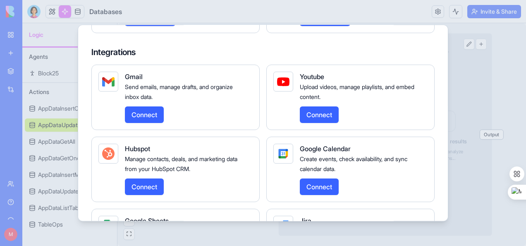
scroll to position [248, 0]
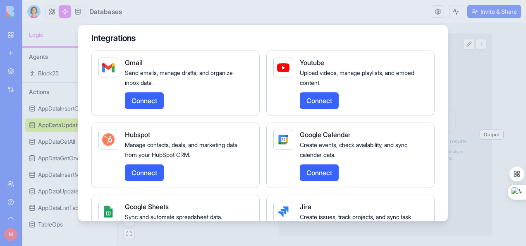
click at [316, 98] on button "Connect" at bounding box center [319, 100] width 39 height 17
click at [220, 144] on span "Manage contacts, deals, and marketing data from your HubSpot CRM." at bounding box center [181, 149] width 113 height 17
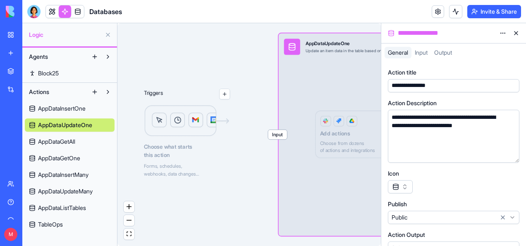
click at [57, 139] on span "AppDataGetAll" at bounding box center [56, 141] width 37 height 8
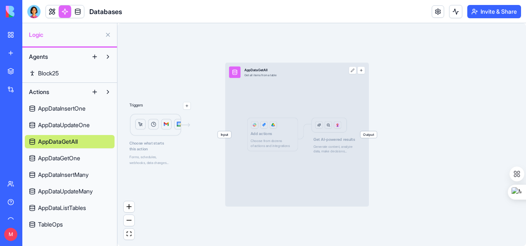
click at [61, 156] on span "AppDataGetOne" at bounding box center [59, 158] width 42 height 8
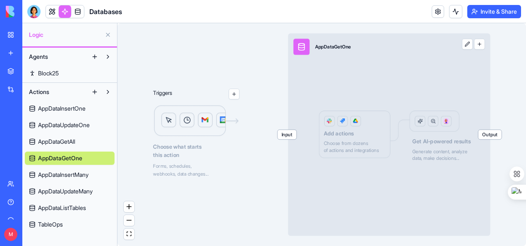
click at [47, 70] on span "Block25" at bounding box center [48, 73] width 21 height 8
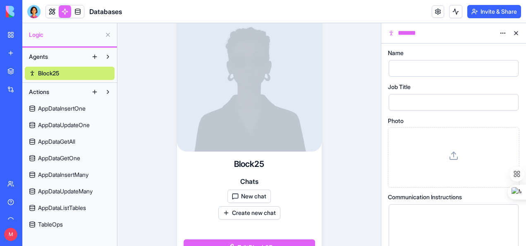
click at [48, 113] on link "AppDataInsertOne" at bounding box center [70, 108] width 90 height 13
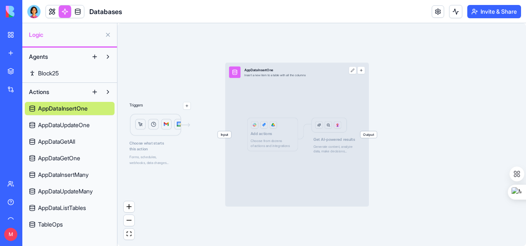
click at [106, 35] on button at bounding box center [107, 34] width 13 height 13
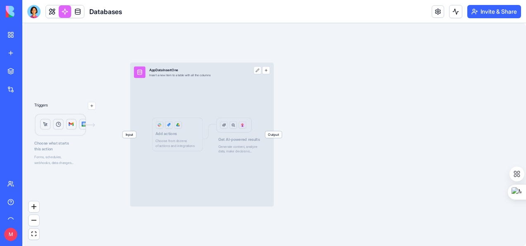
click at [65, 13] on link at bounding box center [65, 11] width 12 height 12
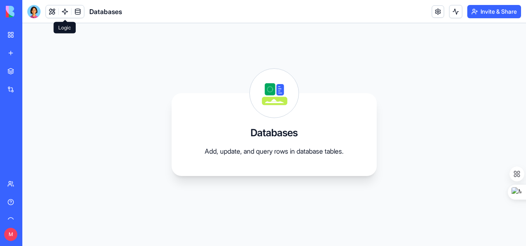
click at [65, 11] on link at bounding box center [65, 11] width 12 height 12
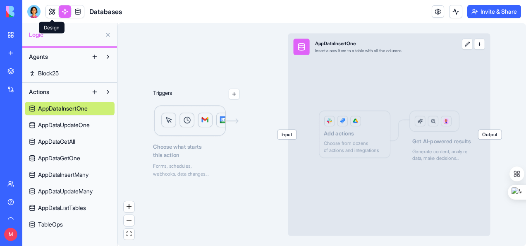
click at [52, 11] on link at bounding box center [52, 11] width 12 height 12
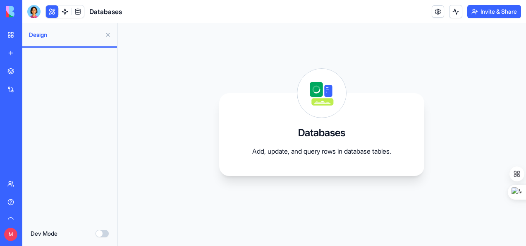
click at [107, 234] on button "Dev Mode" at bounding box center [102, 233] width 13 height 7
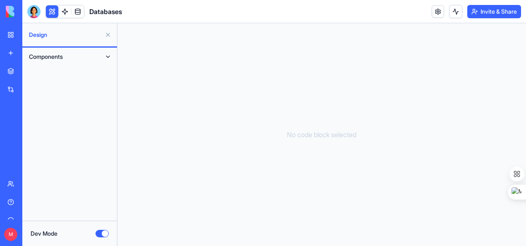
click at [109, 58] on button at bounding box center [107, 56] width 13 height 13
click at [79, 72] on span "DB Actions Common Settings" at bounding box center [74, 73] width 72 height 8
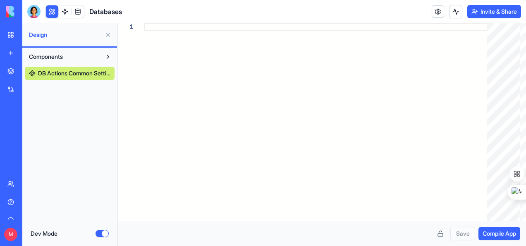
click at [47, 72] on span "DB Actions Common Settings" at bounding box center [74, 73] width 72 height 8
click at [58, 51] on button "Components" at bounding box center [63, 56] width 77 height 13
click at [38, 36] on span "Design" at bounding box center [65, 35] width 72 height 8
click at [51, 233] on label "Dev Mode" at bounding box center [44, 233] width 27 height 8
click at [96, 233] on button "Dev Mode" at bounding box center [102, 233] width 13 height 7
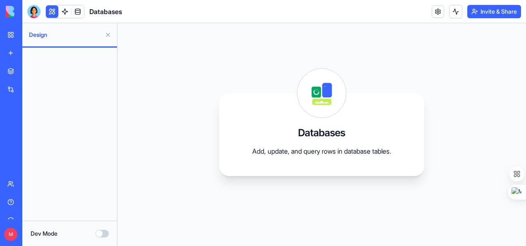
click at [33, 12] on div at bounding box center [33, 11] width 13 height 13
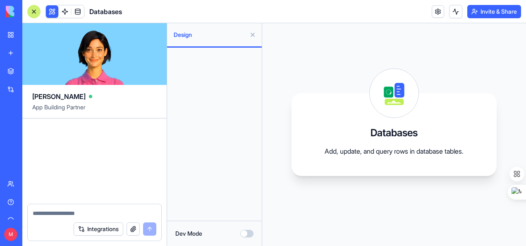
click at [50, 7] on button at bounding box center [52, 11] width 12 height 12
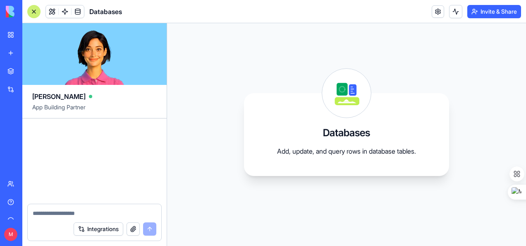
click at [36, 10] on div at bounding box center [33, 11] width 13 height 13
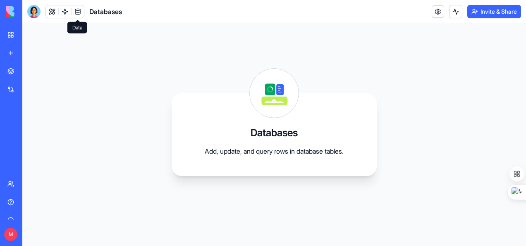
click at [79, 12] on link at bounding box center [78, 11] width 12 height 12
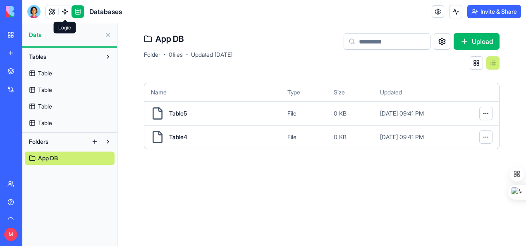
click at [67, 12] on link at bounding box center [65, 11] width 12 height 12
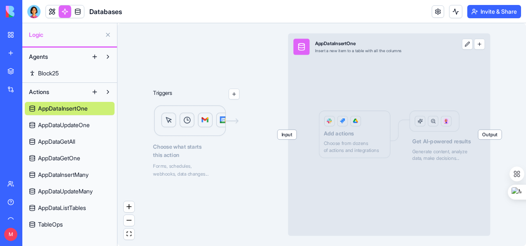
click at [74, 205] on span "AppDataListTables" at bounding box center [62, 208] width 48 height 8
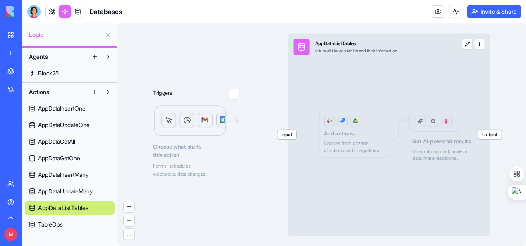
click at [46, 56] on span "Agents" at bounding box center [38, 57] width 19 height 8
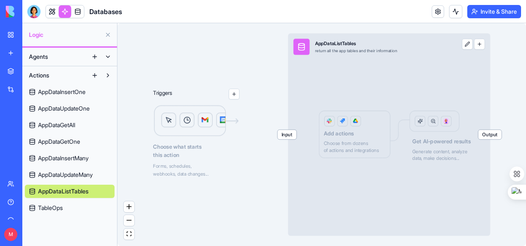
click at [47, 56] on span "Agents" at bounding box center [38, 57] width 19 height 8
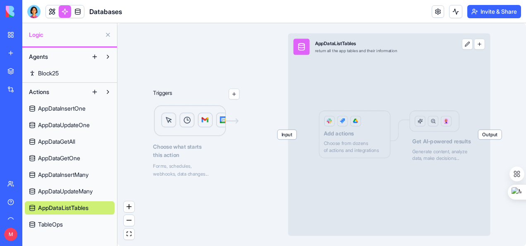
click at [106, 57] on button at bounding box center [107, 56] width 13 height 13
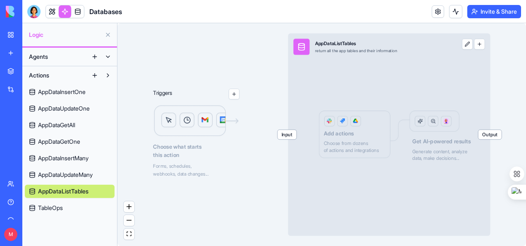
click at [106, 57] on button at bounding box center [107, 56] width 13 height 13
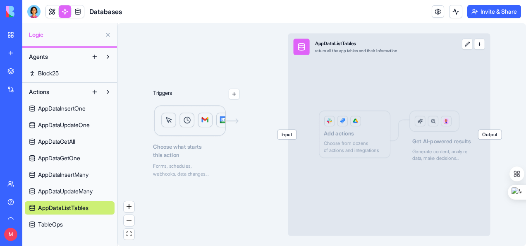
click at [58, 57] on button "Agents" at bounding box center [56, 56] width 63 height 13
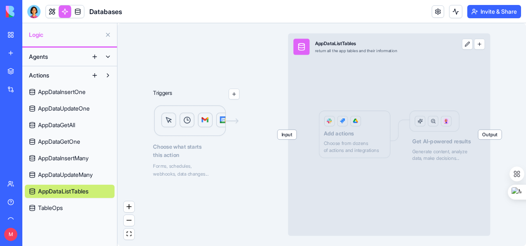
click at [58, 57] on button "Agents" at bounding box center [56, 56] width 63 height 13
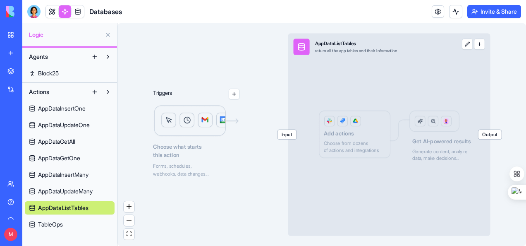
click at [49, 72] on span "Block25" at bounding box center [48, 73] width 21 height 8
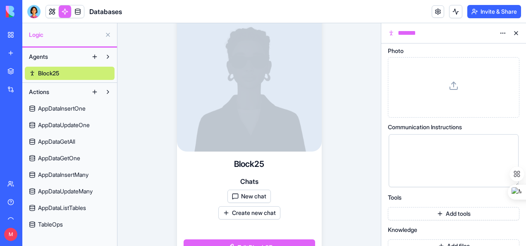
scroll to position [83, 0]
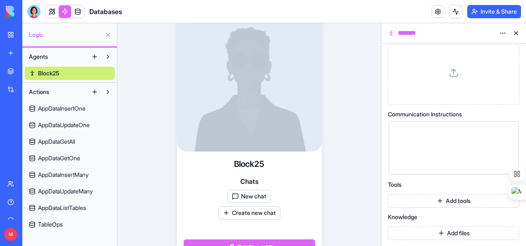
click at [449, 200] on button "Add tools" at bounding box center [454, 200] width 132 height 13
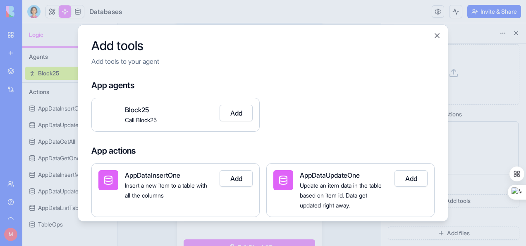
click at [174, 190] on div "Insert a new item to a table with all the columns" at bounding box center [169, 190] width 88 height 20
click at [239, 181] on button "Add" at bounding box center [236, 178] width 33 height 17
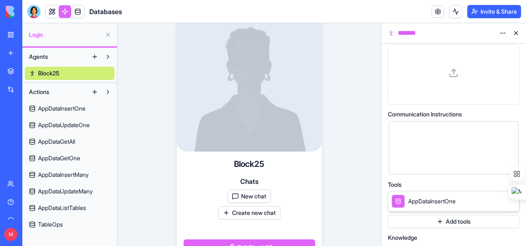
click at [499, 199] on icon at bounding box center [501, 200] width 7 height 7
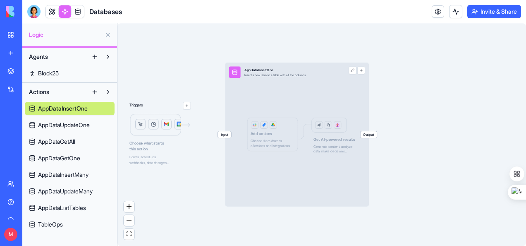
drag, startPoint x: 49, startPoint y: 71, endPoint x: 55, endPoint y: 74, distance: 6.8
click at [50, 71] on span "Block25" at bounding box center [48, 73] width 21 height 8
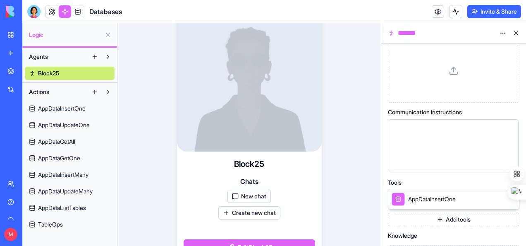
scroll to position [103, 0]
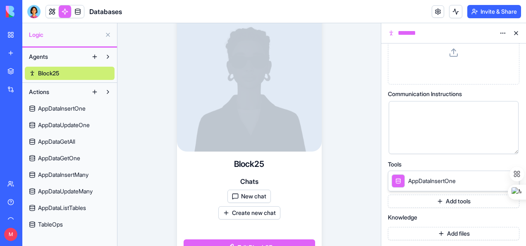
drag, startPoint x: 424, startPoint y: 180, endPoint x: 414, endPoint y: 180, distance: 9.9
drag, startPoint x: 414, startPoint y: 180, endPoint x: 399, endPoint y: 181, distance: 14.5
click at [399, 182] on icon at bounding box center [399, 181] width 6 height 10
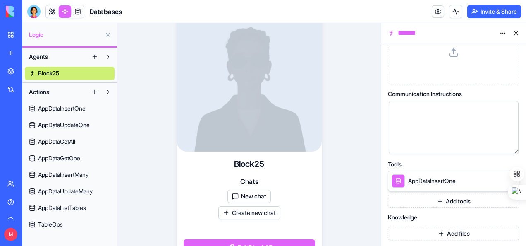
click at [398, 178] on icon at bounding box center [399, 181] width 6 height 10
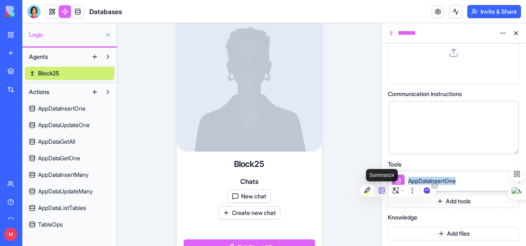
drag, startPoint x: 398, startPoint y: 178, endPoint x: 380, endPoint y: 190, distance: 22.0
click at [380, 190] on icon at bounding box center [381, 190] width 7 height 7
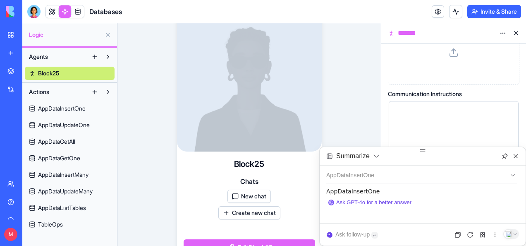
click at [378, 156] on icon at bounding box center [376, 156] width 7 height 7
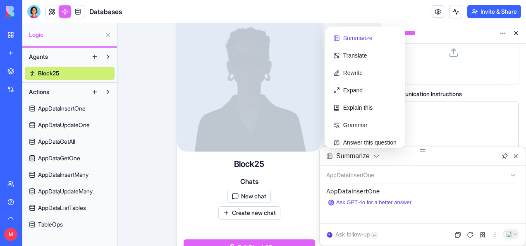
click at [378, 156] on icon at bounding box center [376, 156] width 7 height 7
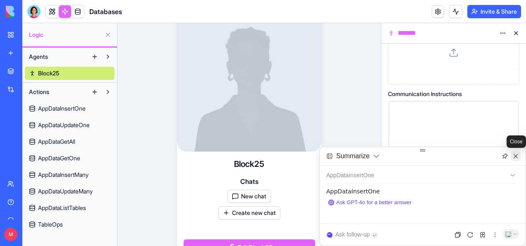
click at [516, 154] on icon at bounding box center [516, 156] width 7 height 7
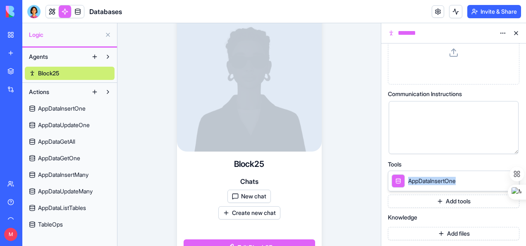
click at [445, 195] on button "Add tools" at bounding box center [454, 200] width 132 height 13
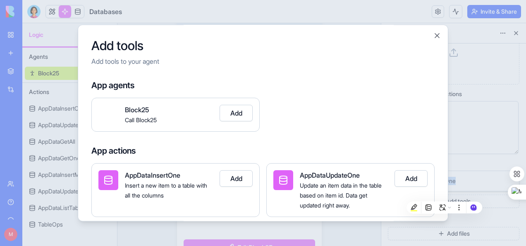
click at [416, 179] on button "Add" at bounding box center [411, 178] width 33 height 17
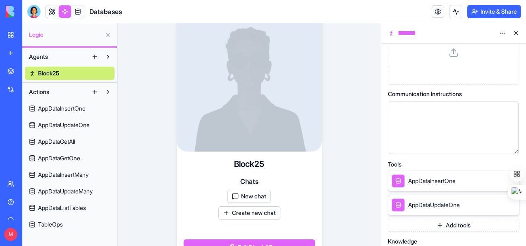
click at [404, 204] on div at bounding box center [398, 204] width 13 height 13
drag, startPoint x: 404, startPoint y: 204, endPoint x: 418, endPoint y: 215, distance: 17.9
click at [418, 215] on icon at bounding box center [418, 215] width 7 height 7
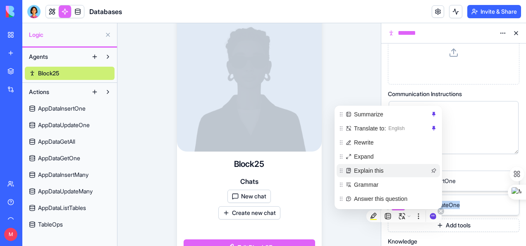
click at [373, 173] on span "Explain this" at bounding box center [391, 170] width 75 height 9
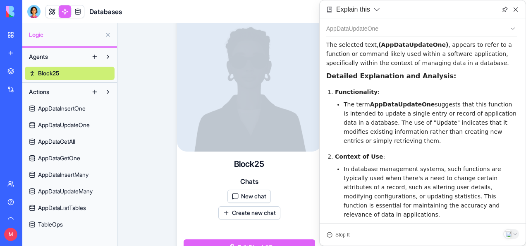
click at [425, 138] on li "The term AppDataUpdateOne suggests that this function is intended to update a s…" at bounding box center [431, 123] width 174 height 46
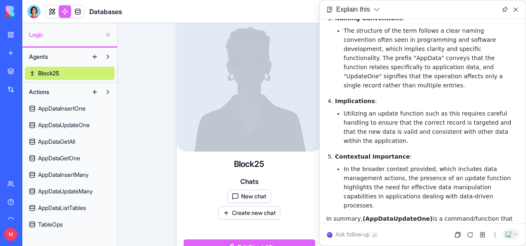
scroll to position [217, 0]
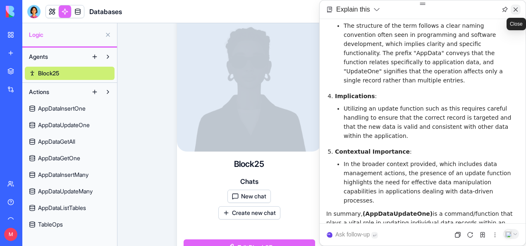
click at [516, 11] on icon at bounding box center [516, 9] width 7 height 7
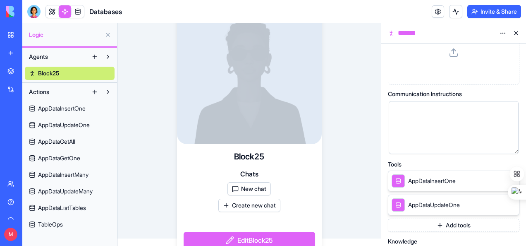
scroll to position [0, 0]
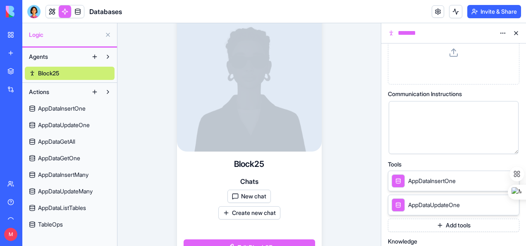
click at [31, 146] on div "MLM Executive Matrix 2x2" at bounding box center [18, 147] width 23 height 8
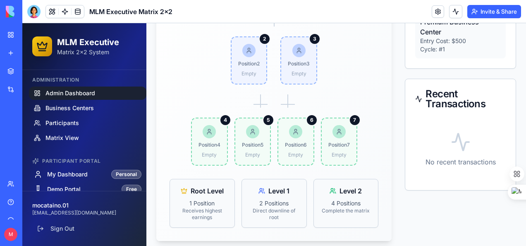
scroll to position [284, 0]
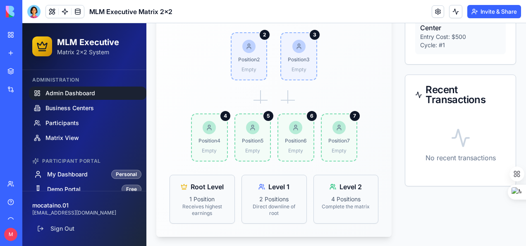
drag, startPoint x: 522, startPoint y: 62, endPoint x: 530, endPoint y: 198, distance: 135.5
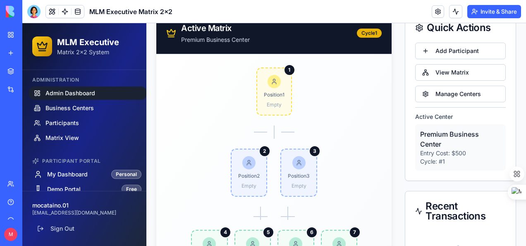
scroll to position [160, 0]
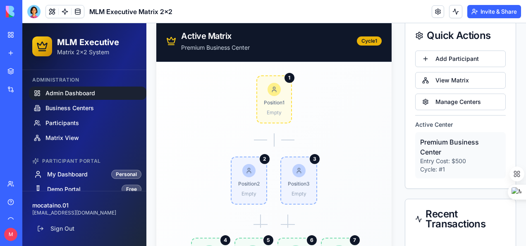
click at [474, 137] on p "Premium Business Center" at bounding box center [460, 147] width 81 height 20
click at [446, 79] on button "View Matrix" at bounding box center [460, 80] width 91 height 17
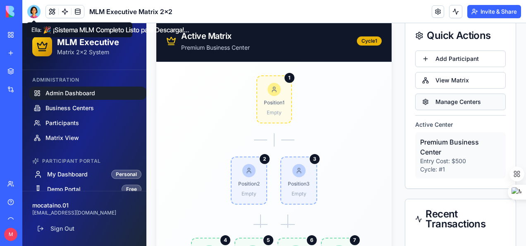
click at [441, 100] on button "Manage Centers" at bounding box center [460, 102] width 91 height 17
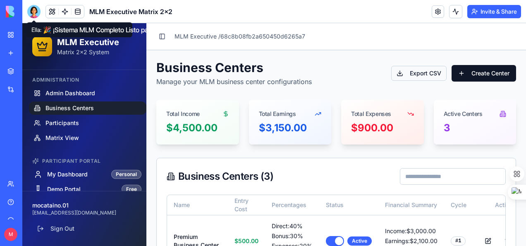
click at [417, 71] on button "Export CSV" at bounding box center [418, 73] width 55 height 15
click at [483, 91] on div "Business Centers Manage your MLM business center configurations Export CSV Crea…" at bounding box center [336, 220] width 360 height 321
drag, startPoint x: 476, startPoint y: 72, endPoint x: 462, endPoint y: 86, distance: 19.9
click at [462, 89] on div "Business Centers Manage your MLM business center configurations Export CSV Crea…" at bounding box center [336, 220] width 360 height 321
click at [466, 72] on button "Create Center" at bounding box center [484, 73] width 65 height 17
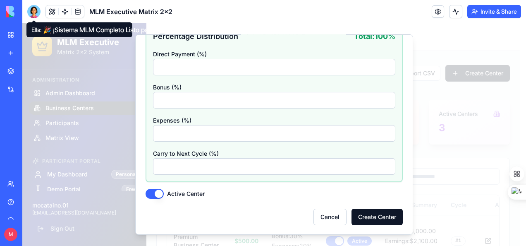
scroll to position [102, 0]
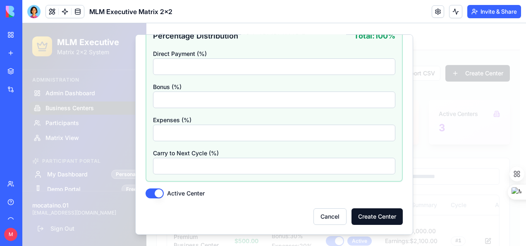
click at [252, 208] on div "Cancel Create Center" at bounding box center [274, 216] width 257 height 17
click at [374, 214] on button "Create Center" at bounding box center [377, 216] width 51 height 17
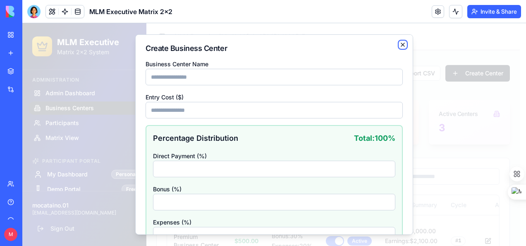
click at [400, 46] on icon "button" at bounding box center [403, 44] width 7 height 7
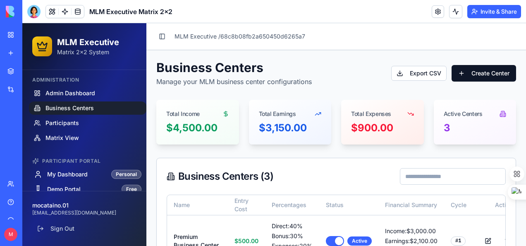
click at [407, 128] on div "$900.00" at bounding box center [382, 127] width 63 height 13
click at [293, 127] on div "$3,150.00" at bounding box center [290, 127] width 63 height 13
drag, startPoint x: 294, startPoint y: 127, endPoint x: 284, endPoint y: 125, distance: 10.1
click at [284, 125] on div "$3,150.00" at bounding box center [290, 127] width 63 height 13
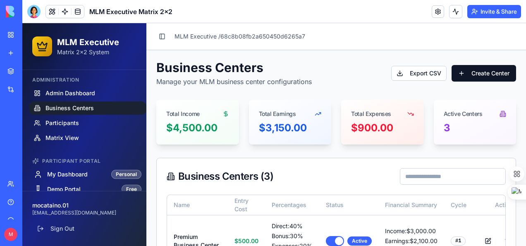
drag, startPoint x: 285, startPoint y: 122, endPoint x: 276, endPoint y: 120, distance: 9.6
click at [276, 120] on div "Total Earnings" at bounding box center [290, 111] width 83 height 22
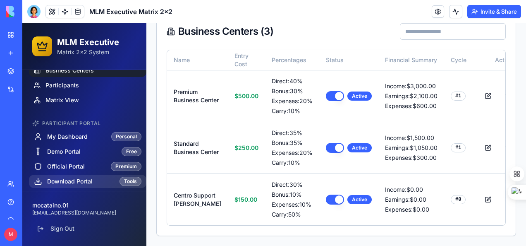
scroll to position [188, 0]
click at [124, 179] on div "Tools" at bounding box center [131, 181] width 22 height 9
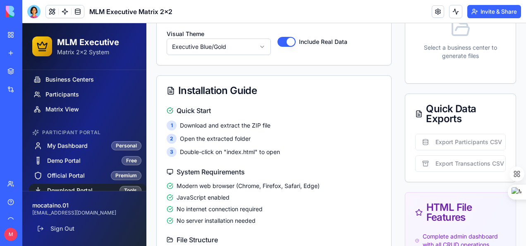
scroll to position [38, 0]
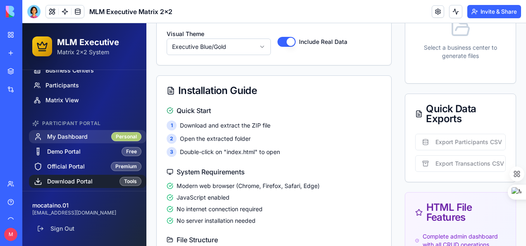
click at [119, 135] on div "Personal" at bounding box center [126, 136] width 30 height 9
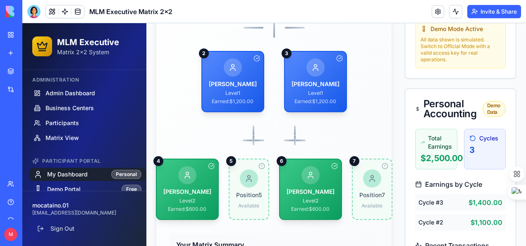
scroll to position [399, 0]
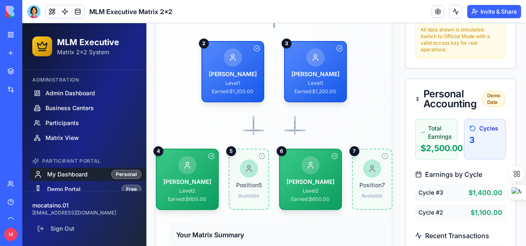
click at [514, 77] on div "Welcome, mocataino.01 undefined ID: DEMO001 • Executive Matrix Center Matrix Po…" at bounding box center [336, 32] width 380 height 763
click at [479, 131] on div "Cycles 3" at bounding box center [485, 139] width 42 height 41
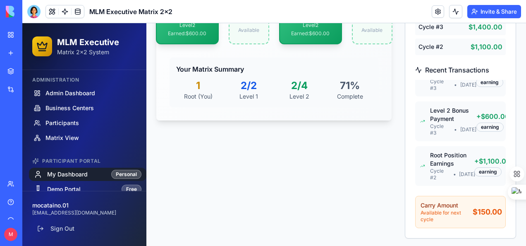
scroll to position [29, 7]
click at [472, 167] on div "earning" at bounding box center [483, 171] width 27 height 9
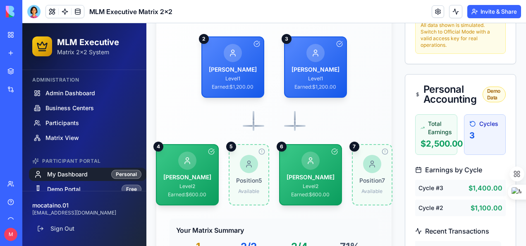
scroll to position [399, 0]
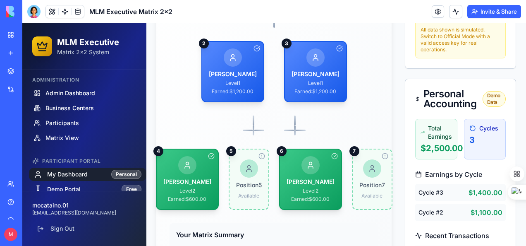
click at [491, 98] on div "Demo Data" at bounding box center [494, 99] width 23 height 16
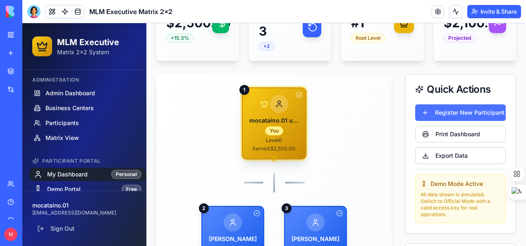
scroll to position [233, 0]
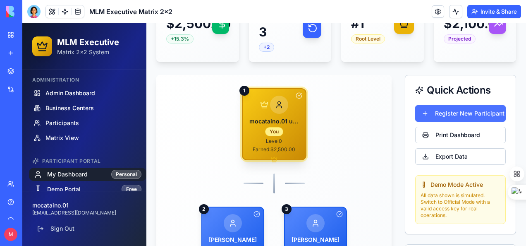
click at [461, 112] on button "Register New Participant" at bounding box center [460, 113] width 91 height 17
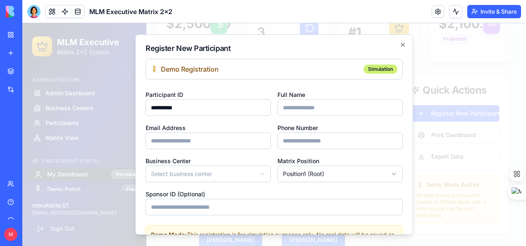
scroll to position [0, 0]
click at [271, 123] on div "**********" at bounding box center [274, 152] width 257 height 126
click at [372, 71] on div "Simulation" at bounding box center [381, 69] width 34 height 9
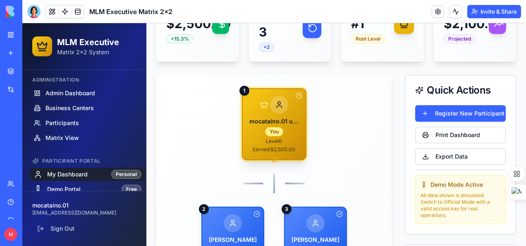
scroll to position [0, 6]
click at [451, 132] on button "Print Dashboard" at bounding box center [460, 135] width 91 height 17
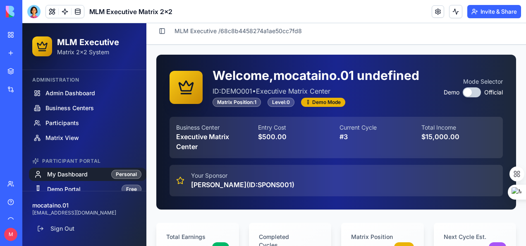
scroll to position [0, 0]
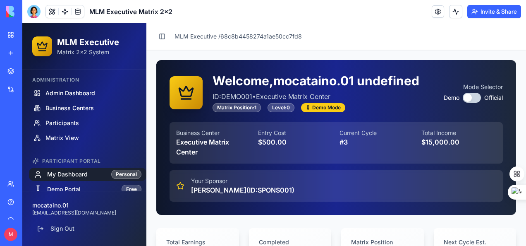
click at [326, 109] on div "Demo Mode" at bounding box center [323, 107] width 44 height 9
click at [283, 107] on div "Level: 0" at bounding box center [281, 107] width 27 height 9
click at [240, 109] on div "Matrix Position: 1" at bounding box center [237, 107] width 48 height 9
click at [472, 97] on button "button" at bounding box center [472, 98] width 18 height 10
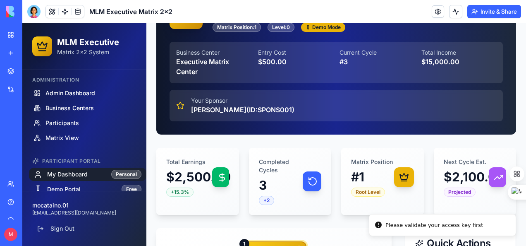
scroll to position [83, 0]
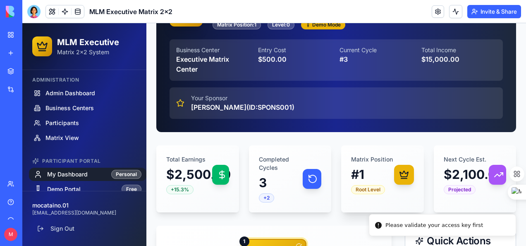
drag, startPoint x: 434, startPoint y: 228, endPoint x: 406, endPoint y: 196, distance: 43.1
click at [433, 228] on div "Please validate your access key first" at bounding box center [435, 225] width 98 height 8
click at [257, 101] on div "Your Sponsor" at bounding box center [242, 98] width 103 height 8
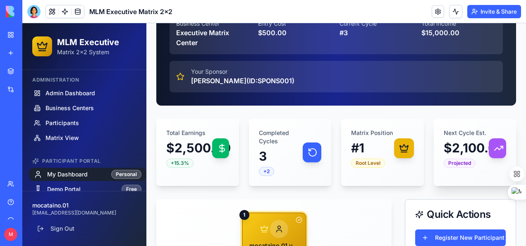
scroll to position [0, 0]
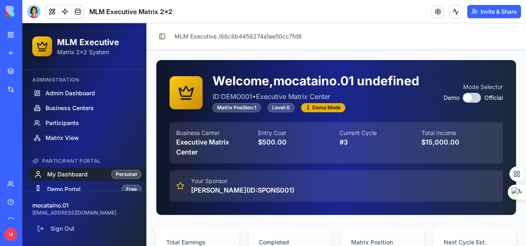
drag, startPoint x: 460, startPoint y: 96, endPoint x: 474, endPoint y: 96, distance: 13.7
click at [474, 96] on button "button" at bounding box center [472, 98] width 18 height 10
drag, startPoint x: 468, startPoint y: 94, endPoint x: 481, endPoint y: 96, distance: 13.3
click at [481, 96] on div "Demo Official" at bounding box center [473, 98] width 59 height 10
click at [469, 98] on button "button" at bounding box center [472, 98] width 18 height 10
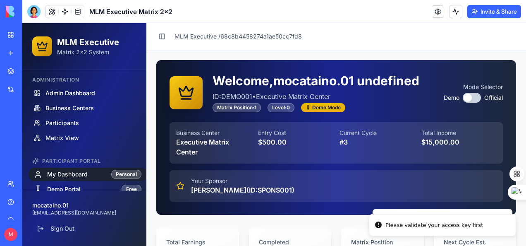
click at [469, 98] on button "button" at bounding box center [472, 98] width 18 height 10
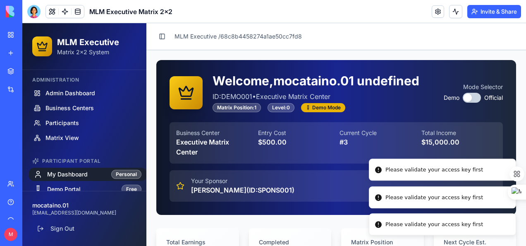
click at [434, 226] on div "Please validate your access key first" at bounding box center [435, 224] width 98 height 8
click at [434, 226] on div "Please validate your access key first" at bounding box center [435, 225] width 98 height 8
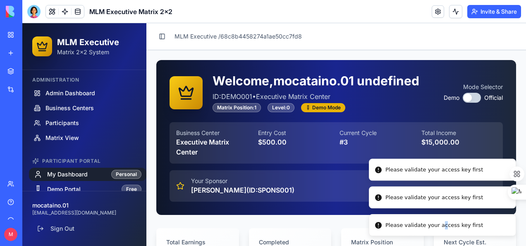
click at [433, 225] on div "Please validate your access key first" at bounding box center [435, 225] width 98 height 8
click at [433, 224] on div "Please validate your access key first" at bounding box center [435, 225] width 98 height 8
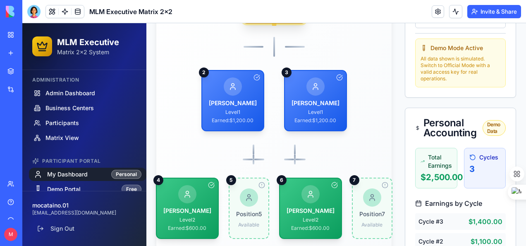
scroll to position [175, 0]
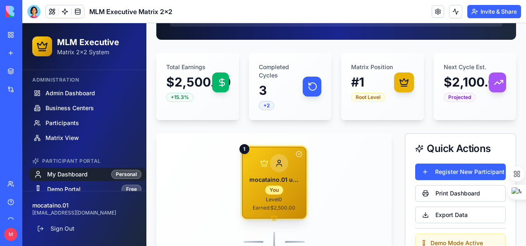
drag, startPoint x: 518, startPoint y: 103, endPoint x: 516, endPoint y: 116, distance: 13.9
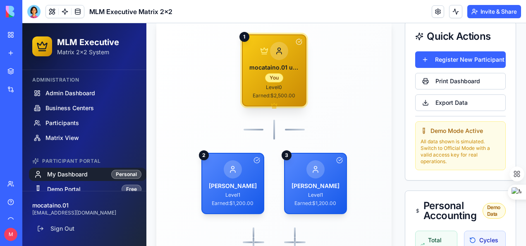
scroll to position [282, 0]
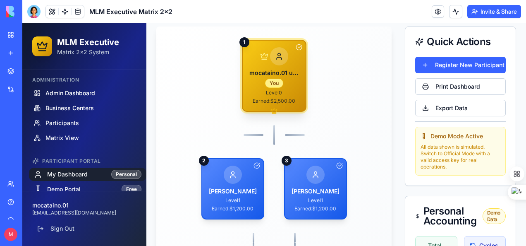
click at [446, 147] on p "All data shown is simulated. Switch to Official Mode with a valid access key fo…" at bounding box center [461, 157] width 80 height 26
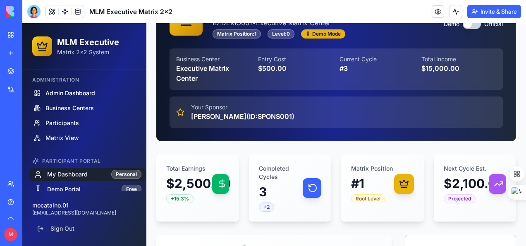
scroll to position [0, 0]
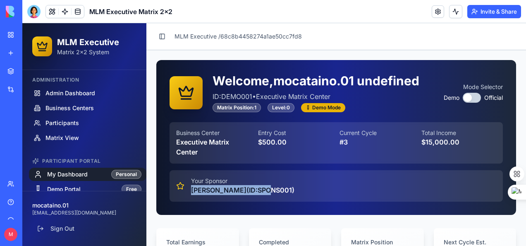
drag, startPoint x: 257, startPoint y: 184, endPoint x: 256, endPoint y: 178, distance: 6.4
click at [257, 187] on div "Your Sponsor John Smith (ID: SPONS001 )" at bounding box center [242, 186] width 103 height 18
click at [278, 145] on div "$500.00" at bounding box center [295, 142] width 75 height 10
drag, startPoint x: 281, startPoint y: 107, endPoint x: 329, endPoint y: 110, distance: 47.6
click at [282, 107] on div "Level: 0" at bounding box center [281, 107] width 27 height 9
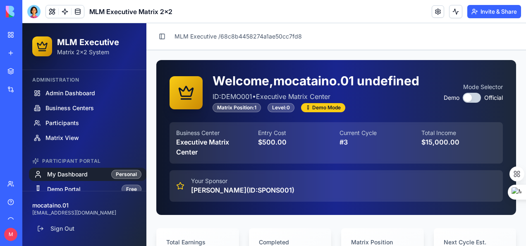
click at [333, 108] on div "Demo Mode" at bounding box center [323, 107] width 44 height 9
drag, startPoint x: 332, startPoint y: 106, endPoint x: 276, endPoint y: 113, distance: 56.7
click at [331, 106] on div "Demo Mode" at bounding box center [323, 107] width 44 height 9
click at [247, 109] on div "Matrix Position: 1" at bounding box center [237, 107] width 48 height 9
click at [444, 100] on span "Demo" at bounding box center [452, 98] width 16 height 8
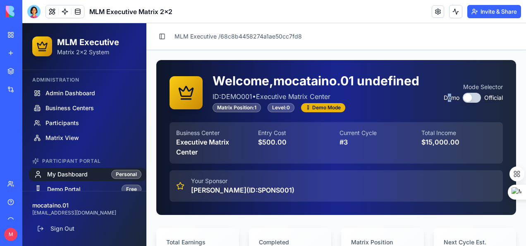
click at [473, 97] on button "button" at bounding box center [472, 98] width 18 height 10
click at [465, 97] on button "button" at bounding box center [472, 98] width 18 height 10
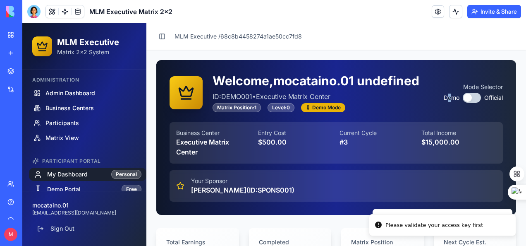
click at [466, 97] on button "button" at bounding box center [472, 98] width 18 height 10
click at [465, 97] on button "button" at bounding box center [472, 98] width 18 height 10
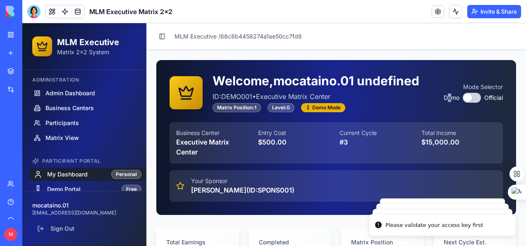
drag, startPoint x: 462, startPoint y: 97, endPoint x: 475, endPoint y: 97, distance: 13.2
click at [475, 97] on div "Demo Official" at bounding box center [473, 98] width 59 height 10
click at [472, 95] on button "button" at bounding box center [472, 98] width 18 height 10
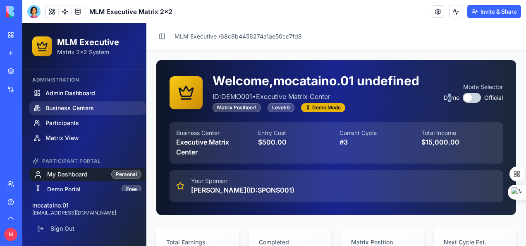
click at [68, 108] on span "Business Centers" at bounding box center [70, 108] width 48 height 8
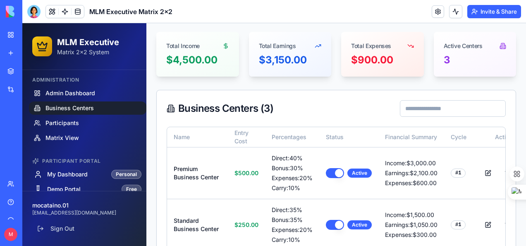
scroll to position [64, 0]
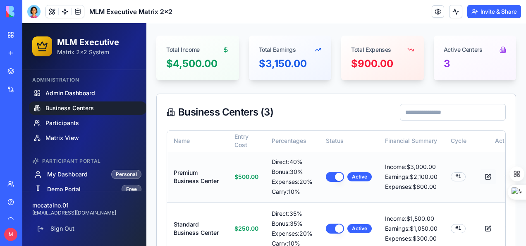
click at [480, 182] on button at bounding box center [488, 176] width 17 height 15
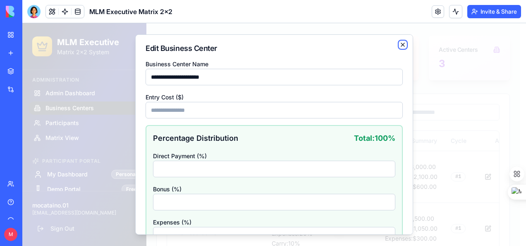
click at [401, 43] on icon "button" at bounding box center [402, 44] width 3 height 3
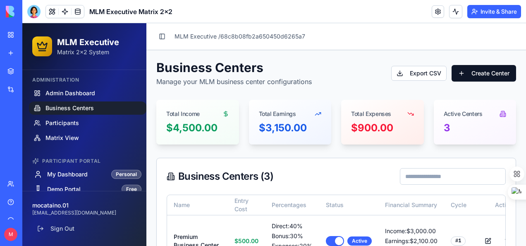
scroll to position [0, 0]
click at [505, 115] on icon at bounding box center [505, 115] width 1 height 4
click at [64, 120] on span "Participants" at bounding box center [63, 123] width 34 height 8
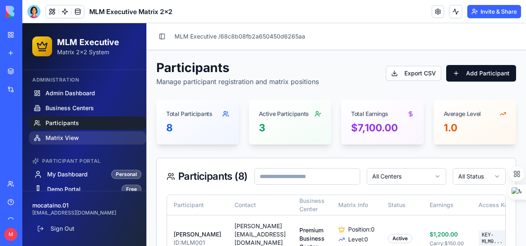
click at [62, 134] on span "Matrix View" at bounding box center [63, 138] width 34 height 8
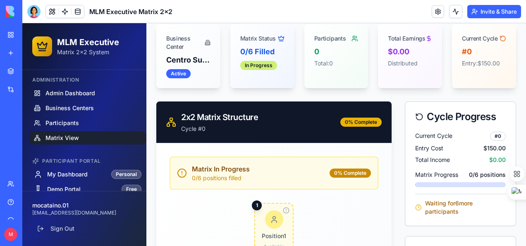
scroll to position [38, 0]
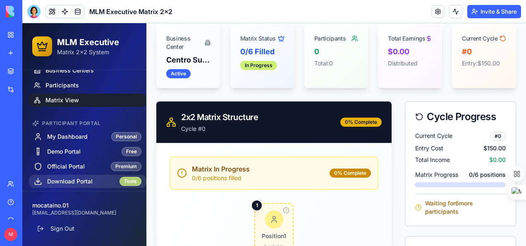
click at [124, 182] on div "Tools" at bounding box center [131, 181] width 22 height 9
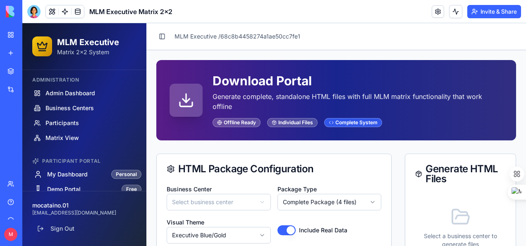
click at [356, 125] on div "Complete System" at bounding box center [353, 122] width 58 height 9
click at [294, 124] on div "Individual Files" at bounding box center [292, 122] width 50 height 9
click at [240, 125] on div "Offline Ready" at bounding box center [237, 122] width 48 height 9
drag, startPoint x: 192, startPoint y: 103, endPoint x: 208, endPoint y: 99, distance: 16.4
click at [193, 103] on icon at bounding box center [186, 100] width 17 height 17
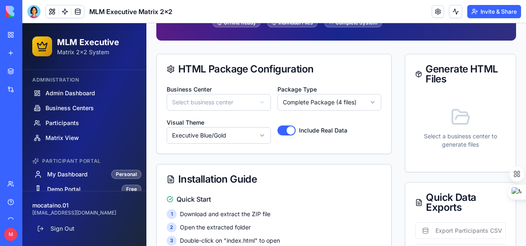
scroll to position [124, 0]
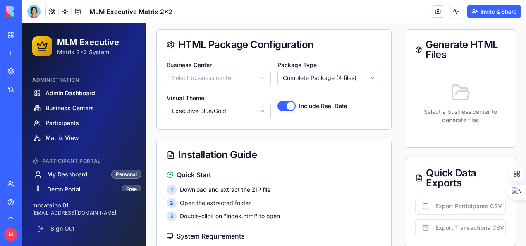
click at [454, 102] on div "Select a business center to generate files" at bounding box center [460, 104] width 91 height 68
click at [442, 116] on p "Select a business center to generate files" at bounding box center [460, 116] width 91 height 17
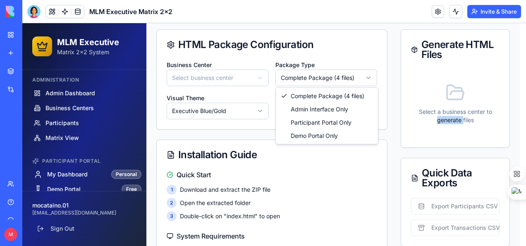
click at [368, 77] on html "MLM Executive Matrix 2x2 System Administration Admin Dashboard Business Centers…" at bounding box center [274, 244] width 504 height 690
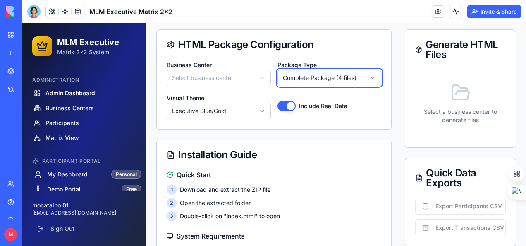
click at [368, 77] on html "MLM Executive Matrix 2x2 System Administration Admin Dashboard Business Centers…" at bounding box center [274, 236] width 504 height 675
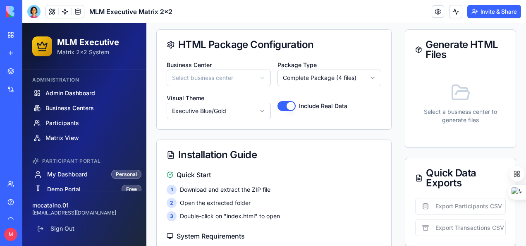
click at [435, 50] on div "Generate HTML Files" at bounding box center [460, 50] width 91 height 20
click at [435, 51] on div "Generate HTML Files" at bounding box center [460, 50] width 91 height 20
drag, startPoint x: 435, startPoint y: 53, endPoint x: 437, endPoint y: 64, distance: 11.4
click at [435, 53] on div "Generate HTML Files" at bounding box center [460, 50] width 91 height 20
click at [452, 97] on icon at bounding box center [461, 93] width 20 height 20
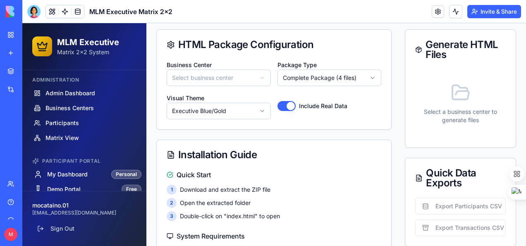
click at [453, 95] on icon at bounding box center [461, 93] width 20 height 20
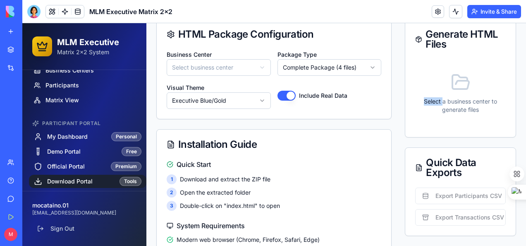
scroll to position [27, 0]
click at [42, 235] on button at bounding box center [35, 234] width 13 height 13
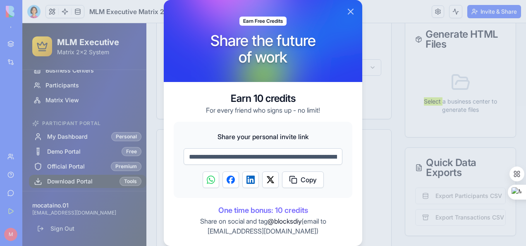
click at [351, 13] on button "Close" at bounding box center [351, 12] width 10 height 10
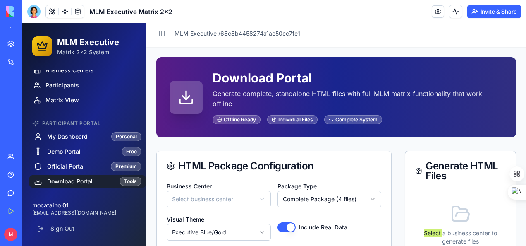
scroll to position [0, 0]
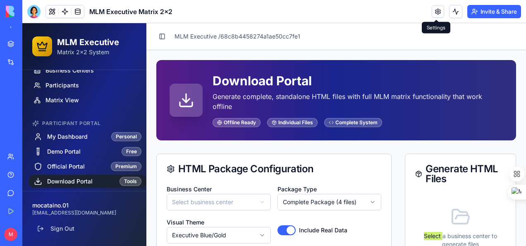
click at [435, 13] on link at bounding box center [438, 11] width 12 height 12
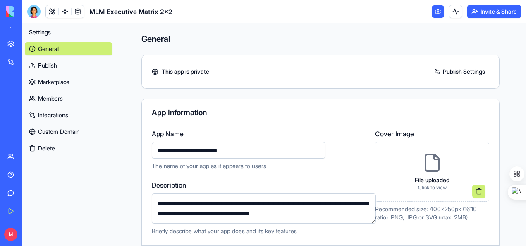
click at [254, 77] on div "This app is private Publish Settings" at bounding box center [320, 71] width 357 height 13
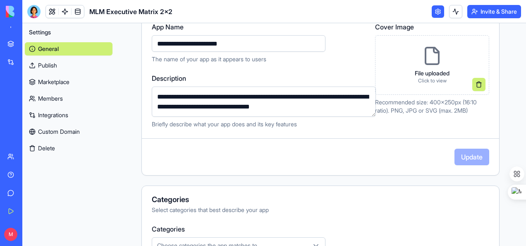
scroll to position [124, 0]
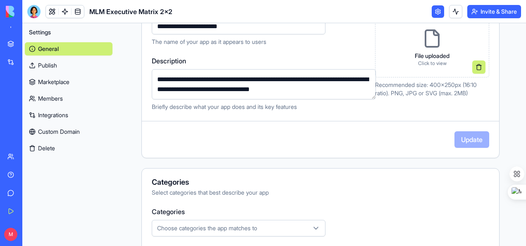
click at [57, 131] on link "Custom Domain" at bounding box center [69, 131] width 88 height 13
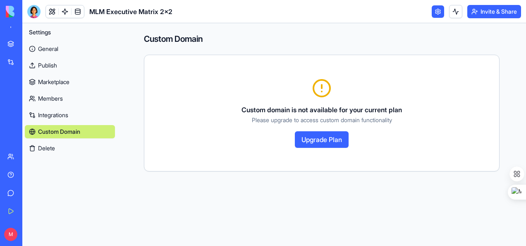
click at [55, 114] on link "Integrations" at bounding box center [70, 114] width 90 height 13
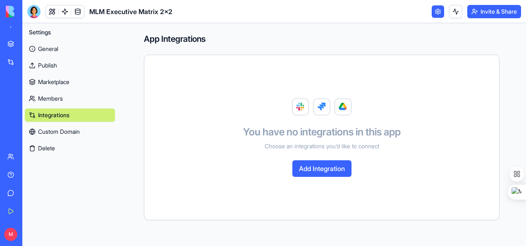
click at [51, 96] on link "Members" at bounding box center [70, 98] width 90 height 13
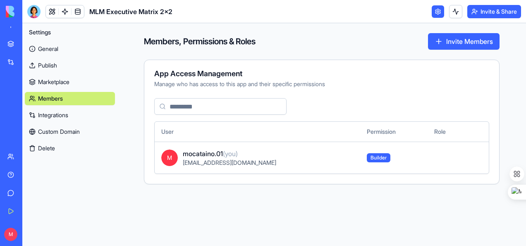
click at [54, 80] on link "Marketplace" at bounding box center [70, 81] width 90 height 13
click at [51, 46] on link "General" at bounding box center [70, 48] width 90 height 13
click at [38, 47] on link "General" at bounding box center [70, 48] width 90 height 13
click at [17, 119] on div "MLM Executive Matrix 2x2" at bounding box center [18, 120] width 23 height 8
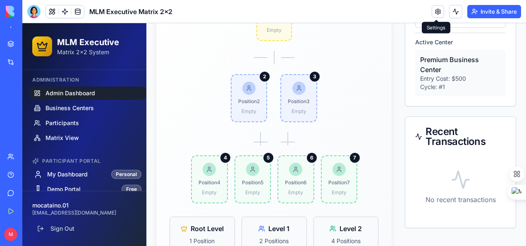
scroll to position [242, 0]
click at [44, 232] on button "Upgrade" at bounding box center [41, 234] width 31 height 13
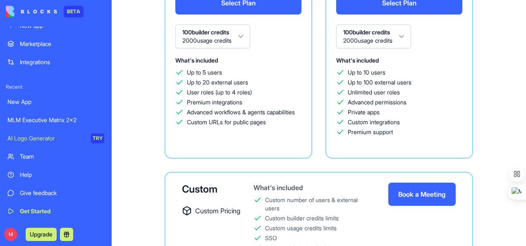
scroll to position [369, 0]
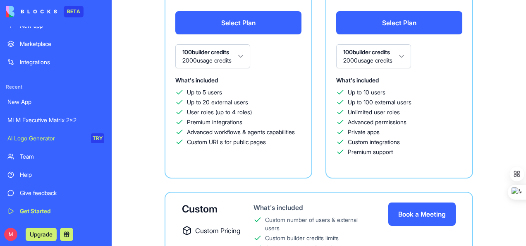
click at [42, 139] on div "AI Logo Generator" at bounding box center [46, 138] width 78 height 8
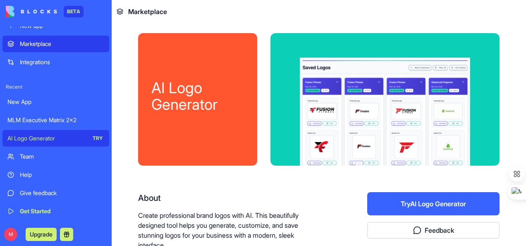
click at [427, 204] on button "Try AI Logo Generator" at bounding box center [433, 203] width 132 height 23
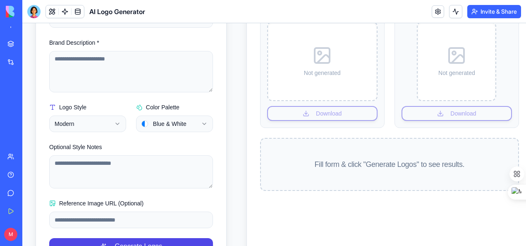
scroll to position [115, 0]
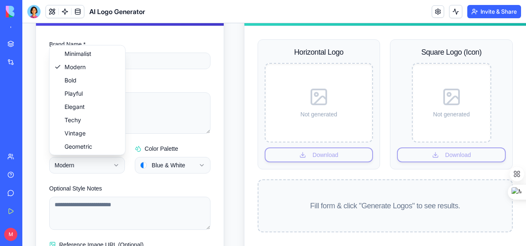
click at [119, 166] on html "**********" at bounding box center [274, 115] width 504 height 415
select select "*******"
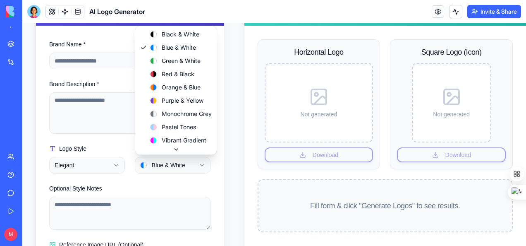
click at [205, 166] on html "**********" at bounding box center [274, 115] width 504 height 415
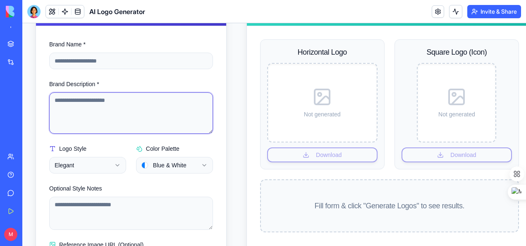
click at [132, 104] on textarea "Brand Description *" at bounding box center [131, 112] width 164 height 41
type textarea "**********"
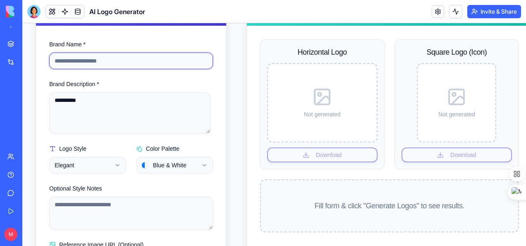
click at [85, 59] on input "Brand Name *" at bounding box center [131, 61] width 164 height 17
type input "*"
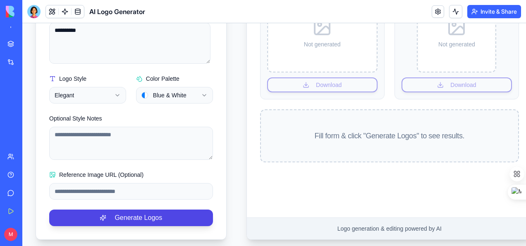
scroll to position [198, 0]
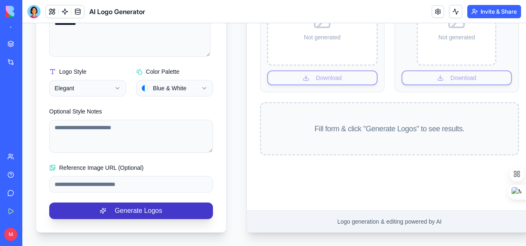
type input "**********"
click at [151, 202] on button "Generate Logos" at bounding box center [131, 210] width 164 height 17
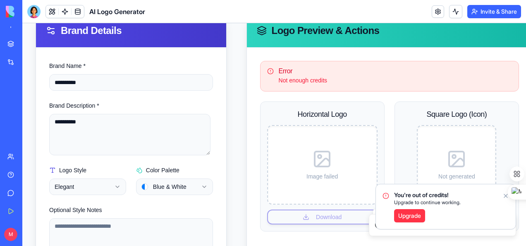
scroll to position [74, 0]
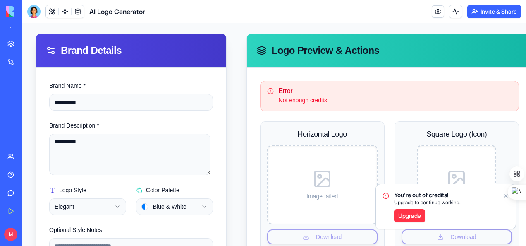
click at [31, 117] on div "MLM Executive Matrix 2x2" at bounding box center [18, 120] width 23 height 8
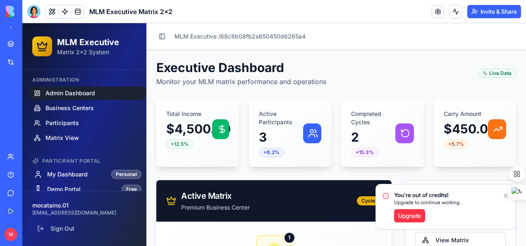
click at [343, 35] on nav "MLM Executive / 68c8b08fb2a650450d6265a4" at bounding box center [346, 36] width 342 height 8
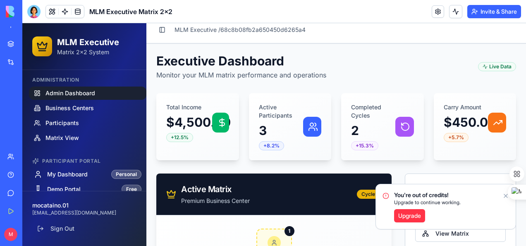
click at [494, 65] on div "Live Data" at bounding box center [497, 66] width 38 height 9
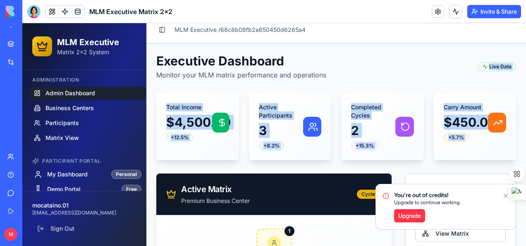
drag, startPoint x: 520, startPoint y: 66, endPoint x: 521, endPoint y: 89, distance: 22.4
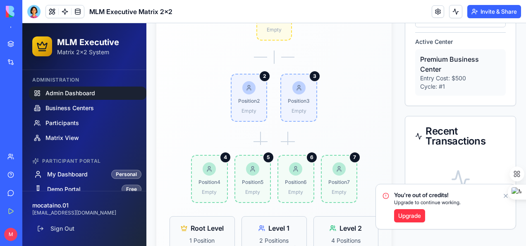
drag, startPoint x: 525, startPoint y: 81, endPoint x: 547, endPoint y: 201, distance: 122.0
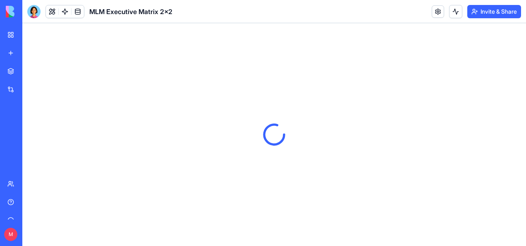
click at [31, 146] on div "MLM Executive Matrix 2x2" at bounding box center [18, 147] width 23 height 8
click at [257, 98] on div at bounding box center [274, 134] width 504 height 223
click at [31, 184] on div "Team" at bounding box center [25, 184] width 11 height 8
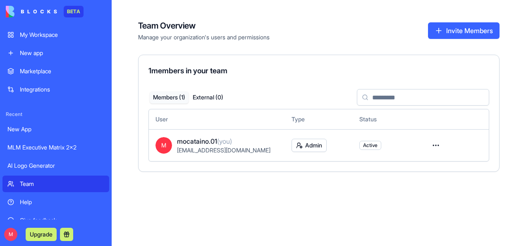
click at [38, 145] on div "MLM Executive Matrix 2x2" at bounding box center [55, 147] width 97 height 8
click at [51, 147] on div "MLM Executive Matrix 2x2" at bounding box center [55, 147] width 97 height 8
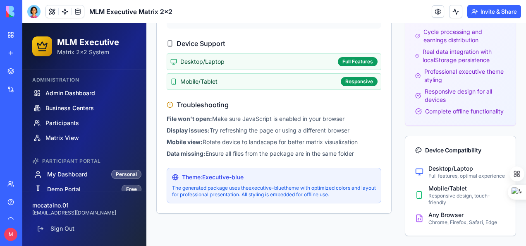
scroll to position [465, 0]
click at [67, 93] on span "Admin Dashboard" at bounding box center [71, 93] width 50 height 8
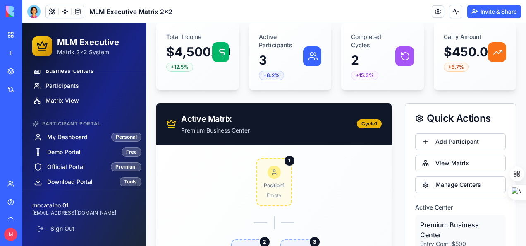
scroll to position [38, 0]
click at [36, 178] on icon at bounding box center [38, 181] width 8 height 8
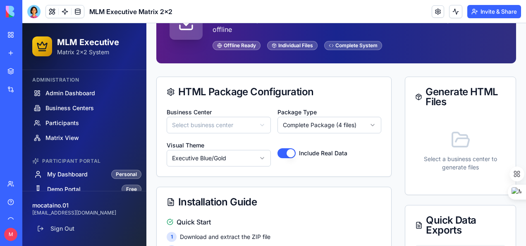
click at [36, 178] on icon at bounding box center [38, 174] width 8 height 8
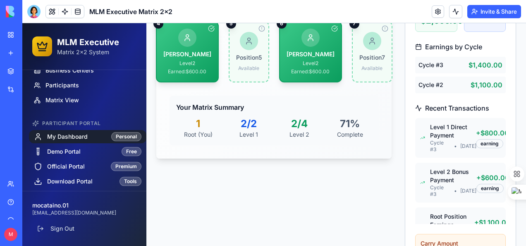
scroll to position [482, 0]
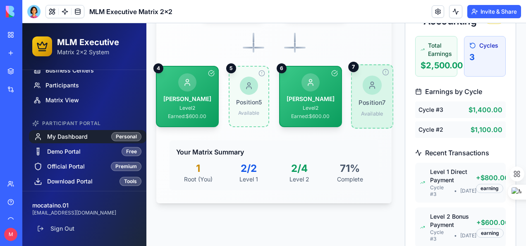
click at [359, 99] on span "Position 7" at bounding box center [372, 102] width 27 height 9
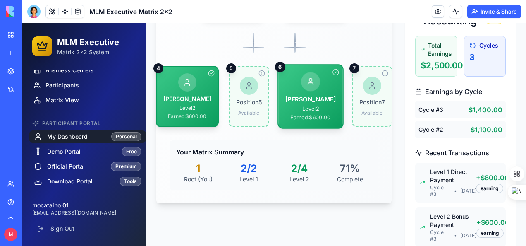
click at [311, 102] on div "David Wilson Level 2 Earned: $600.00" at bounding box center [310, 108] width 50 height 26
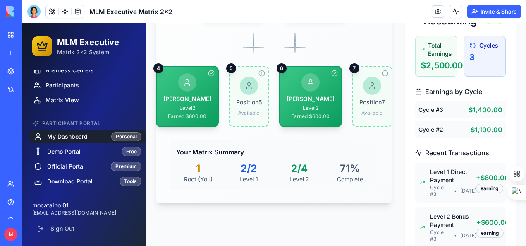
click at [220, 103] on div "Carol Davis Level 2 Earned: $600.00 4 Position 5 Available 5 David Wilson Level…" at bounding box center [274, 96] width 237 height 61
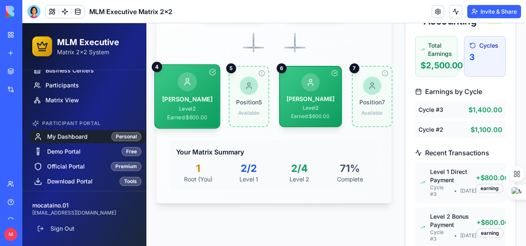
click at [193, 106] on div "Level 2" at bounding box center [187, 108] width 50 height 7
click at [193, 105] on div "Level 2" at bounding box center [187, 108] width 50 height 7
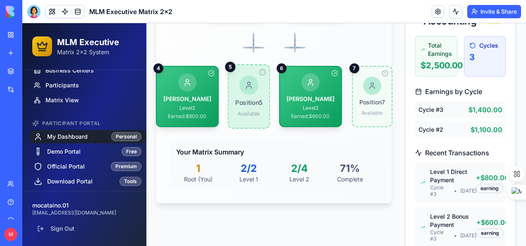
click at [245, 89] on div at bounding box center [249, 85] width 19 height 19
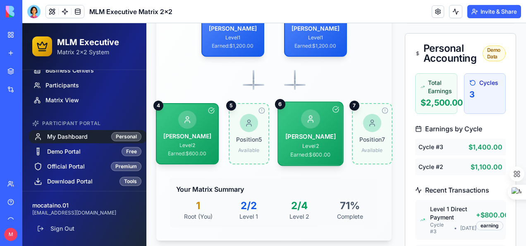
scroll to position [357, 0]
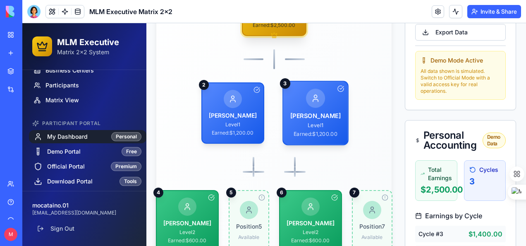
click at [312, 108] on div "Bob Smith Level 1 Earned: $1,200.00" at bounding box center [315, 113] width 50 height 49
click at [312, 109] on div "Bob Smith Level 1 Earned: $1,200.00" at bounding box center [315, 113] width 50 height 49
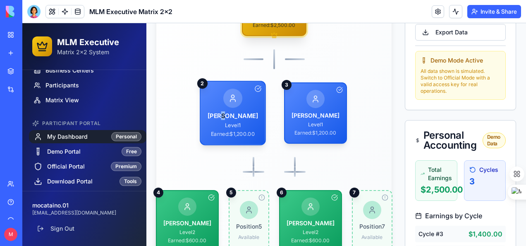
drag, startPoint x: 312, startPoint y: 109, endPoint x: 226, endPoint y: 112, distance: 85.7
click at [226, 112] on div "Alice Johnson" at bounding box center [233, 115] width 50 height 9
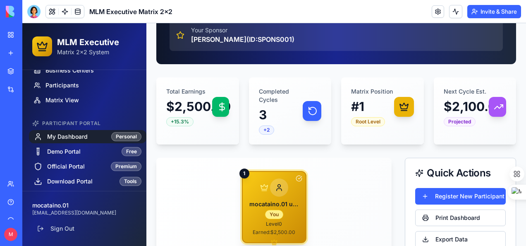
scroll to position [0, 0]
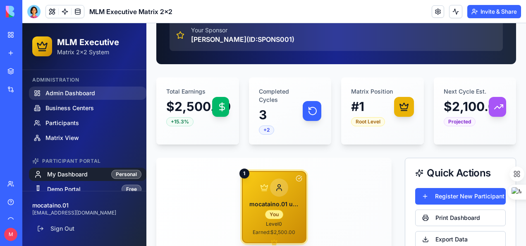
click at [79, 94] on span "Admin Dashboard" at bounding box center [71, 93] width 50 height 8
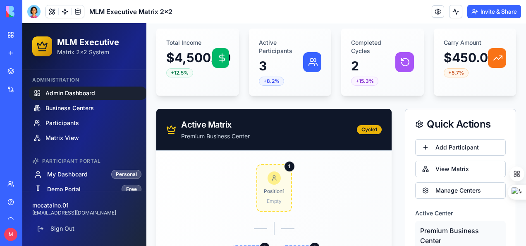
scroll to position [83, 0]
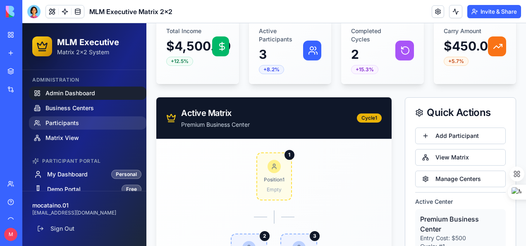
click at [58, 122] on span "Participants" at bounding box center [63, 123] width 34 height 8
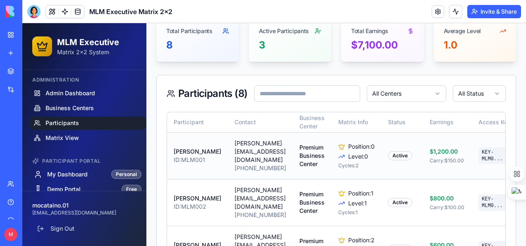
click at [482, 155] on code "KEY-MLM0 ..." at bounding box center [493, 155] width 29 height 17
click at [487, 160] on code "KEY-MLM0 ..." at bounding box center [493, 155] width 29 height 17
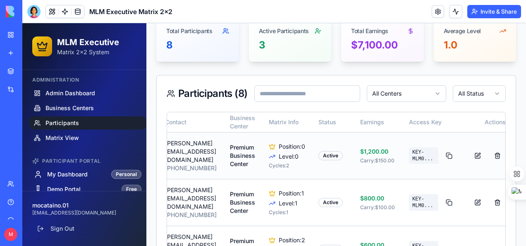
scroll to position [0, 70]
click at [441, 158] on button at bounding box center [448, 155] width 14 height 15
click at [441, 156] on button at bounding box center [448, 155] width 14 height 15
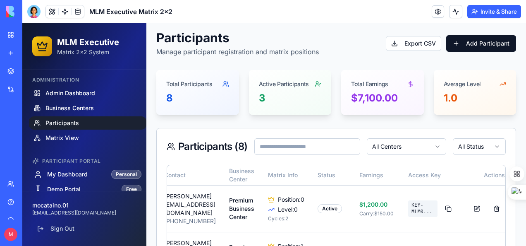
scroll to position [41, 0]
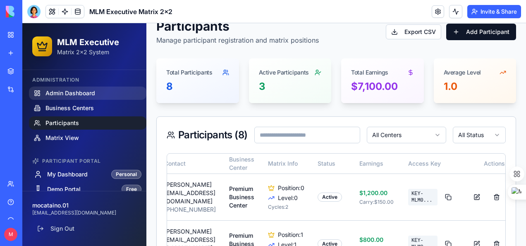
click at [84, 93] on span "Admin Dashboard" at bounding box center [71, 93] width 50 height 8
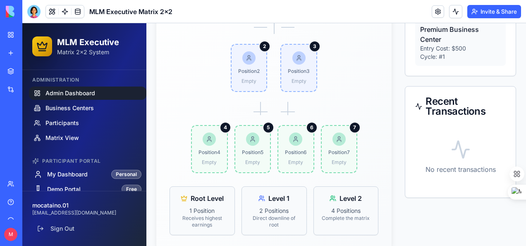
scroll to position [284, 0]
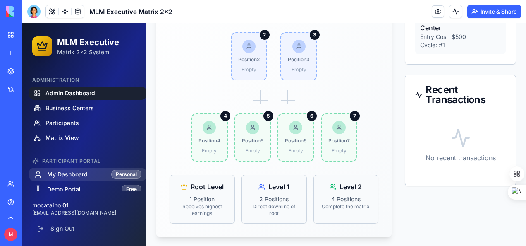
click at [77, 174] on span "My Dashboard" at bounding box center [67, 174] width 41 height 8
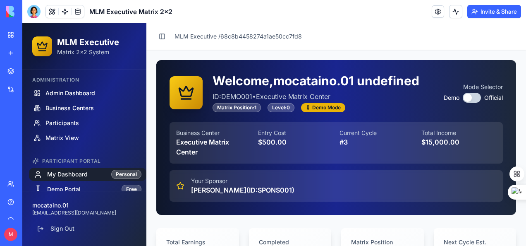
scroll to position [38, 0]
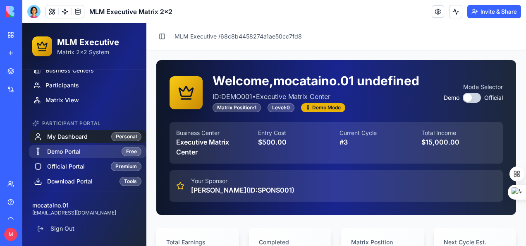
click at [72, 149] on span "Demo Portal" at bounding box center [64, 151] width 34 height 8
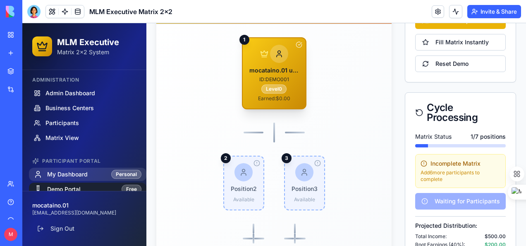
scroll to position [38, 0]
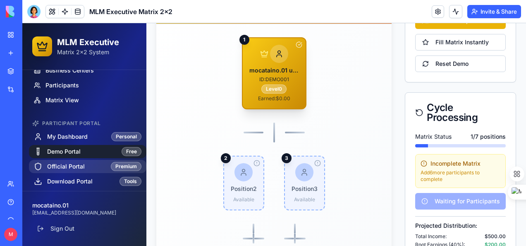
click at [74, 168] on span "Official Portal" at bounding box center [66, 166] width 38 height 8
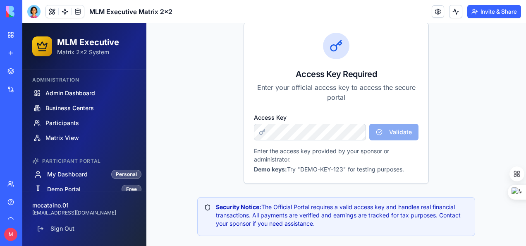
scroll to position [120, 0]
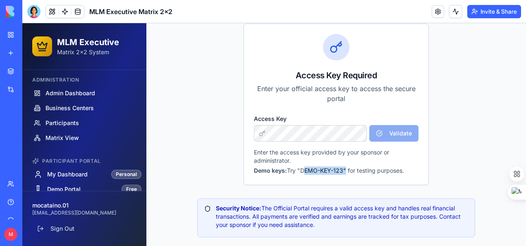
drag, startPoint x: 341, startPoint y: 169, endPoint x: 299, endPoint y: 172, distance: 42.3
click at [299, 172] on p "Demo keys: Try "DEMO-KEY-123" for testing purposes." at bounding box center [336, 170] width 165 height 8
copy p "DEMO-KEY-123"
click at [70, 173] on span "My Dashboard" at bounding box center [67, 174] width 41 height 8
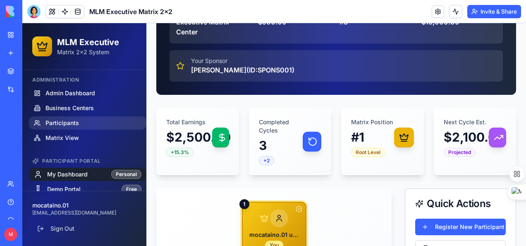
click at [63, 122] on span "Participants" at bounding box center [63, 123] width 34 height 8
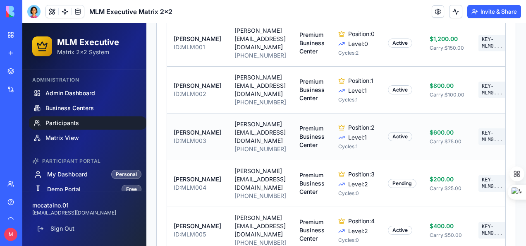
scroll to position [203, 0]
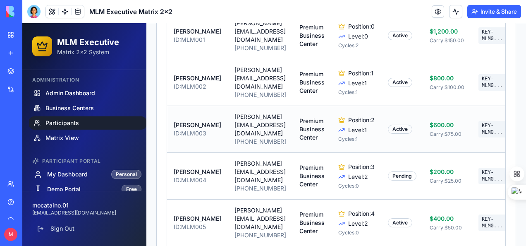
click at [486, 134] on code "KEY-MLM0 ..." at bounding box center [493, 129] width 29 height 17
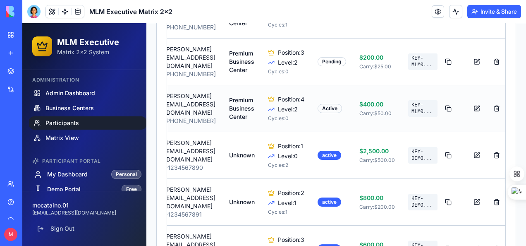
scroll to position [381, 0]
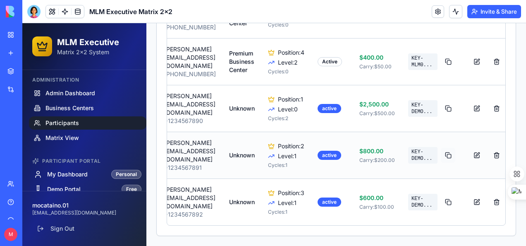
click at [441, 148] on button at bounding box center [448, 155] width 14 height 15
click at [441, 194] on button at bounding box center [448, 201] width 14 height 15
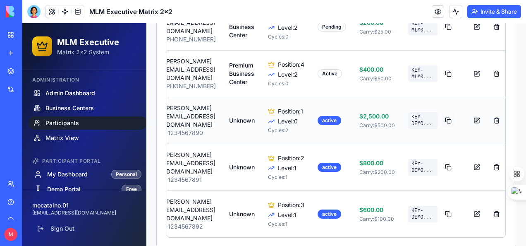
scroll to position [340, 0]
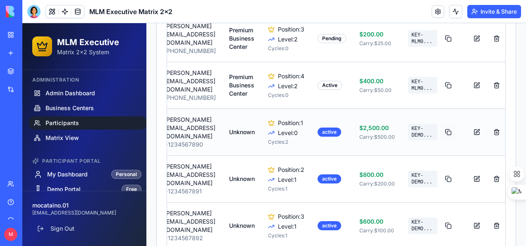
click at [441, 138] on button at bounding box center [448, 132] width 14 height 15
click at [441, 88] on button at bounding box center [448, 85] width 14 height 15
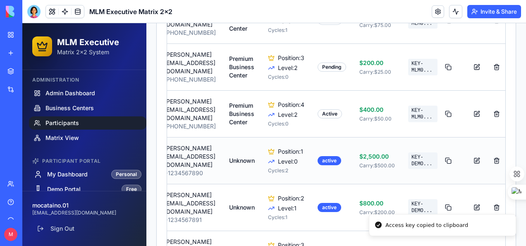
scroll to position [299, 0]
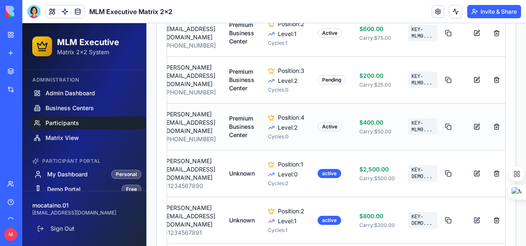
click at [441, 133] on button at bounding box center [448, 126] width 14 height 15
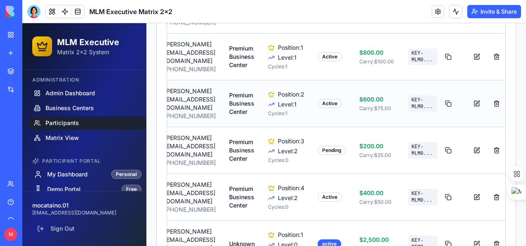
scroll to position [216, 0]
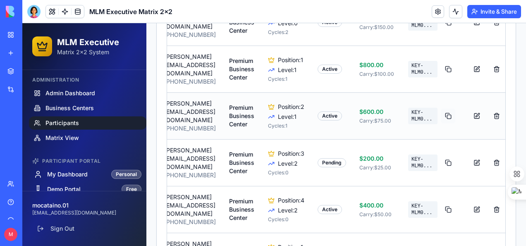
click at [441, 120] on button at bounding box center [448, 115] width 14 height 15
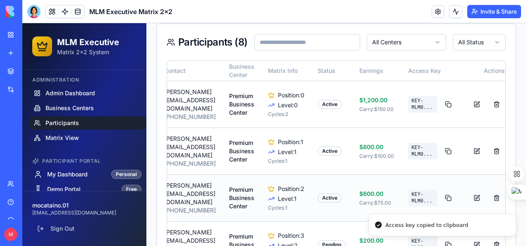
scroll to position [133, 0]
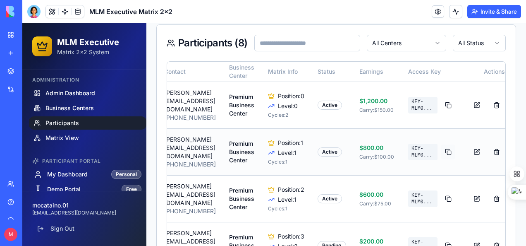
click at [441, 152] on button at bounding box center [448, 151] width 14 height 15
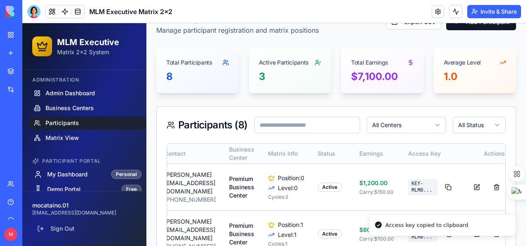
scroll to position [50, 0]
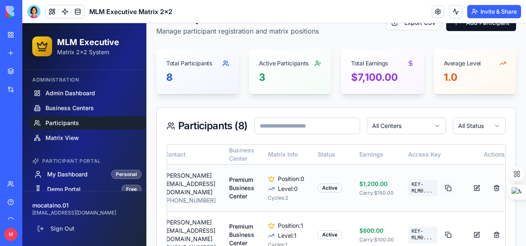
click at [441, 188] on button at bounding box center [448, 187] width 14 height 15
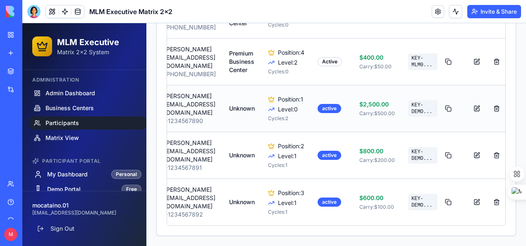
scroll to position [381, 0]
click at [68, 106] on span "Business Centers" at bounding box center [70, 108] width 48 height 8
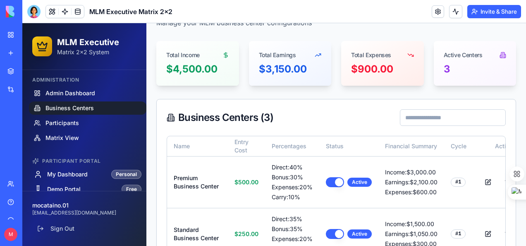
scroll to position [23, 0]
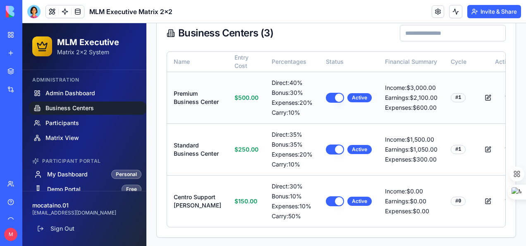
scroll to position [124, 0]
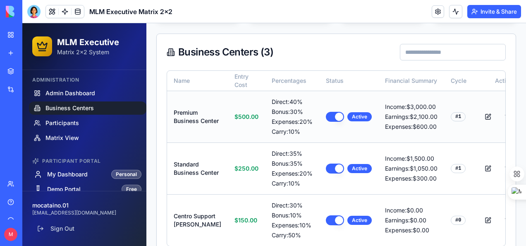
click at [416, 134] on td "Income: $3,000.00 Earnings: $2,100.00 Expenses: $600.00" at bounding box center [412, 117] width 66 height 52
click at [393, 121] on div "Earnings: $2,100.00" at bounding box center [411, 117] width 53 height 8
click at [62, 125] on span "Participants" at bounding box center [63, 123] width 34 height 8
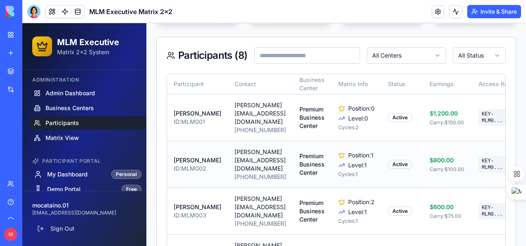
scroll to position [124, 0]
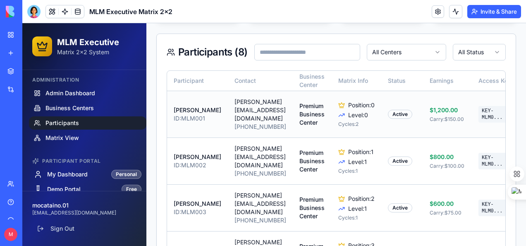
click at [451, 122] on div "Carry: $150.00" at bounding box center [448, 119] width 36 height 7
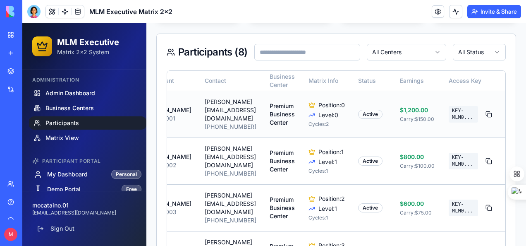
scroll to position [0, 0]
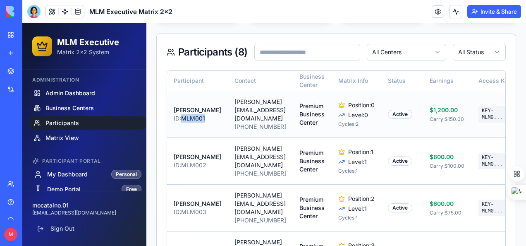
drag, startPoint x: 198, startPoint y: 127, endPoint x: 171, endPoint y: 130, distance: 27.1
click at [171, 130] on td "[PERSON_NAME] ID: MLM001" at bounding box center [197, 114] width 61 height 47
copy div "MLM001"
click at [479, 112] on code "KEY-MLM0 ..." at bounding box center [493, 114] width 29 height 17
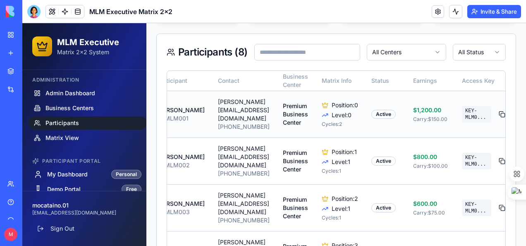
scroll to position [0, 66]
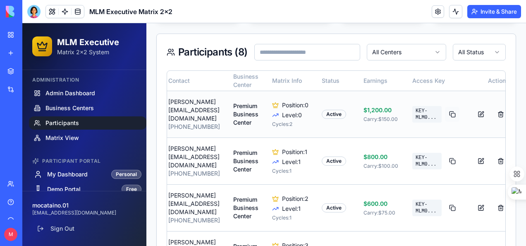
click at [445, 113] on button at bounding box center [452, 114] width 14 height 15
click at [62, 86] on link "Admin Dashboard" at bounding box center [88, 92] width 118 height 13
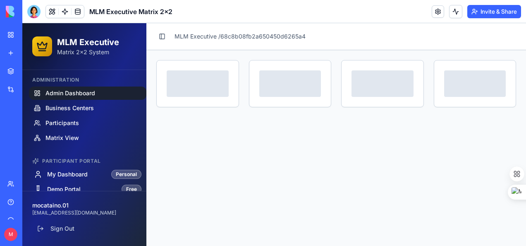
scroll to position [0, 0]
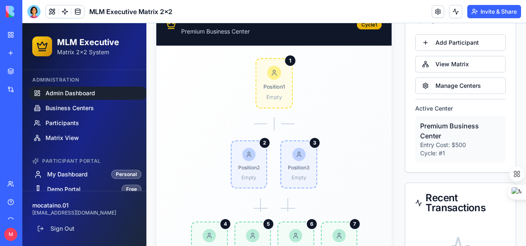
scroll to position [124, 0]
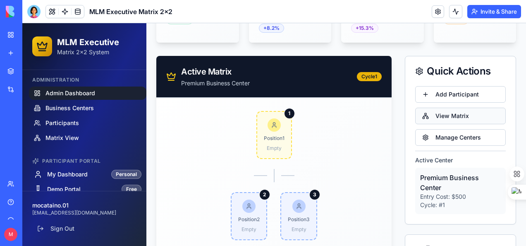
click at [447, 116] on button "View Matrix" at bounding box center [460, 116] width 91 height 17
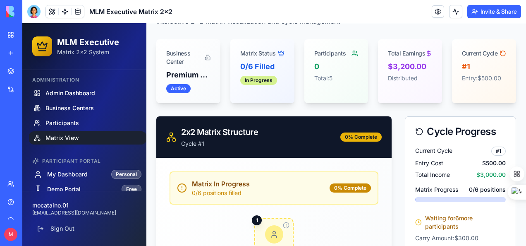
scroll to position [41, 0]
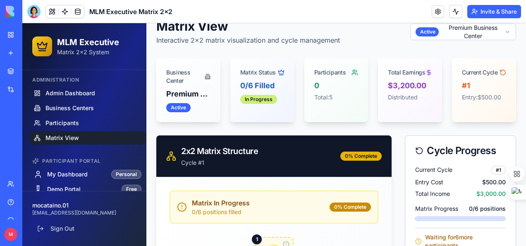
drag, startPoint x: 205, startPoint y: 99, endPoint x: 199, endPoint y: 104, distance: 7.9
click at [199, 104] on div "Active" at bounding box center [188, 107] width 44 height 9
click at [180, 109] on div "Active" at bounding box center [178, 107] width 24 height 9
click at [200, 108] on div "Active" at bounding box center [188, 107] width 44 height 9
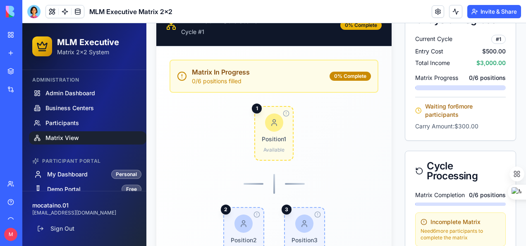
scroll to position [166, 0]
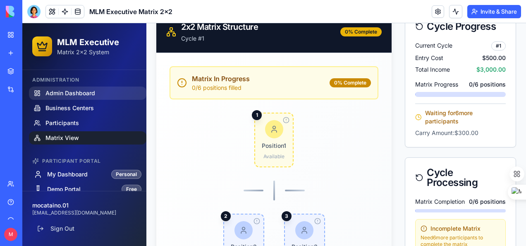
click at [67, 92] on span "Admin Dashboard" at bounding box center [71, 93] width 50 height 8
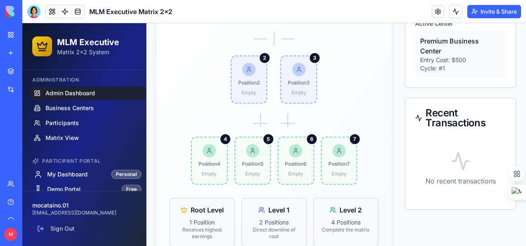
scroll to position [284, 0]
